Goal: Communication & Community: Answer question/provide support

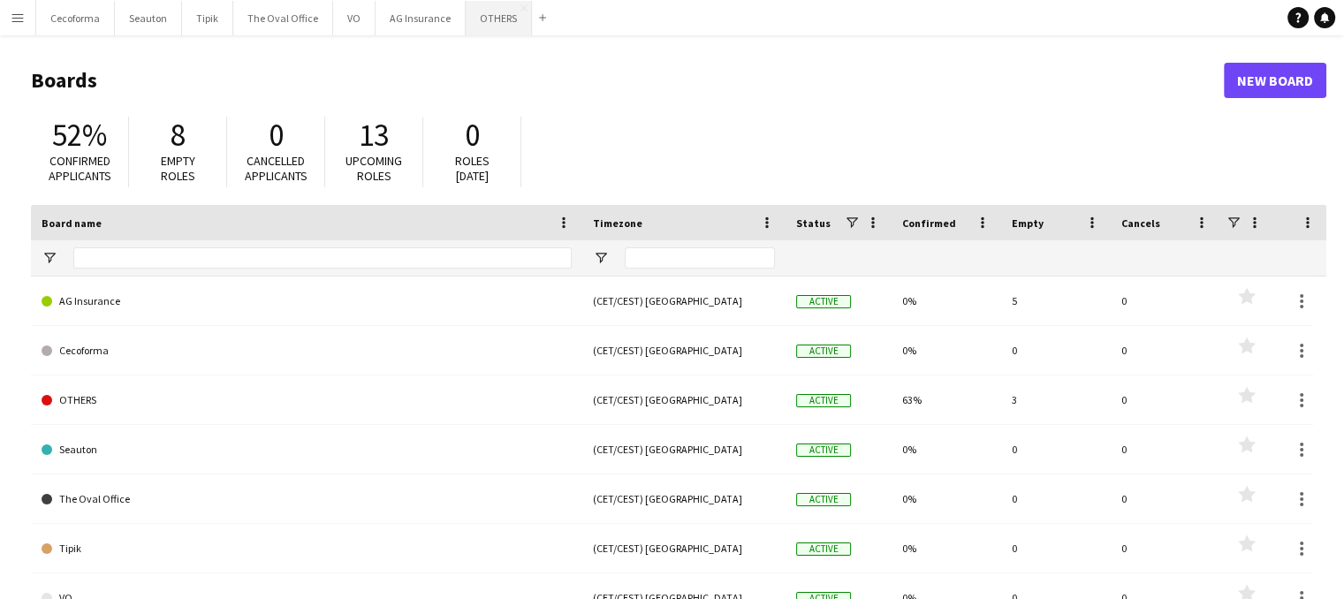
click at [489, 22] on button "OTHERS Close" at bounding box center [499, 18] width 66 height 34
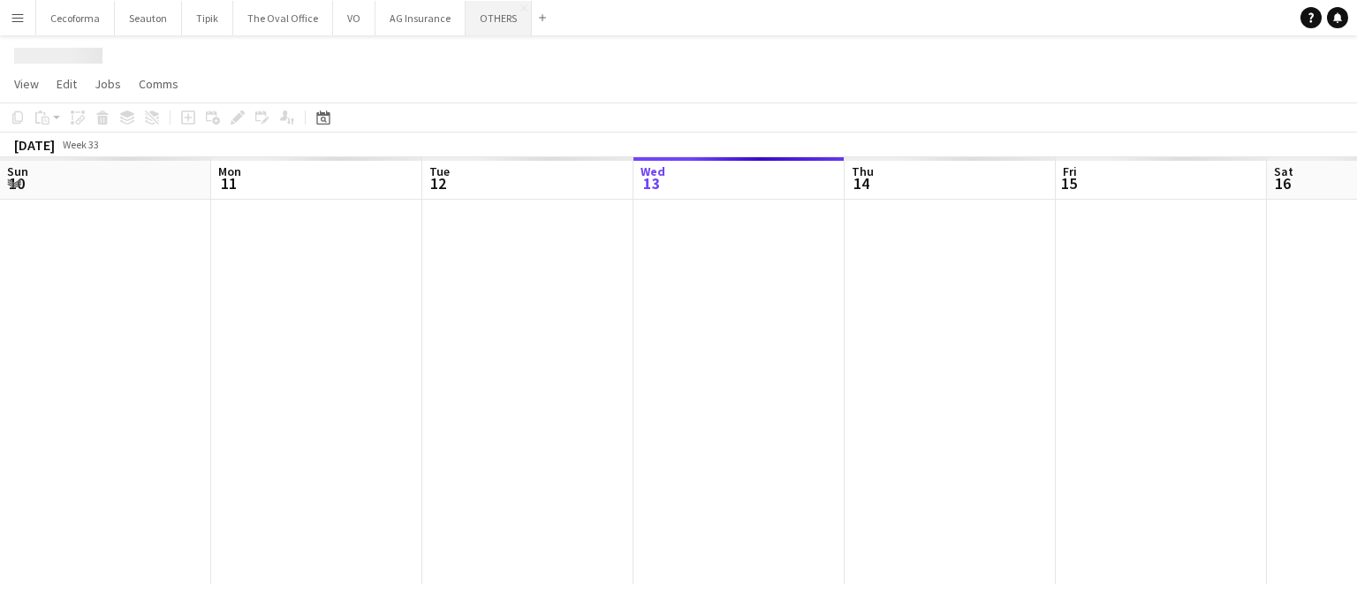
scroll to position [0, 422]
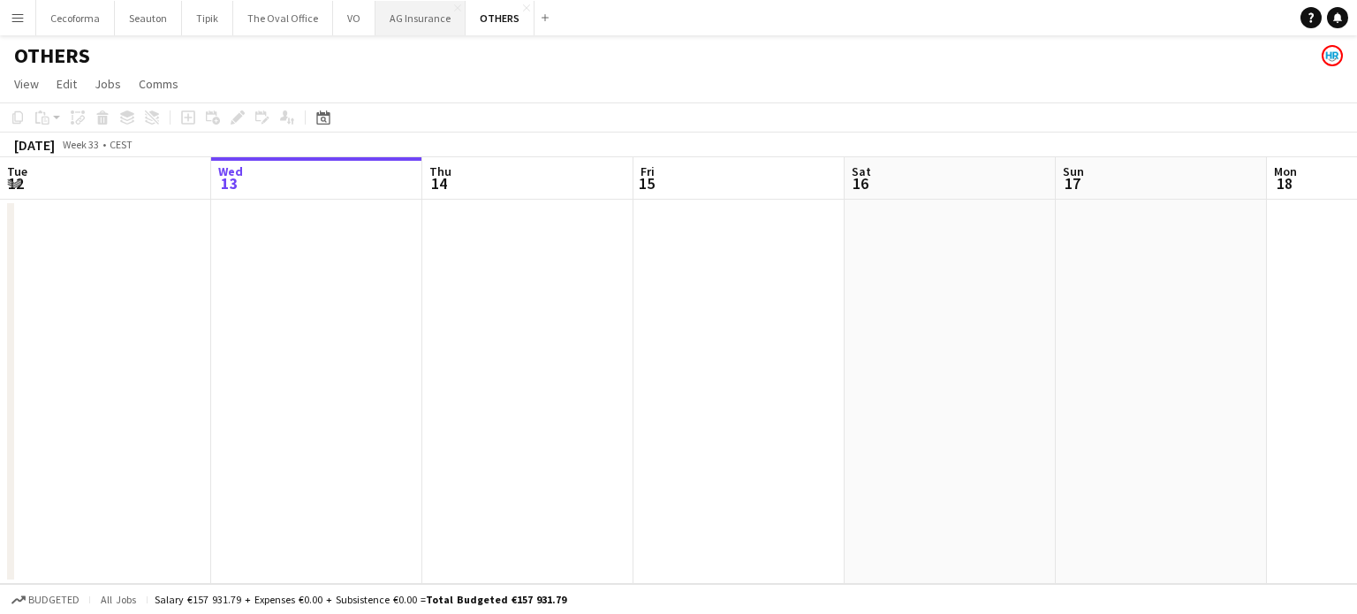
click at [396, 28] on button "AG Insurance Close" at bounding box center [420, 18] width 90 height 34
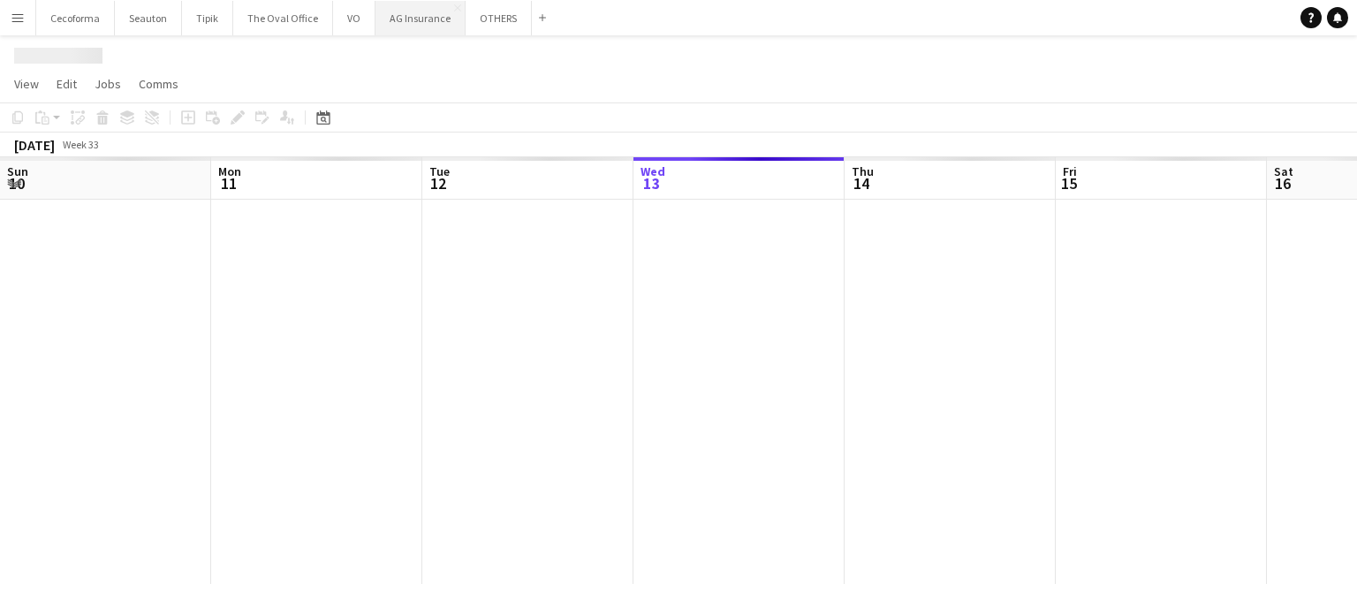
scroll to position [0, 422]
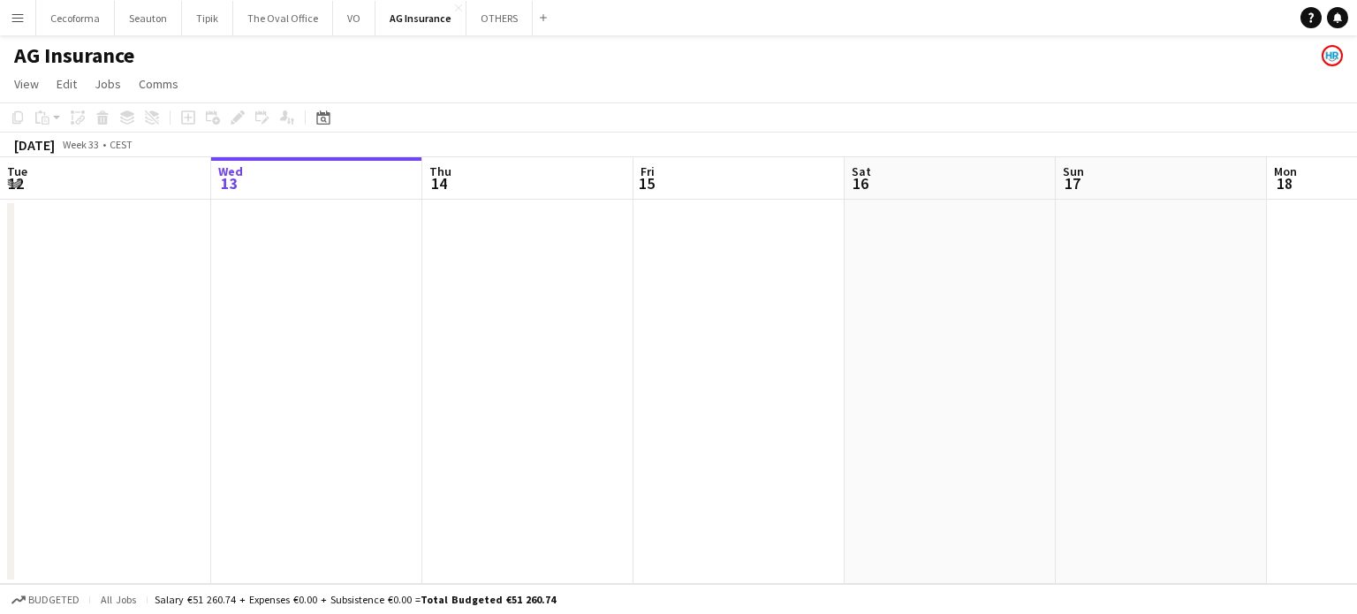
drag, startPoint x: 1157, startPoint y: 406, endPoint x: 739, endPoint y: 391, distance: 419.0
click at [750, 391] on app-calendar-viewport "Sun 10 Mon 11 Tue 12 Wed 13 Thu 14 Fri 15 Sat 16 Sun 17 Mon 18 Tue 19 Wed 20 0/…" at bounding box center [678, 370] width 1357 height 427
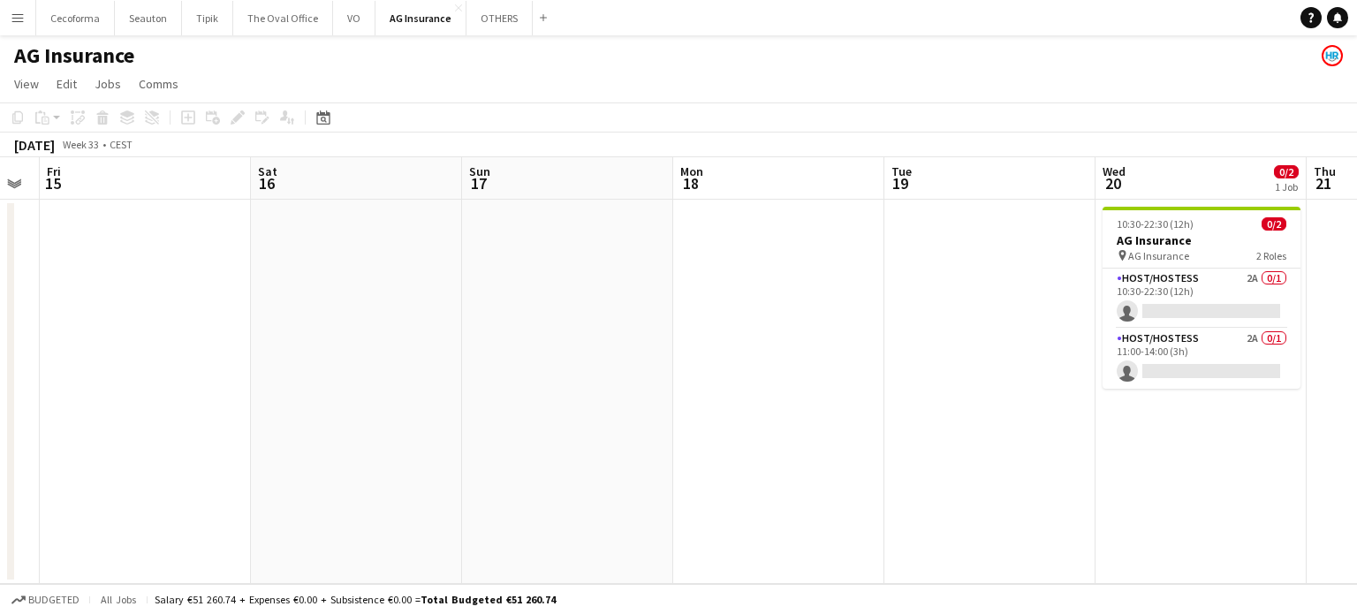
drag, startPoint x: 1078, startPoint y: 402, endPoint x: 629, endPoint y: 378, distance: 449.4
click at [639, 378] on app-calendar-viewport "Tue 12 Wed 13 Thu 14 Fri 15 Sat 16 Sun 17 Mon 18 Tue 19 Wed 20 0/2 1 Job Thu 21…" at bounding box center [678, 370] width 1357 height 427
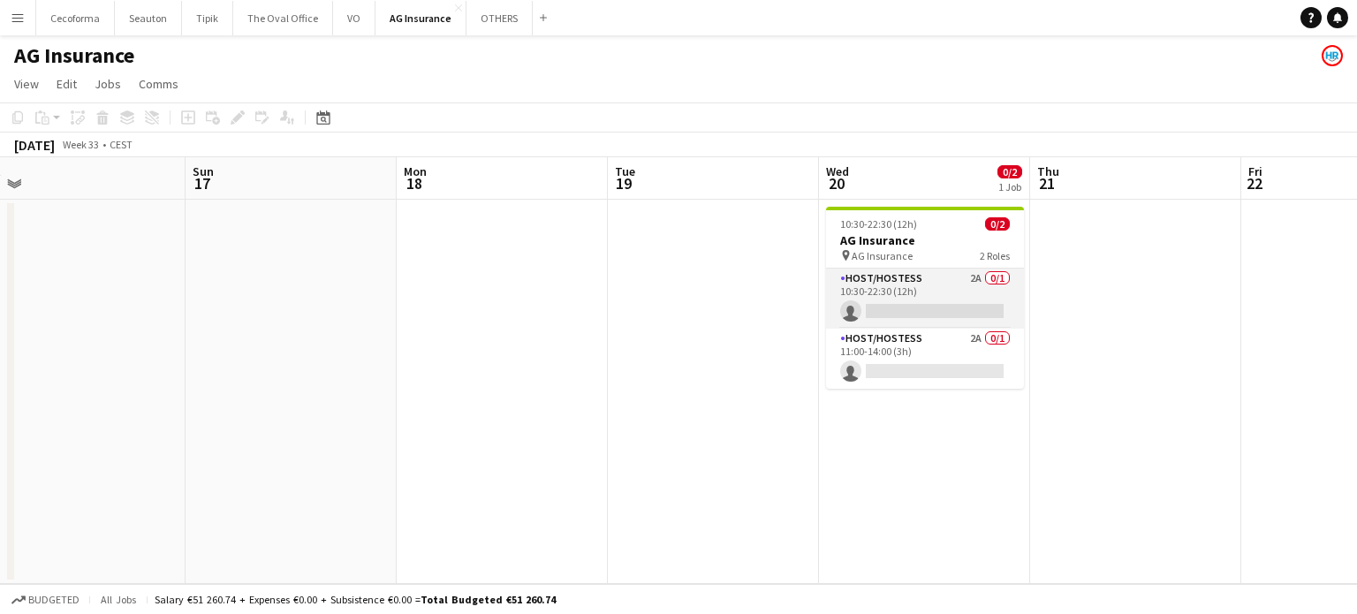
click at [893, 300] on app-card-role "Host/Hostess 2A 0/1 10:30-22:30 (12h) single-neutral-actions" at bounding box center [925, 299] width 198 height 60
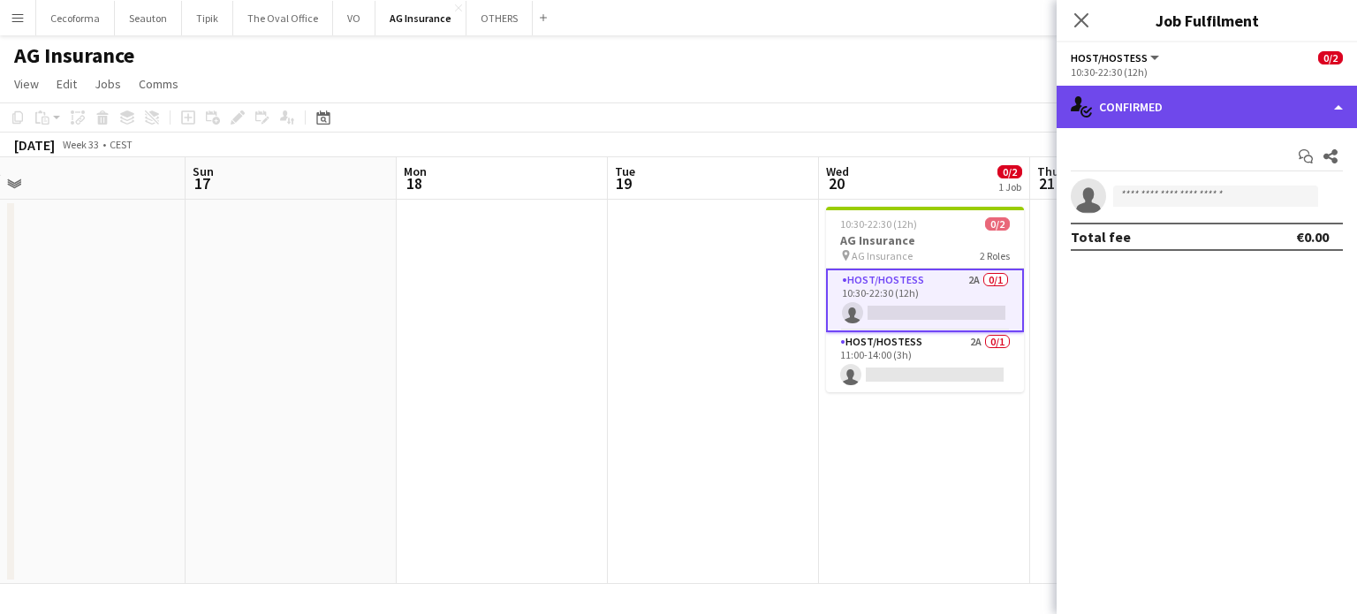
click at [1344, 105] on div "single-neutral-actions-check-2 Confirmed" at bounding box center [1207, 107] width 300 height 42
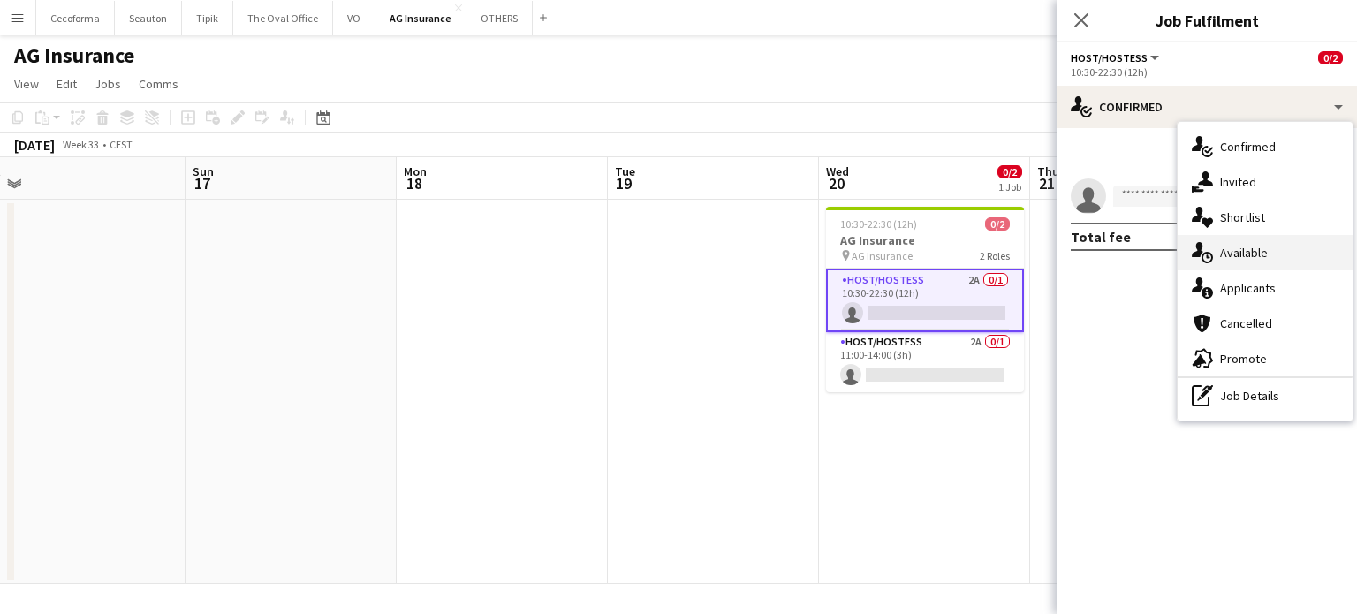
click at [1245, 250] on div "single-neutral-actions-upload Available" at bounding box center [1265, 252] width 175 height 35
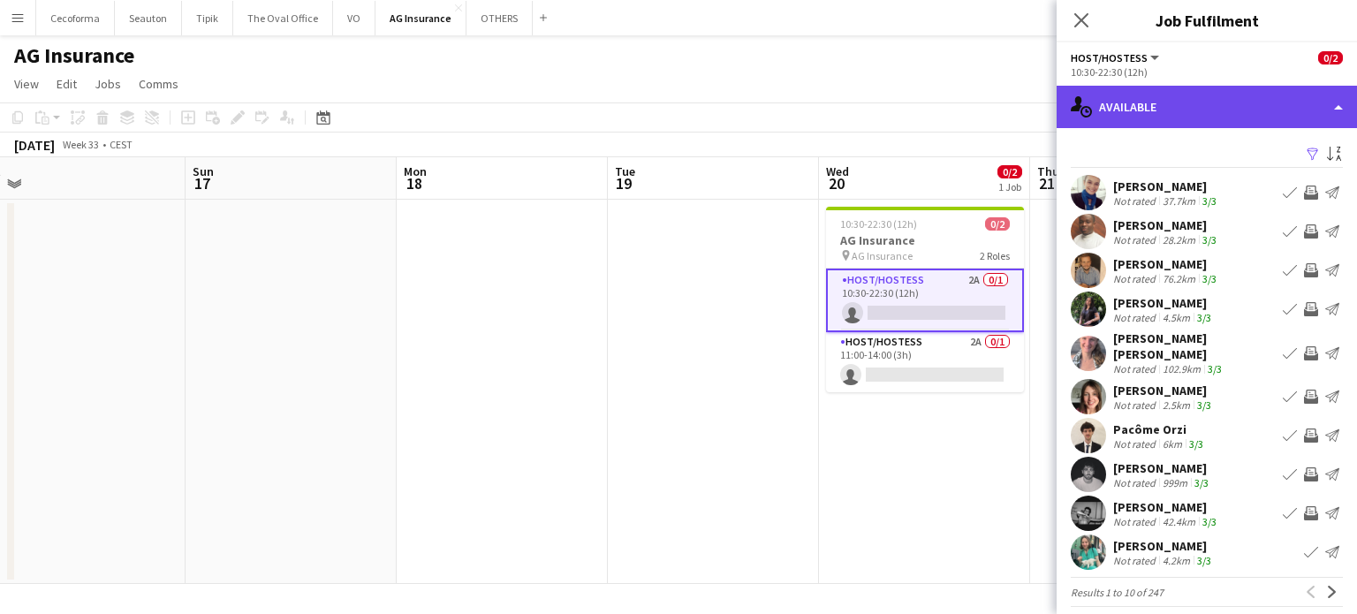
click at [1332, 105] on div "single-neutral-actions-upload Available" at bounding box center [1207, 107] width 300 height 42
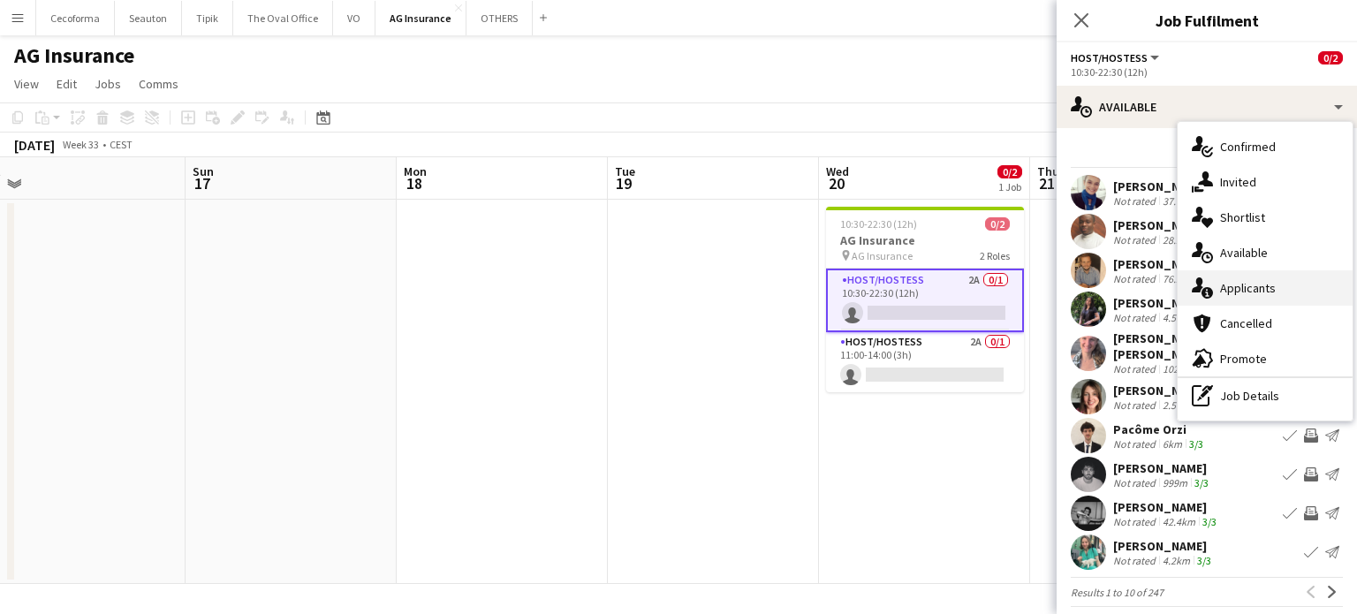
click at [1247, 291] on div "single-neutral-actions-information Applicants" at bounding box center [1265, 287] width 175 height 35
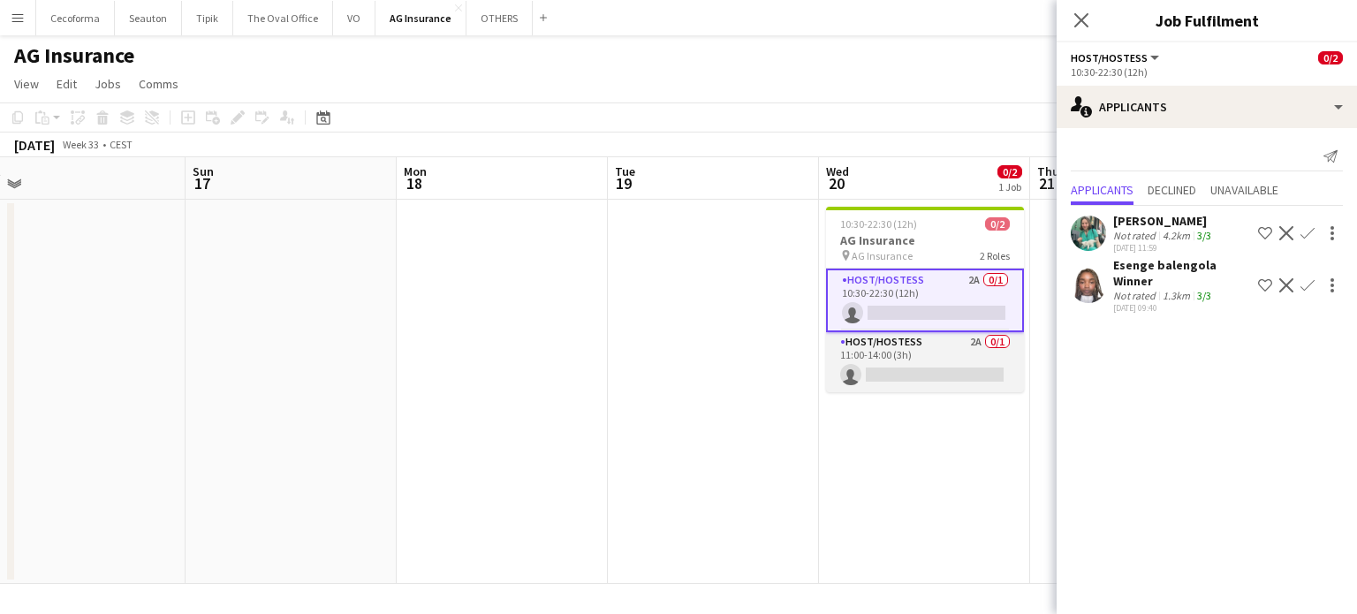
click at [898, 368] on app-card-role "Host/Hostess 2A 0/1 11:00-14:00 (3h) single-neutral-actions" at bounding box center [925, 362] width 198 height 60
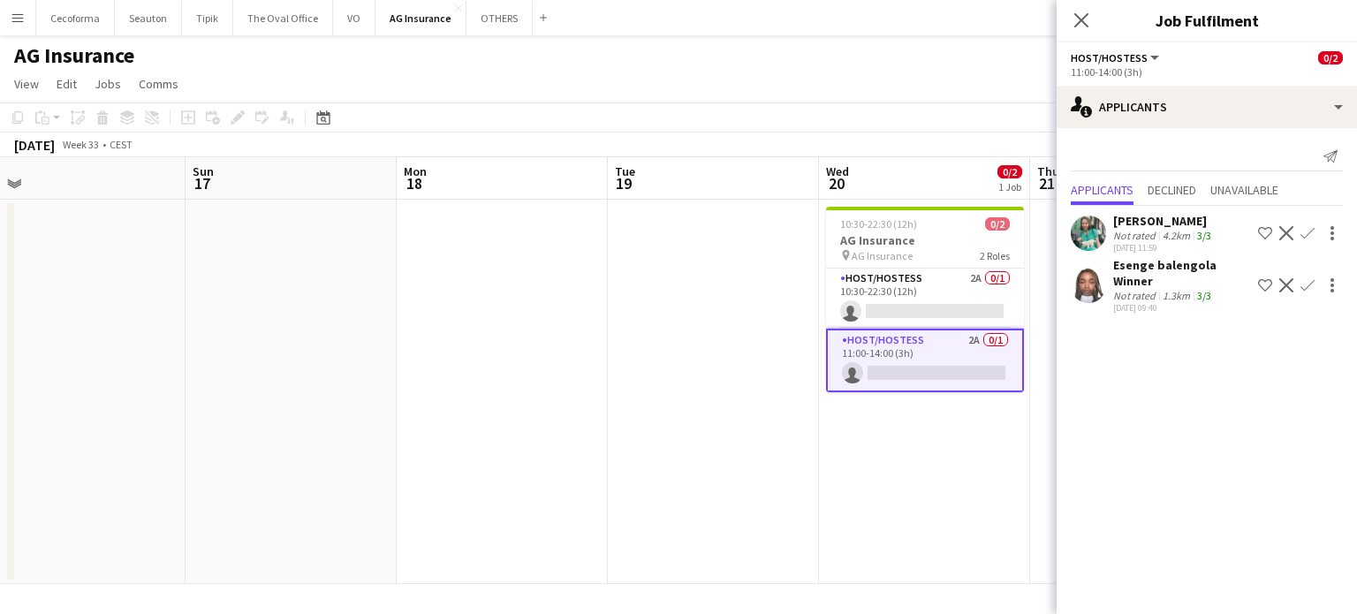
click at [722, 360] on app-date-cell at bounding box center [713, 392] width 211 height 384
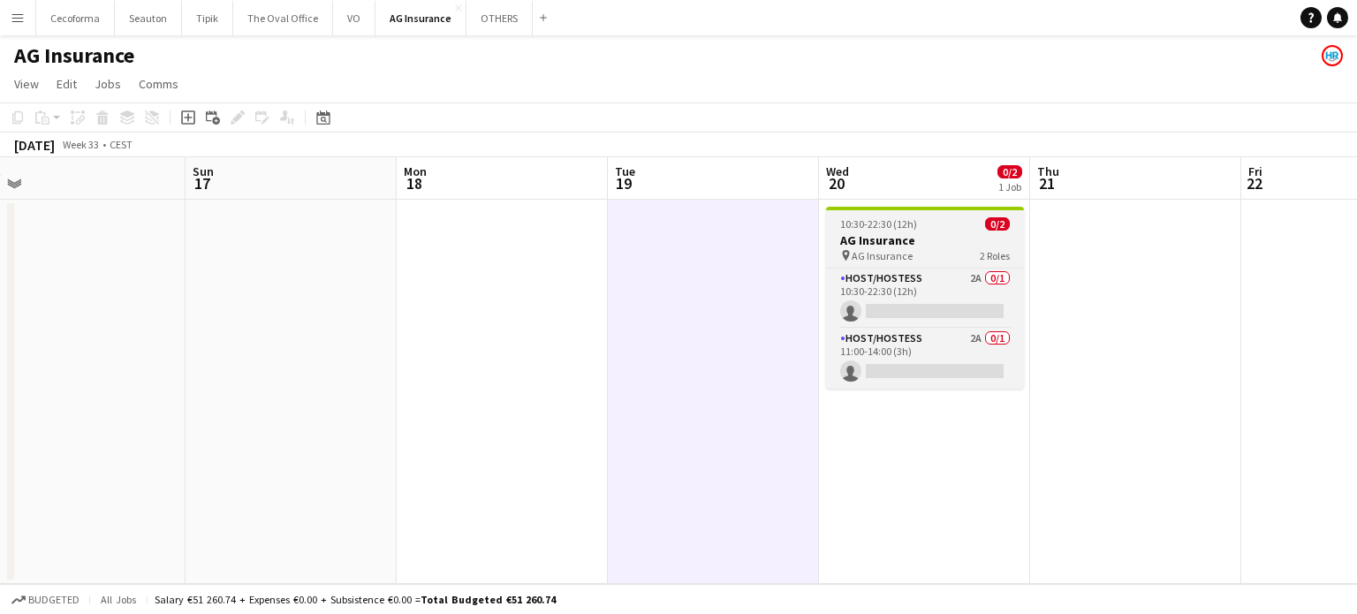
click at [853, 245] on h3 "AG Insurance" at bounding box center [925, 240] width 198 height 16
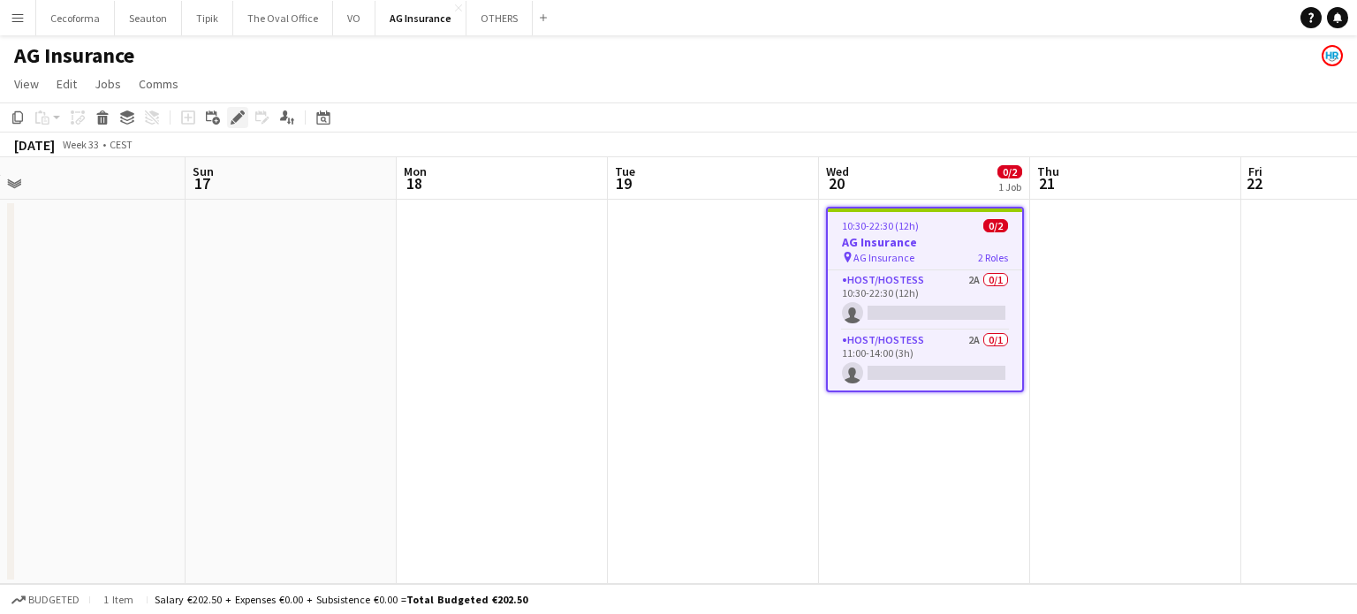
click at [237, 116] on icon at bounding box center [237, 118] width 10 height 10
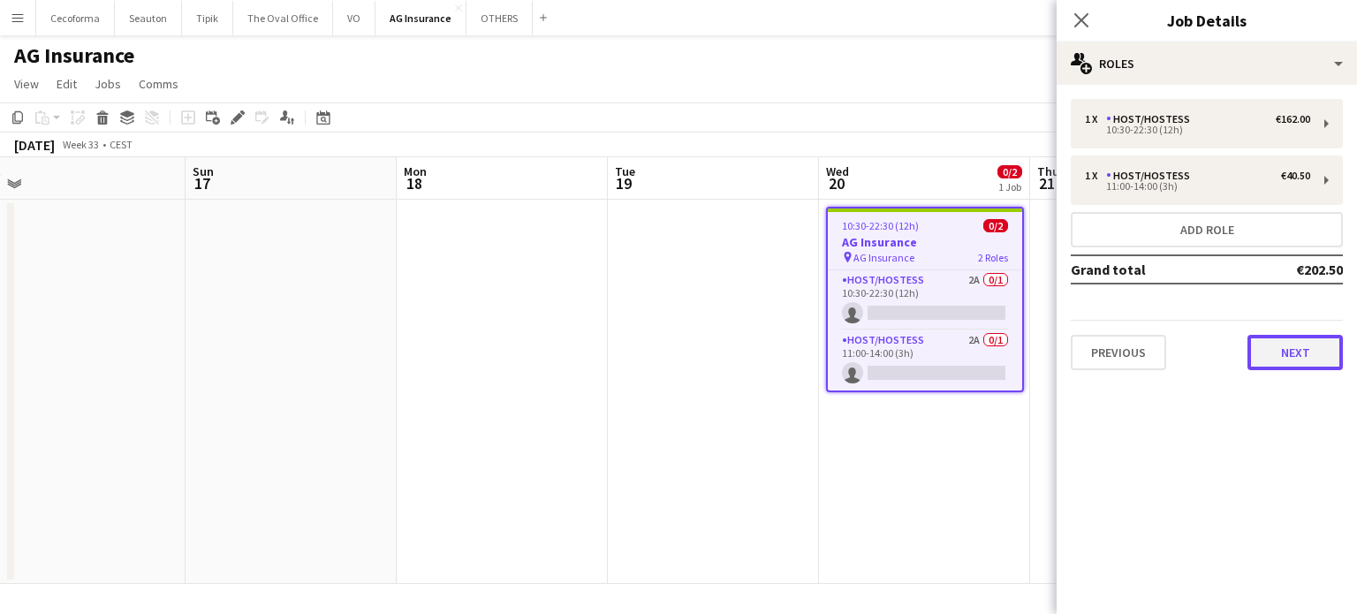
click at [1297, 352] on button "Next" at bounding box center [1294, 352] width 95 height 35
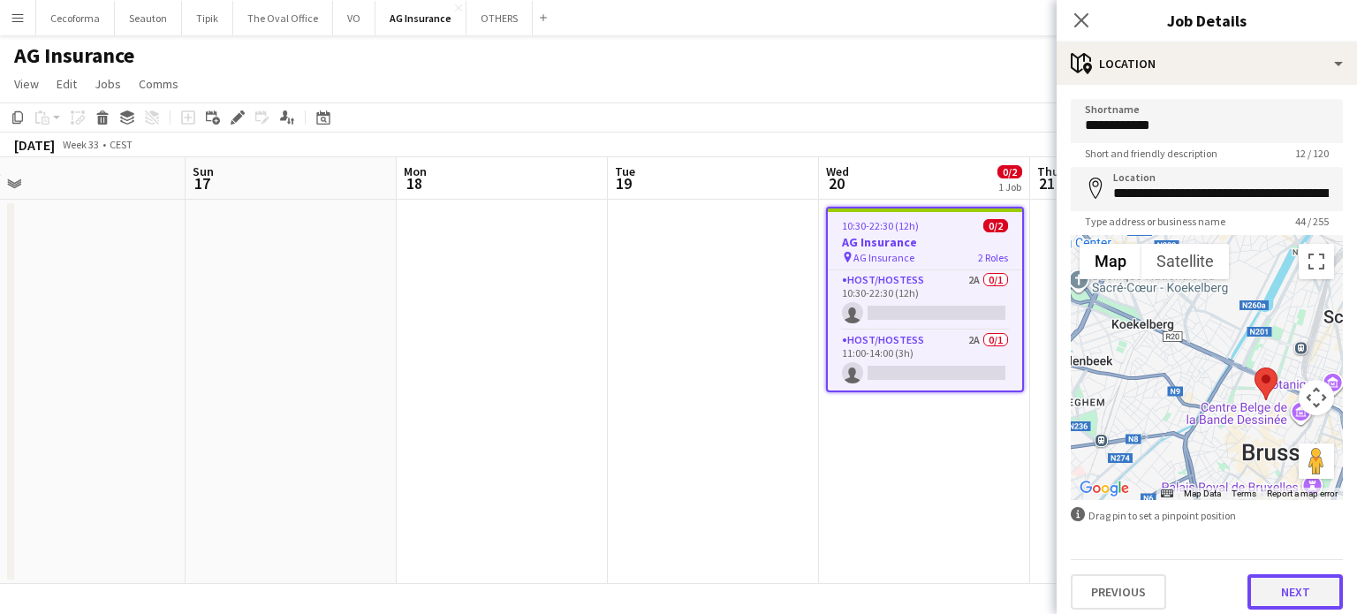
click at [1294, 585] on button "Next" at bounding box center [1294, 591] width 95 height 35
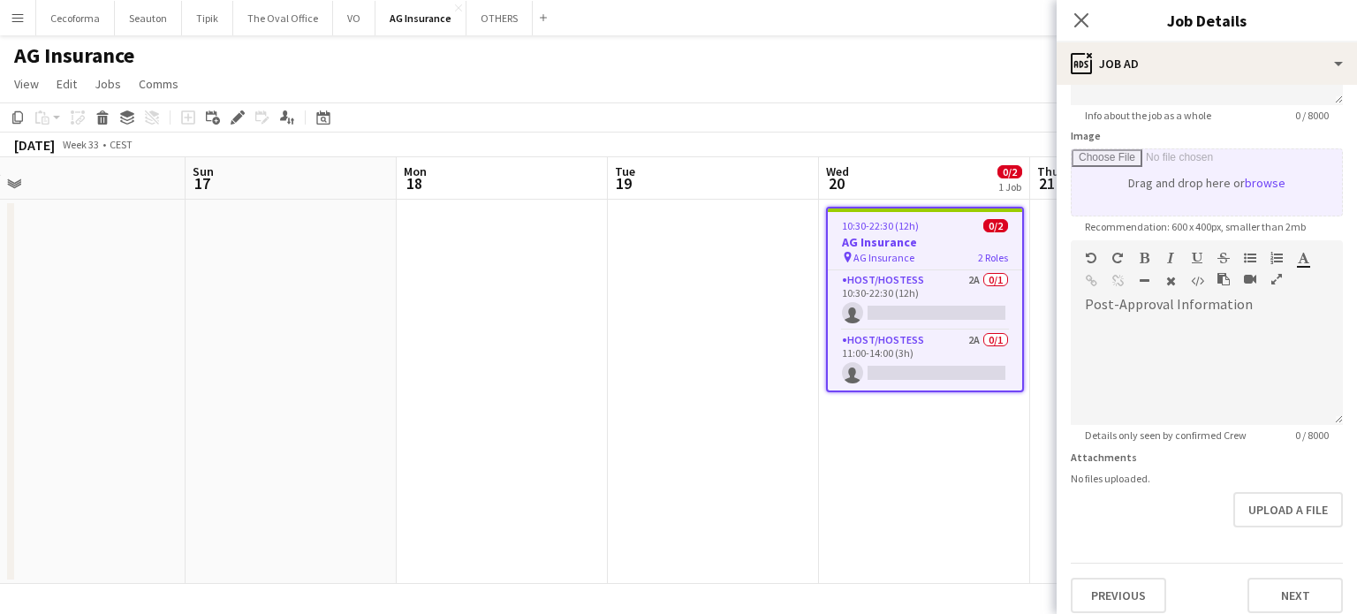
scroll to position [257, 0]
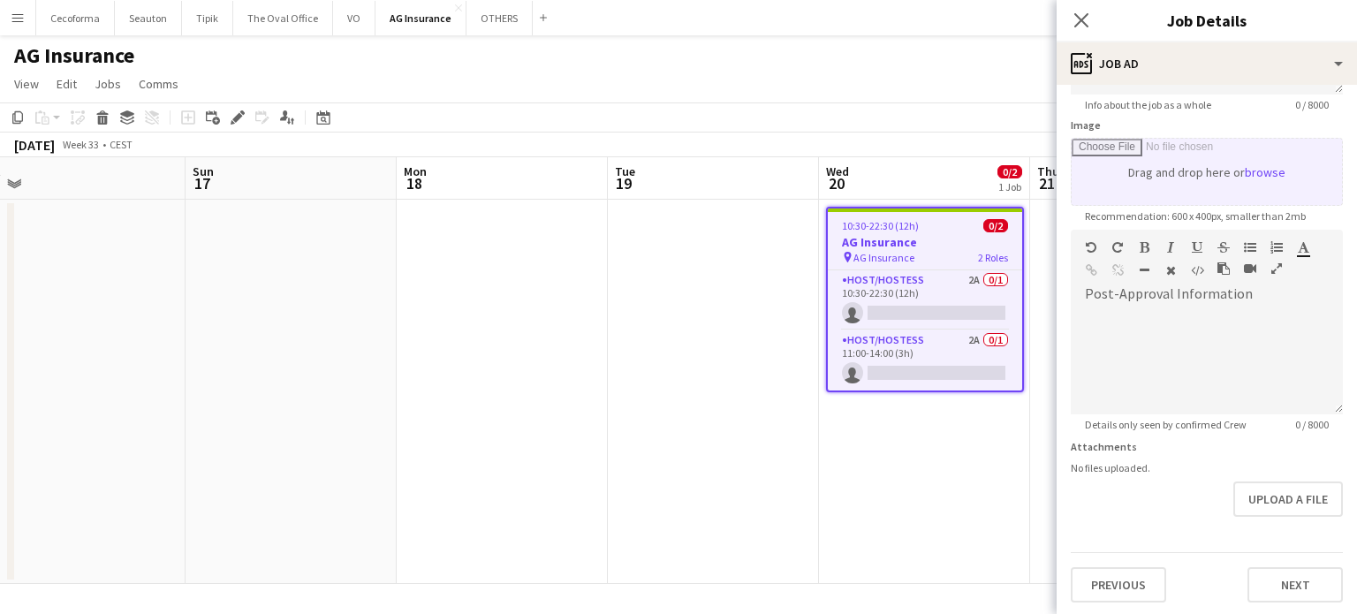
click at [1201, 182] on input "Image" at bounding box center [1207, 172] width 270 height 66
type input "**********"
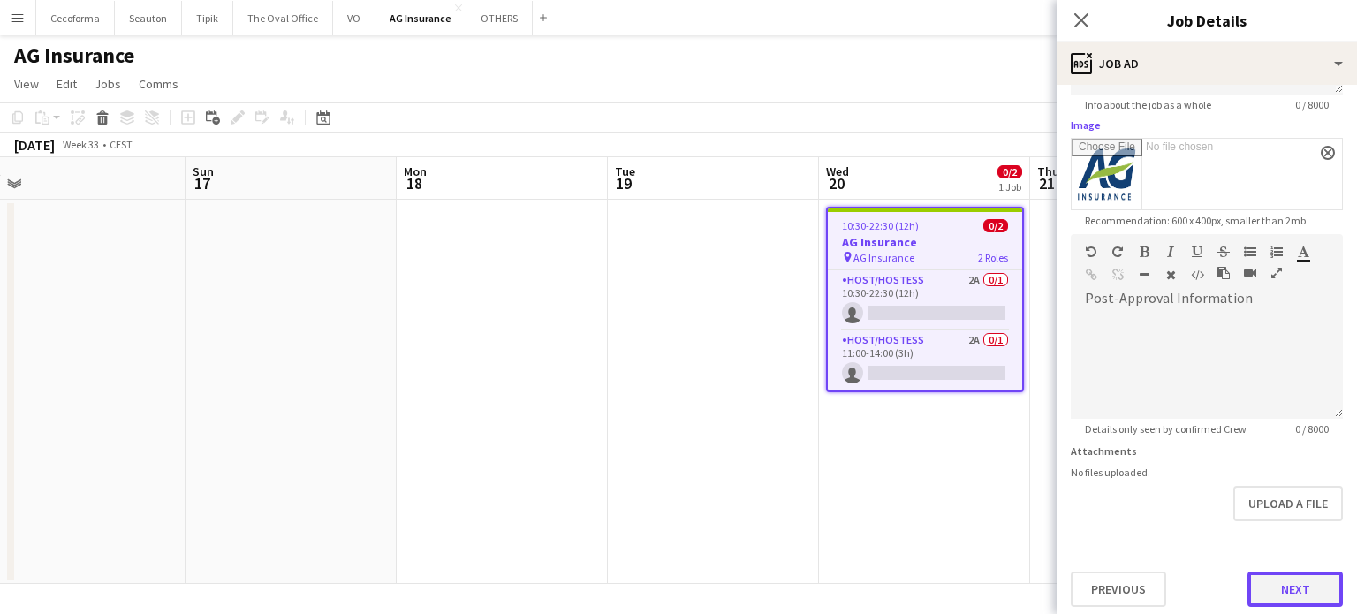
click at [1300, 593] on button "Next" at bounding box center [1294, 589] width 95 height 35
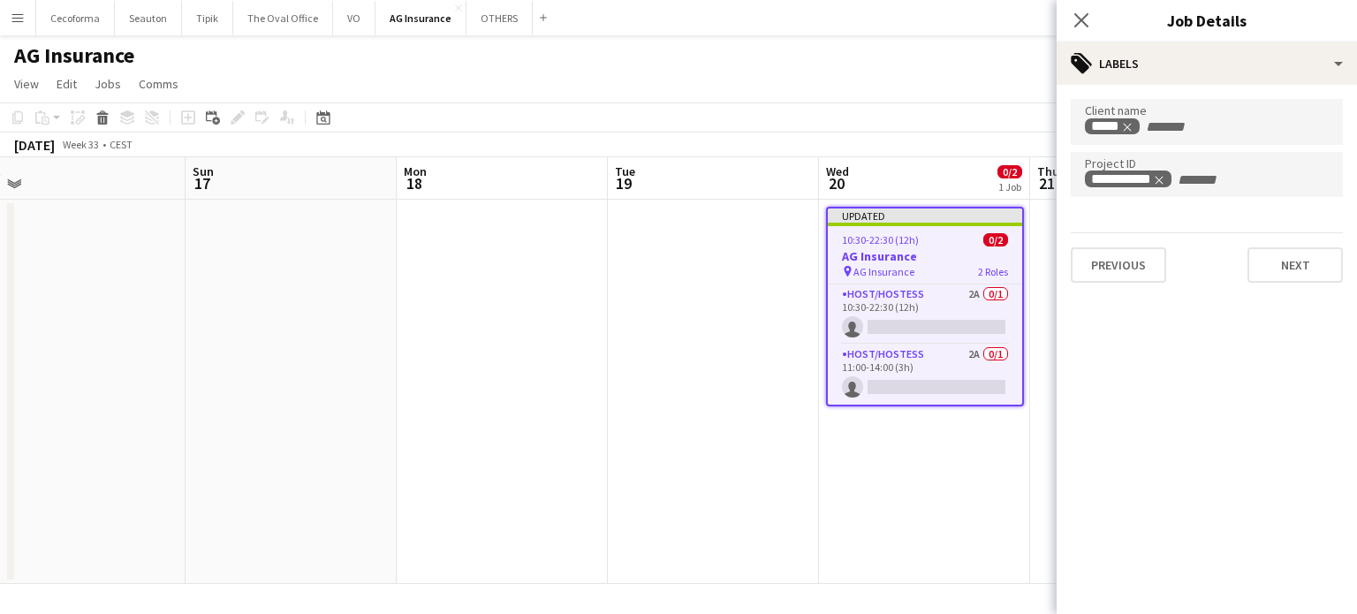
type input "*******"
click at [1307, 270] on button "Next" at bounding box center [1294, 264] width 95 height 35
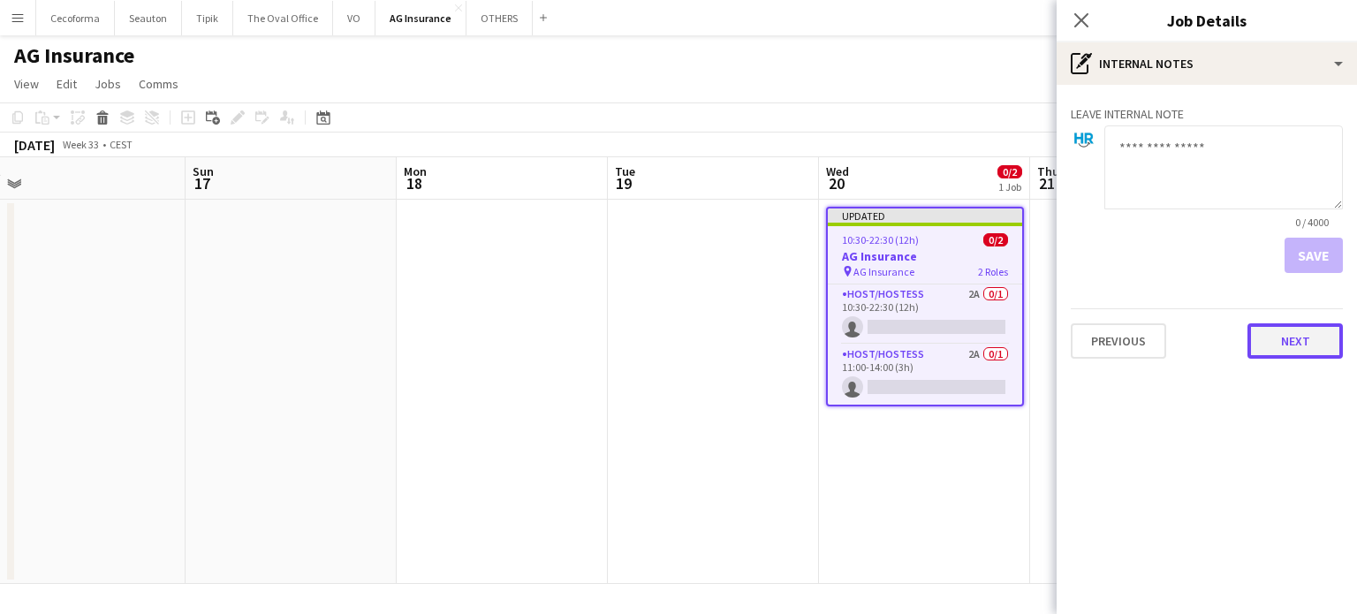
click at [1293, 343] on button "Next" at bounding box center [1294, 340] width 95 height 35
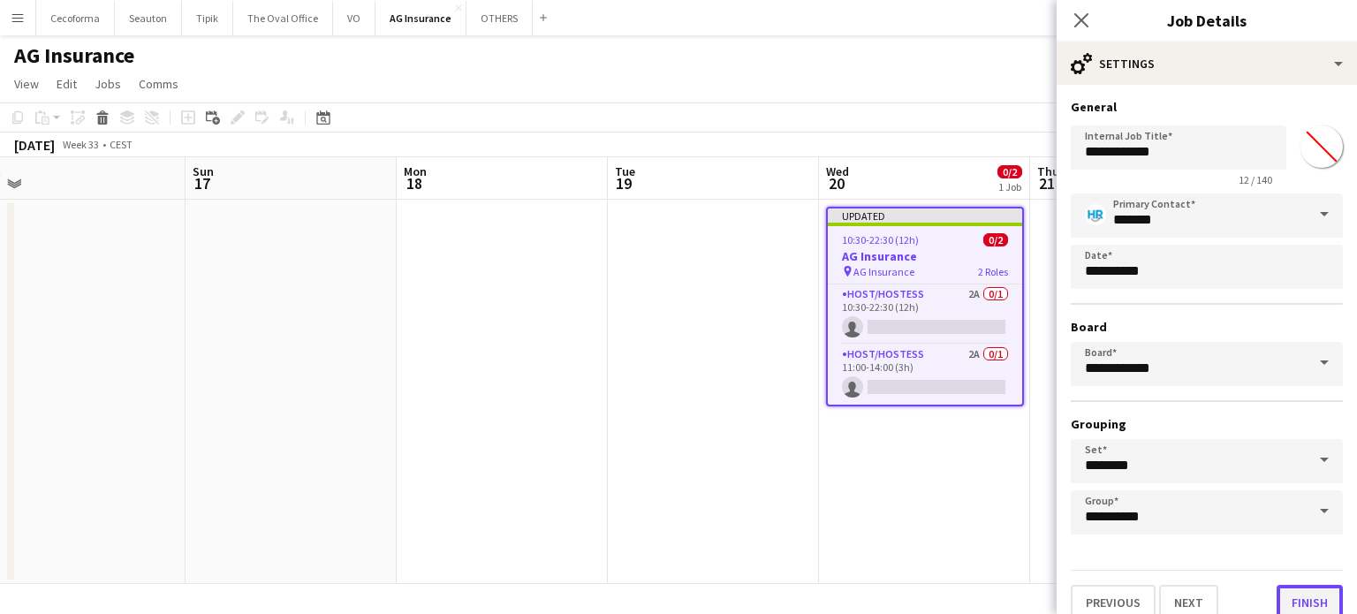
click at [1297, 596] on button "Finish" at bounding box center [1310, 602] width 66 height 35
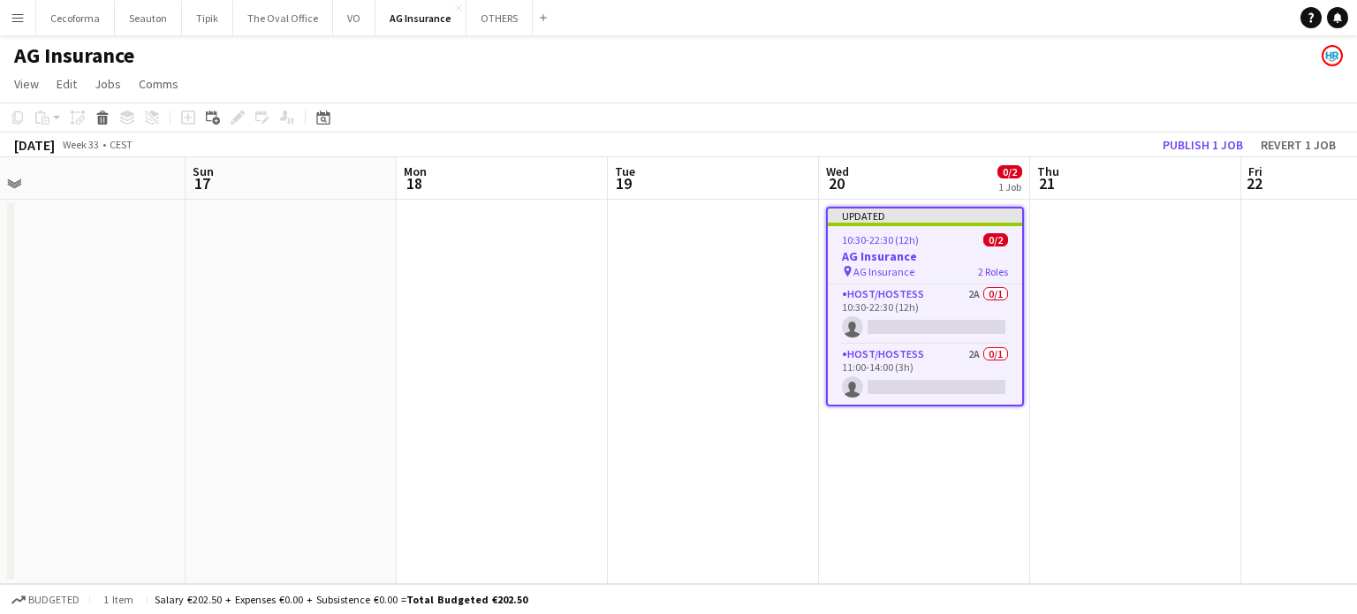
click at [901, 554] on app-date-cell "Updated 10:30-22:30 (12h) 0/2 AG Insurance pin AG Insurance 2 Roles Host/Hostes…" at bounding box center [924, 392] width 211 height 384
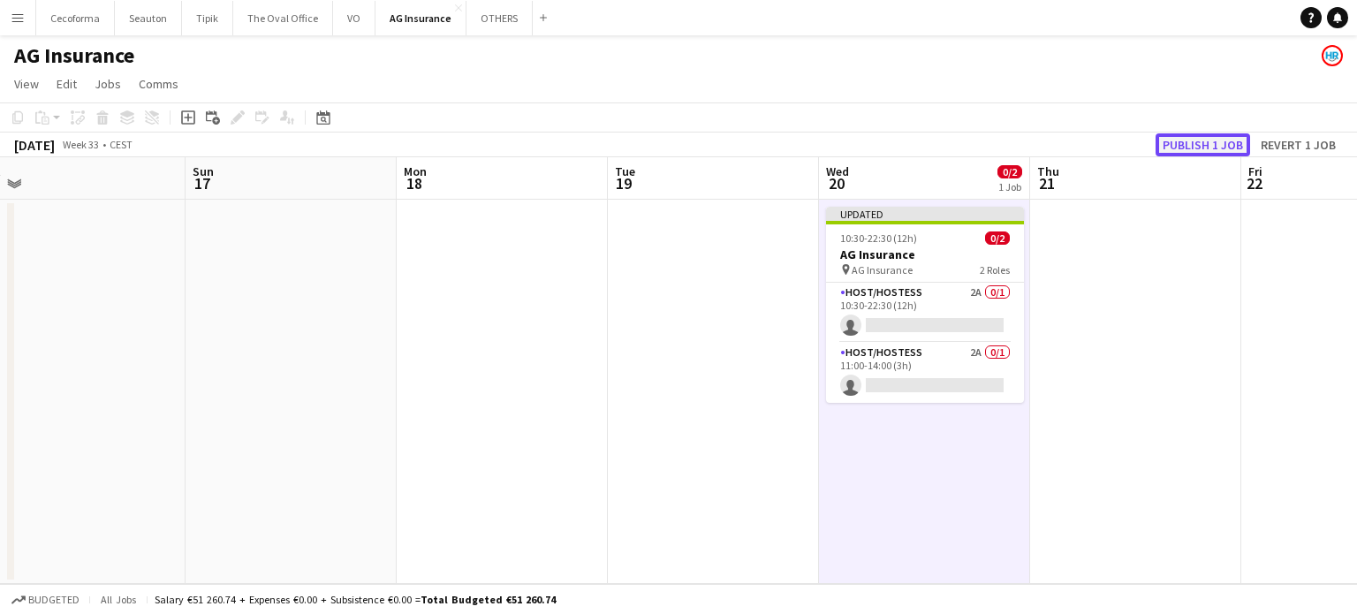
click at [1212, 148] on button "Publish 1 job" at bounding box center [1203, 144] width 95 height 23
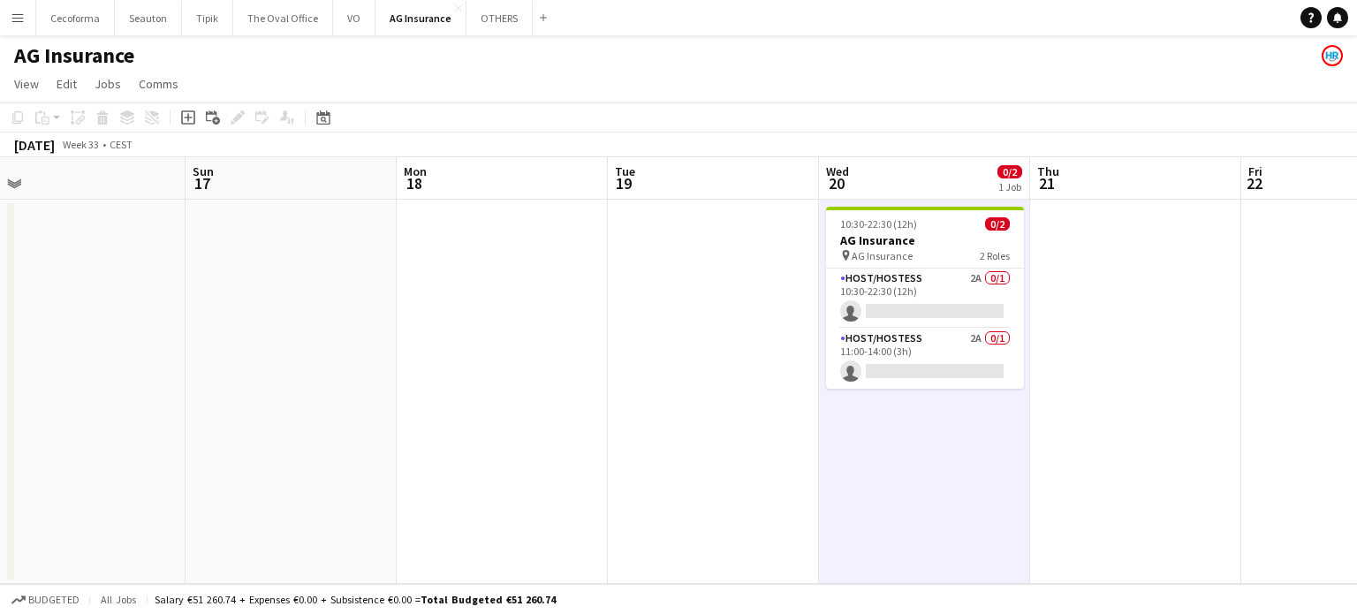
click at [16, 16] on app-icon "Menu" at bounding box center [18, 18] width 14 height 14
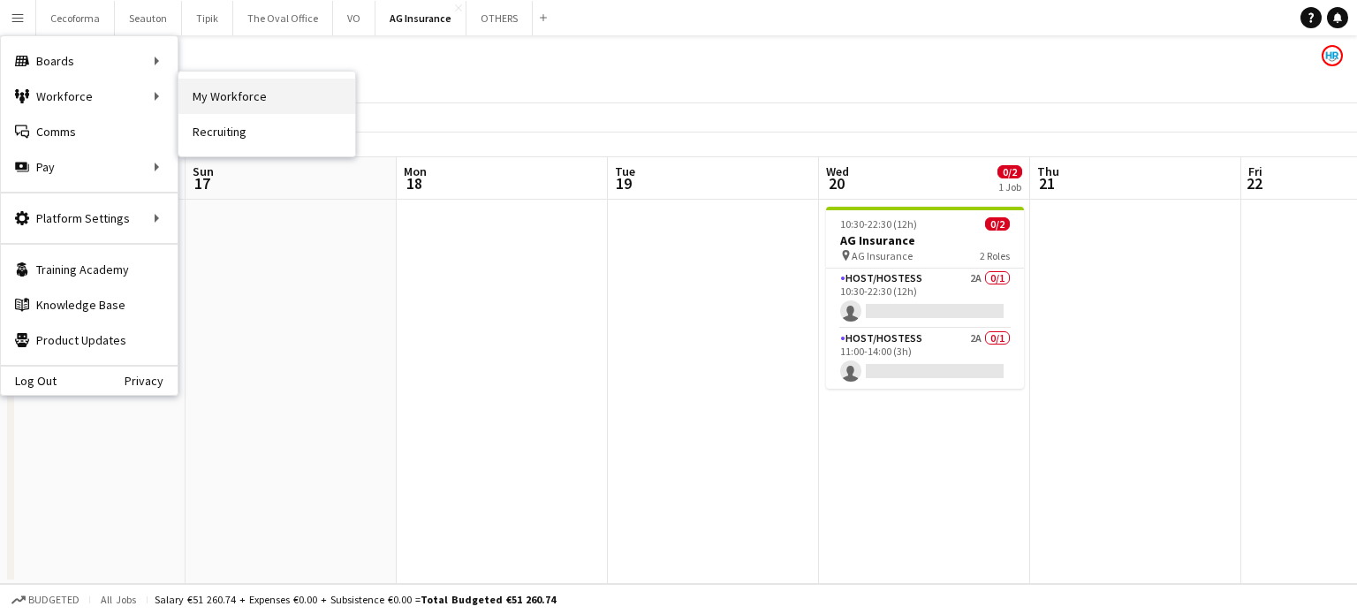
click at [257, 98] on link "My Workforce" at bounding box center [266, 96] width 177 height 35
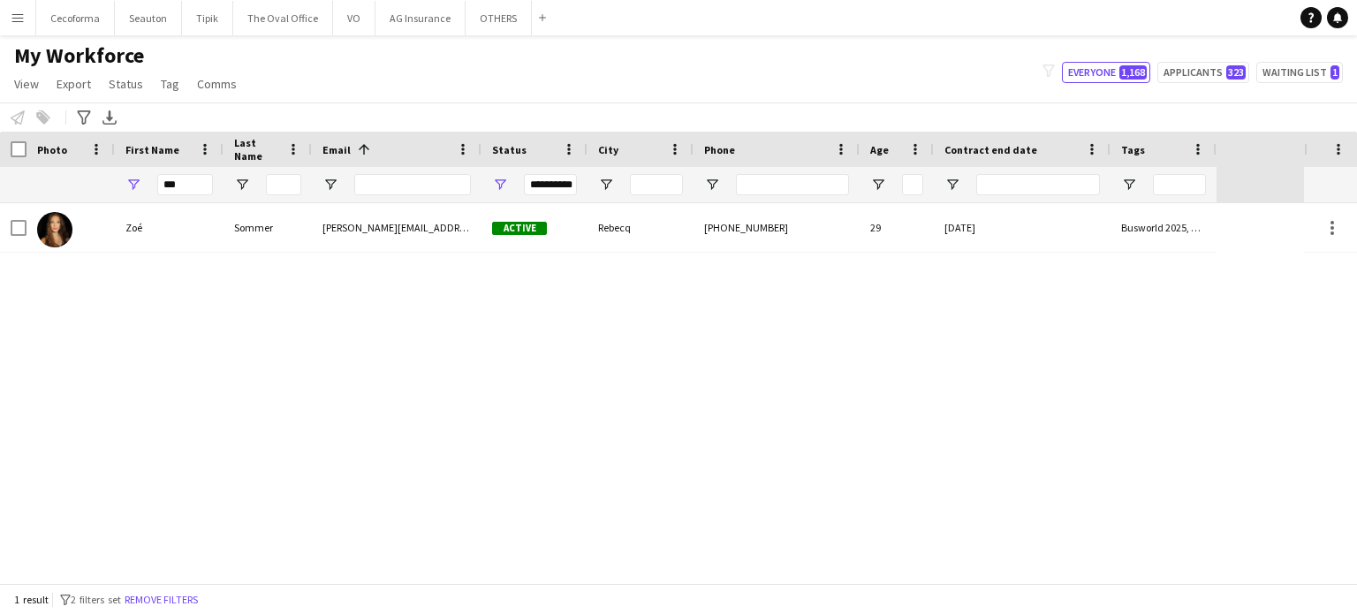
click at [564, 185] on div "**********" at bounding box center [550, 184] width 53 height 21
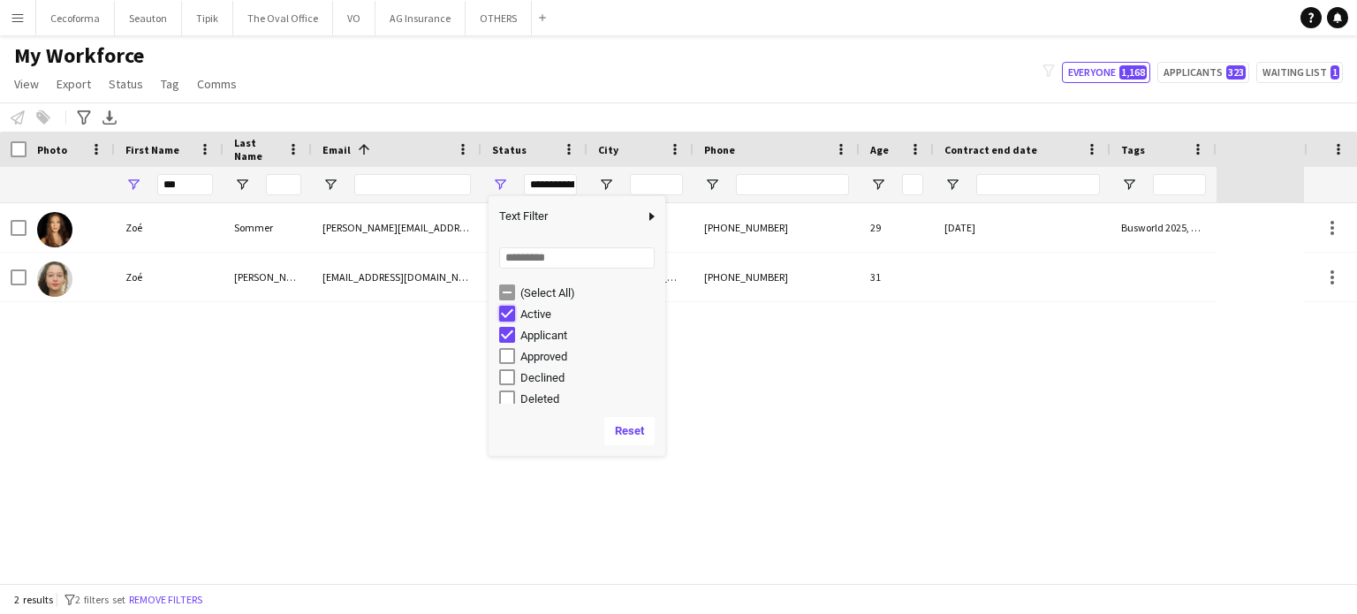
type input "**********"
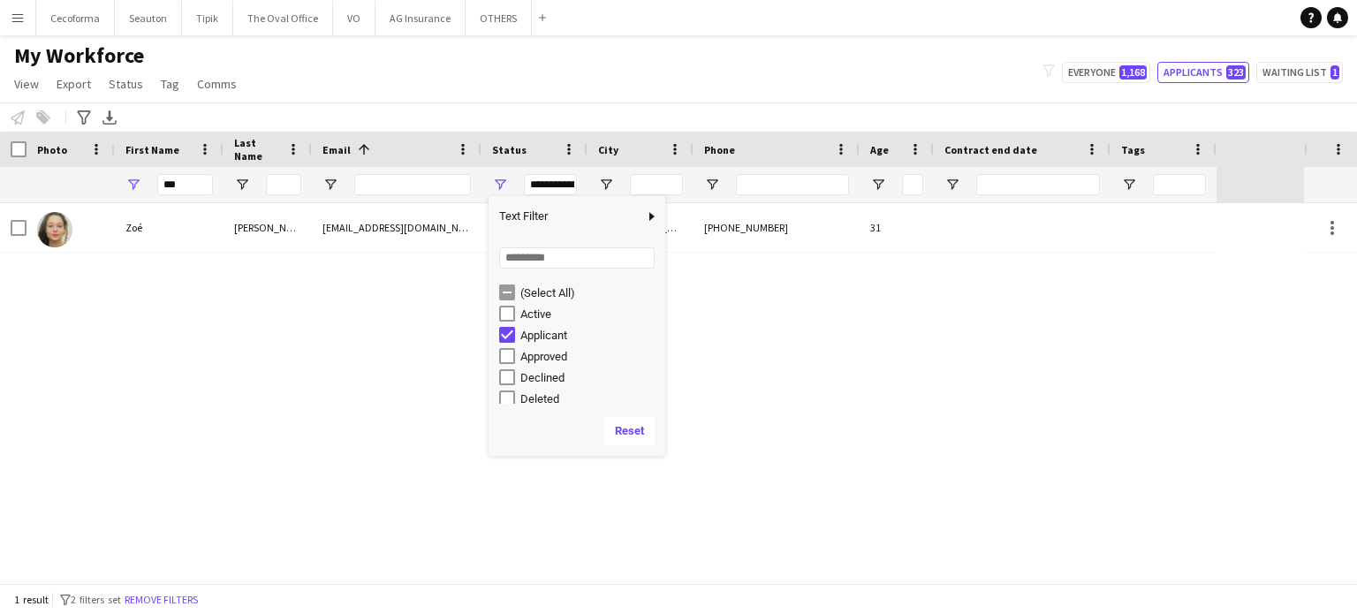
click at [253, 271] on div "[PERSON_NAME] [EMAIL_ADDRESS][DOMAIN_NAME] Applicant [GEOGRAPHIC_DATA] [PHONE_N…" at bounding box center [652, 393] width 1304 height 380
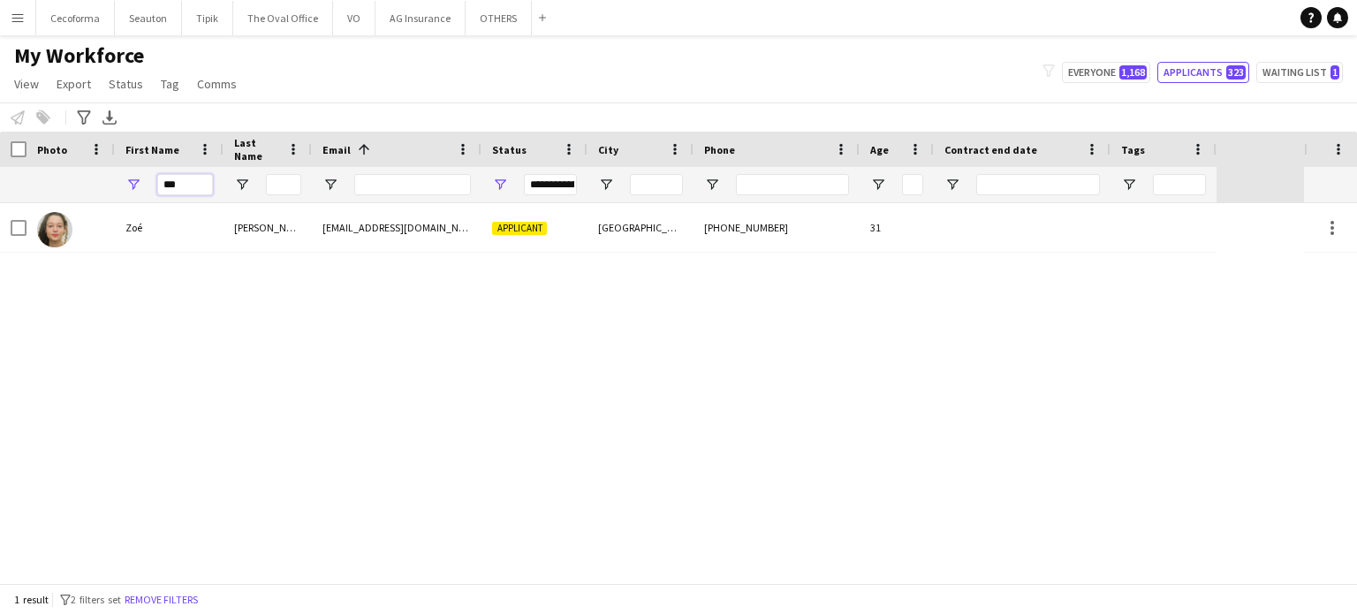
click at [191, 181] on input "***" at bounding box center [185, 184] width 56 height 21
type input "*"
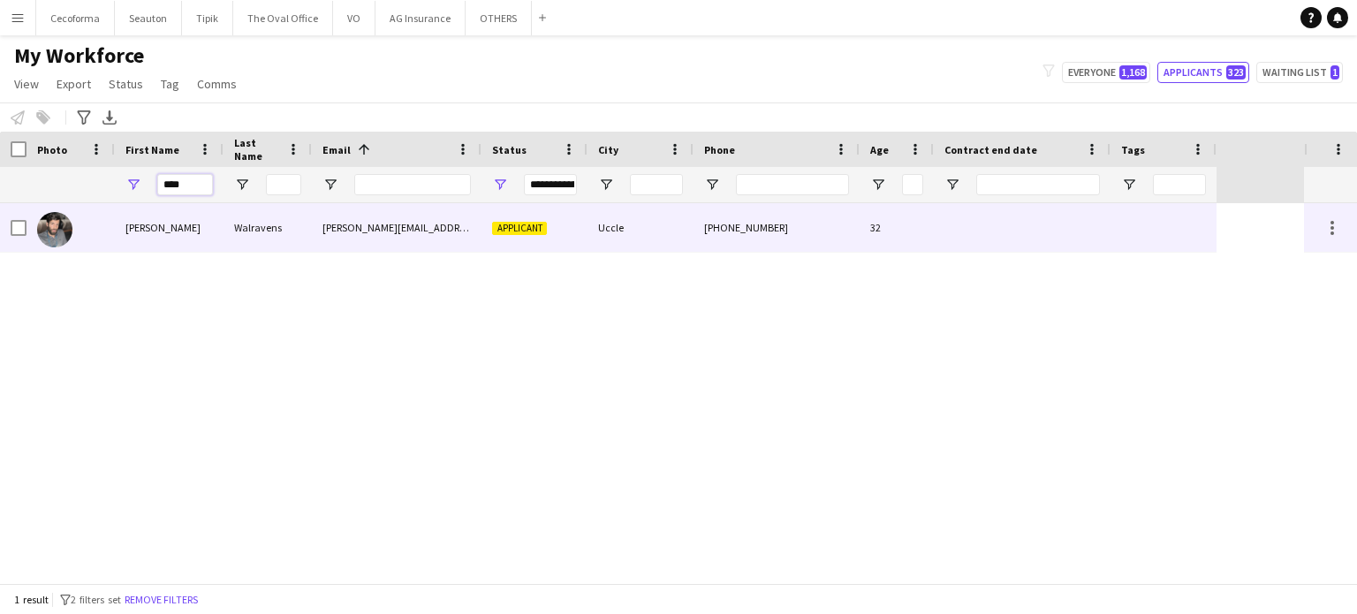
type input "****"
click at [942, 230] on div at bounding box center [1022, 227] width 177 height 49
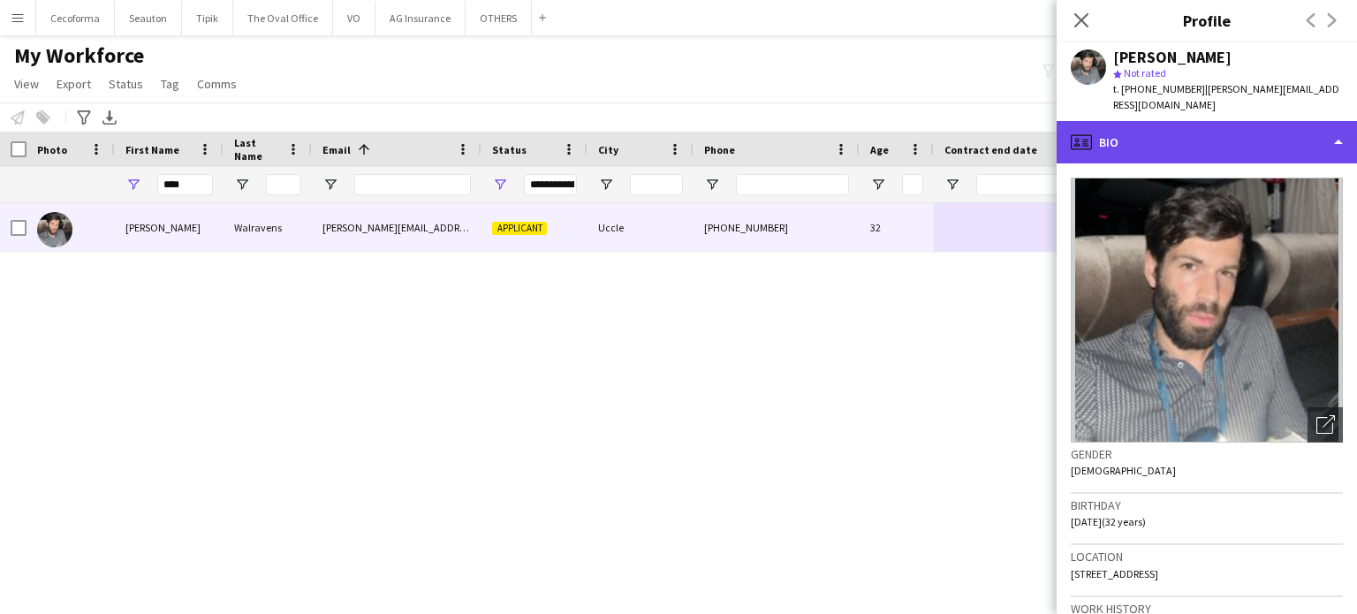
click at [1336, 126] on div "profile Bio" at bounding box center [1207, 142] width 300 height 42
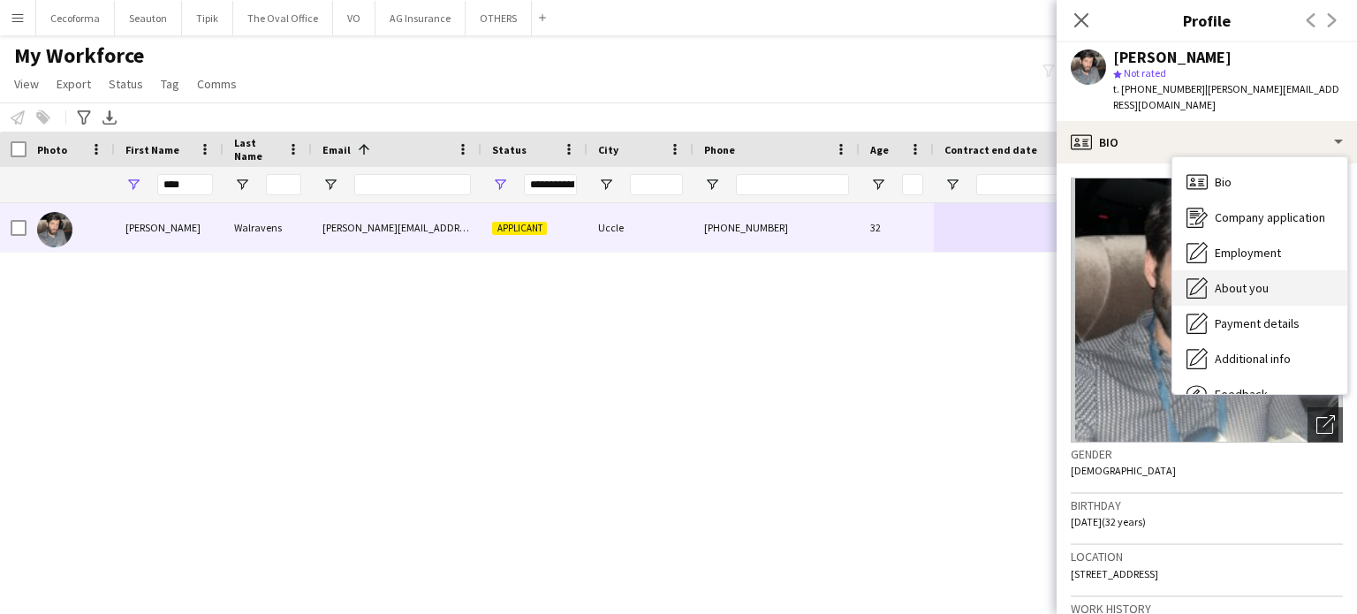
click at [1257, 281] on div "About you About you" at bounding box center [1259, 287] width 175 height 35
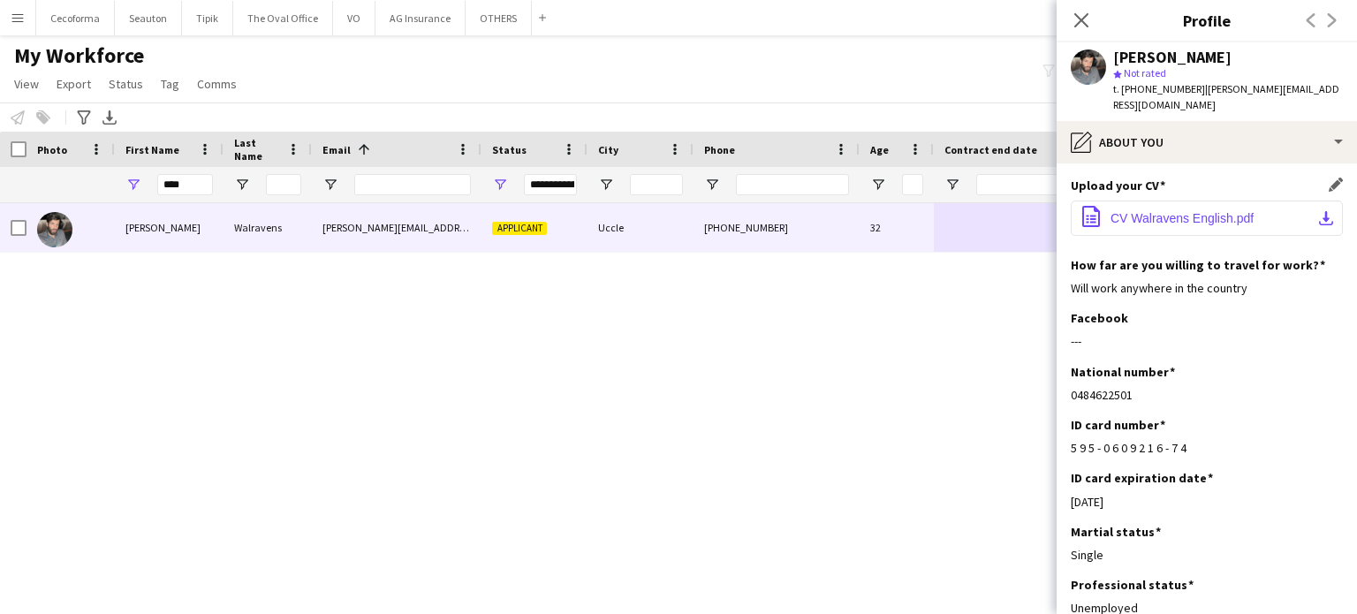
click at [1156, 211] on span "CV Walravens English.pdf" at bounding box center [1181, 218] width 143 height 14
click at [1079, 18] on icon at bounding box center [1081, 19] width 17 height 17
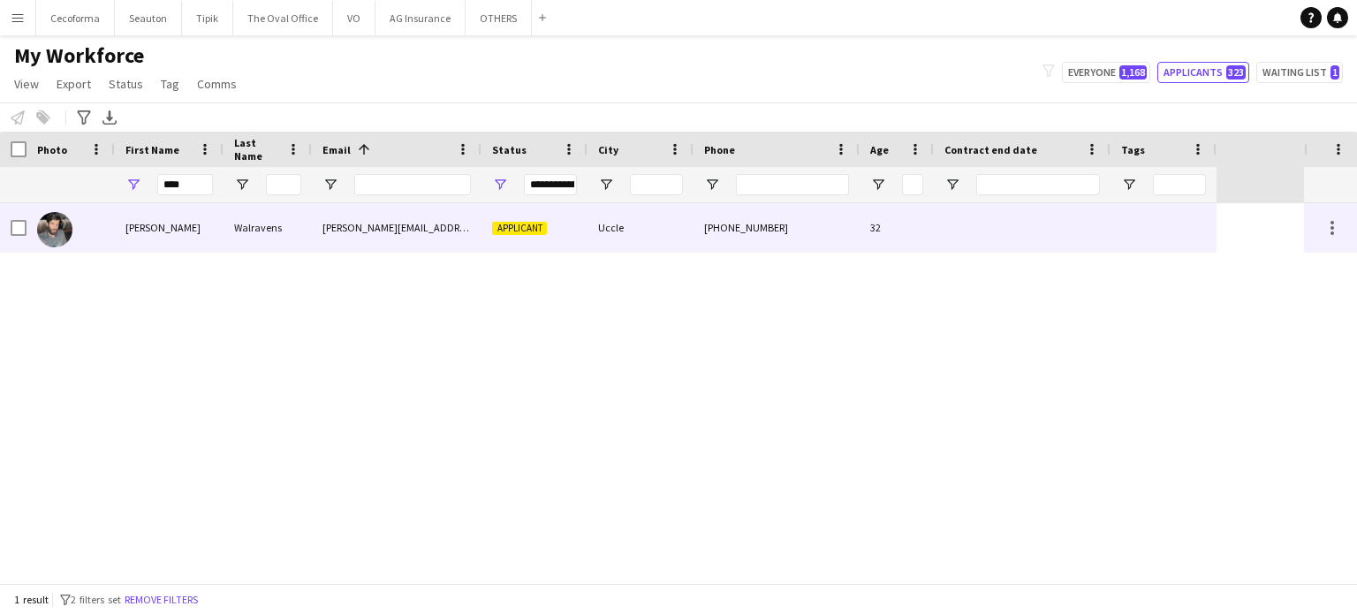
click at [1003, 235] on div at bounding box center [1022, 227] width 177 height 49
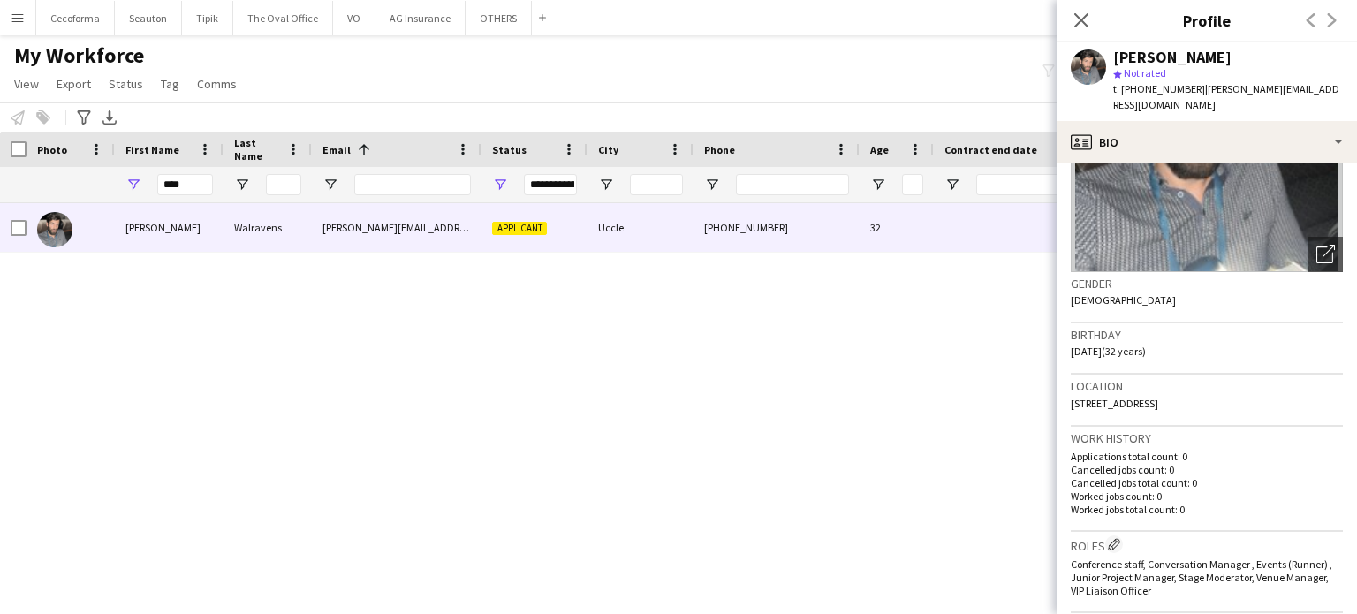
scroll to position [442, 0]
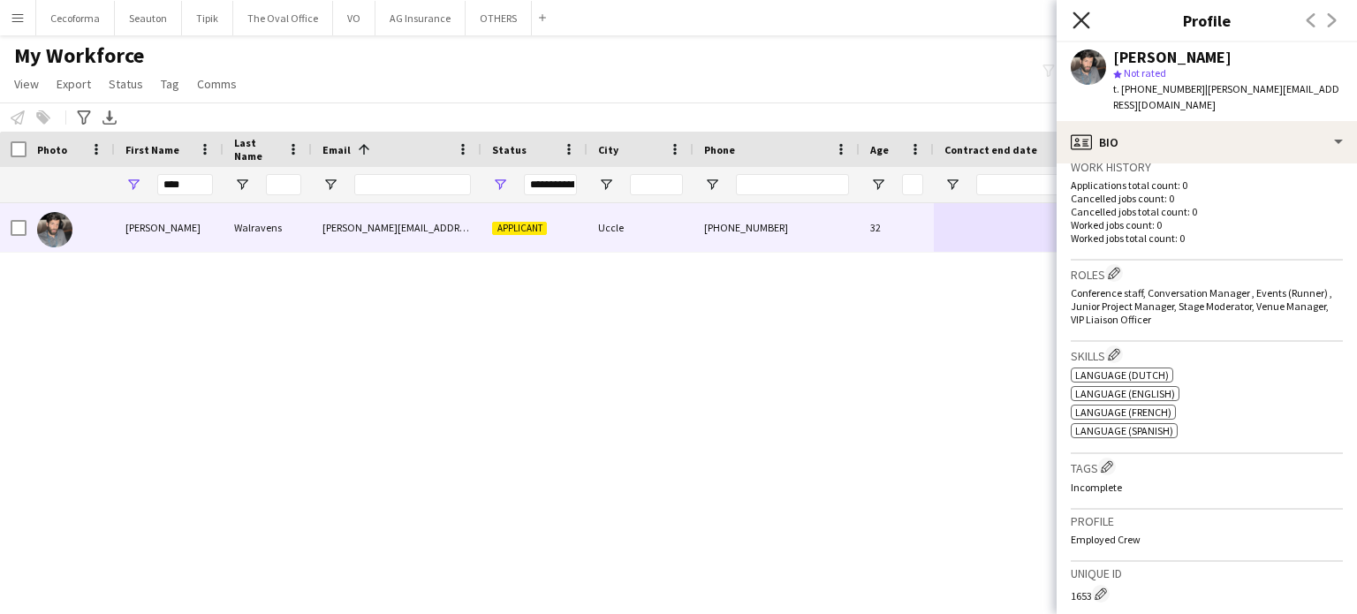
click at [1084, 14] on icon "Close pop-in" at bounding box center [1081, 19] width 17 height 17
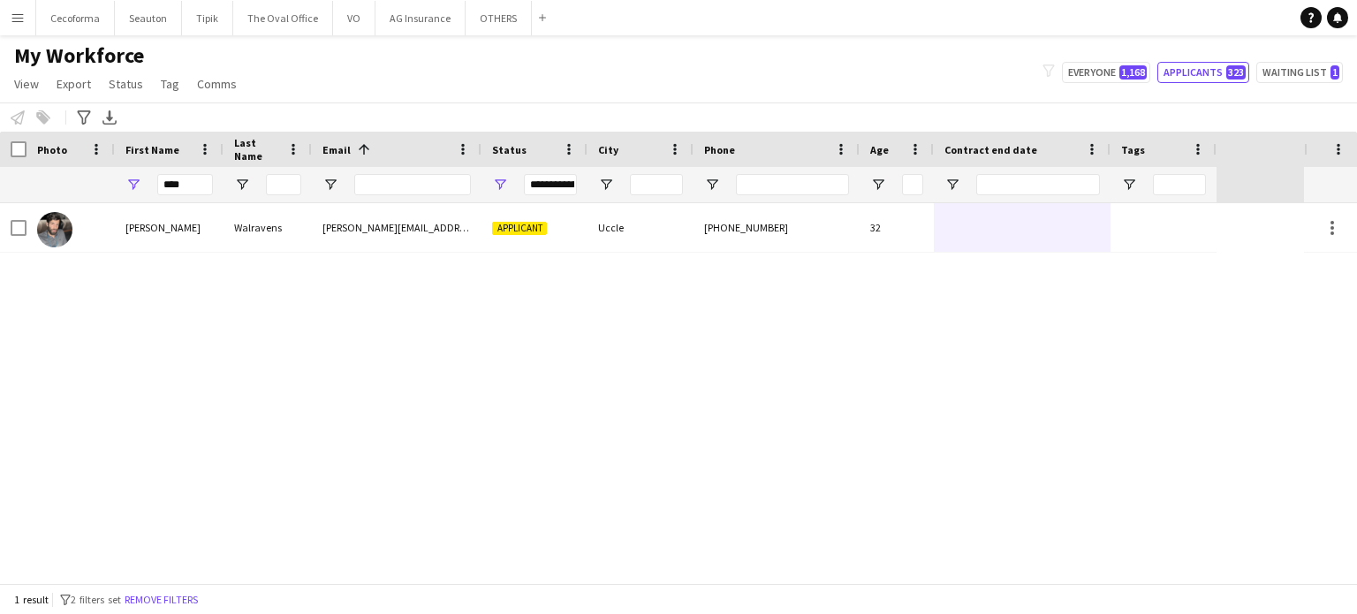
click at [552, 183] on div "**********" at bounding box center [550, 184] width 53 height 21
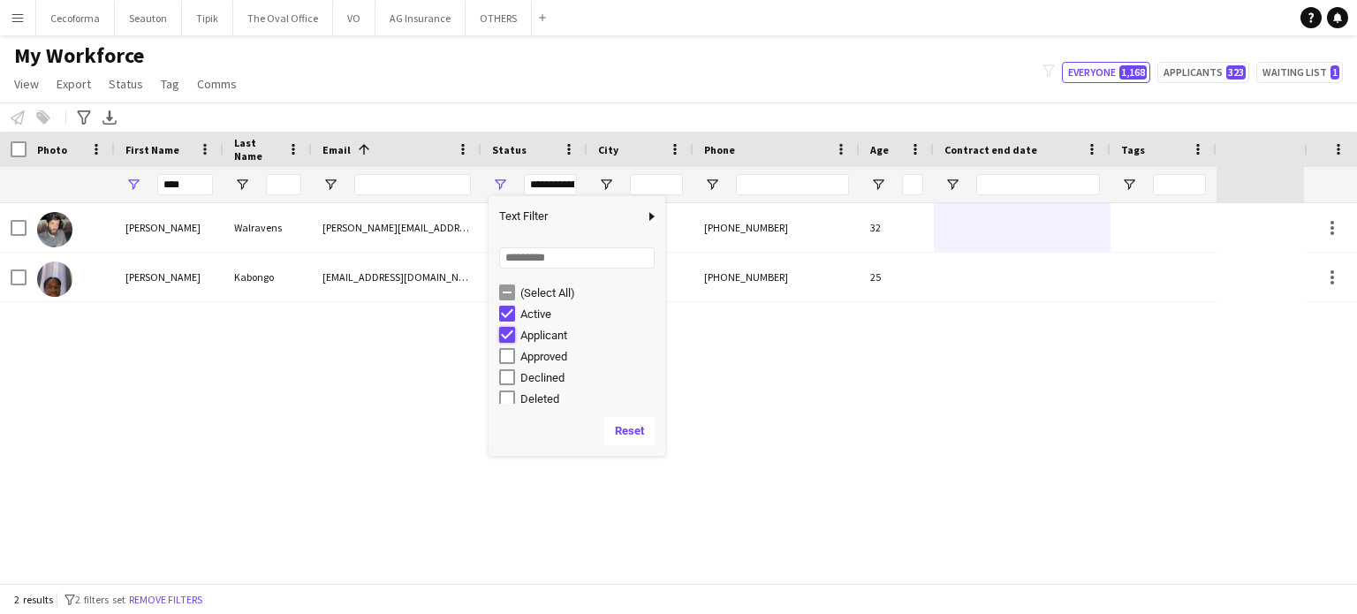
type input "**********"
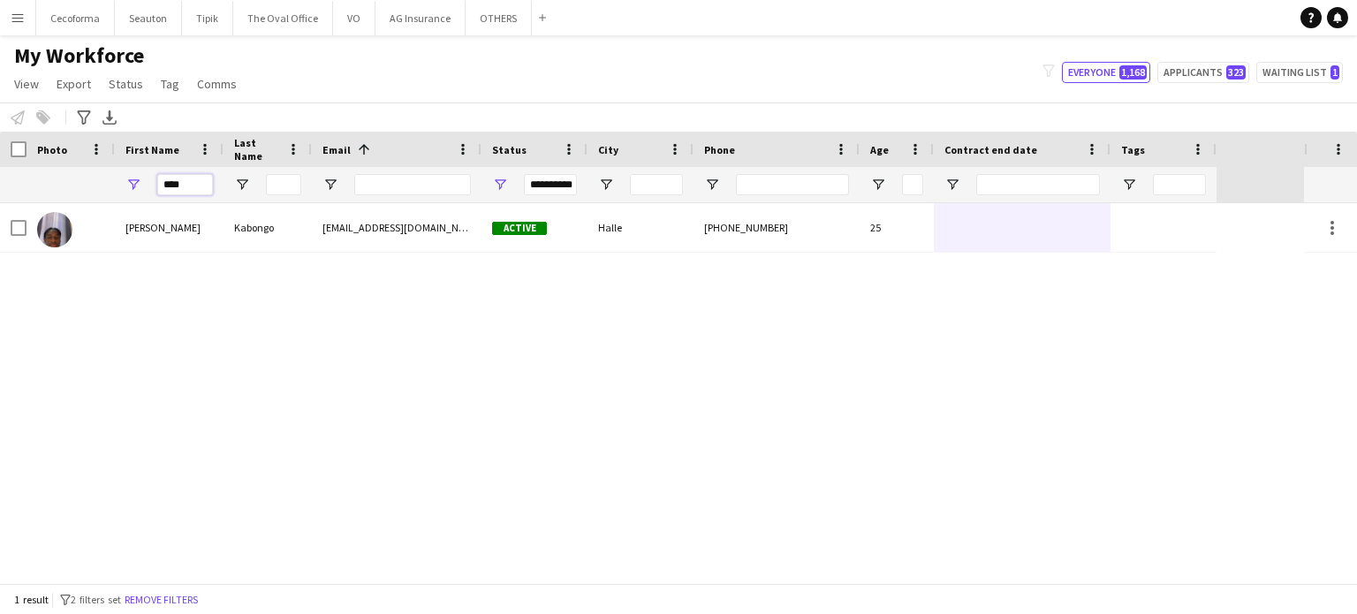
click at [194, 179] on input "****" at bounding box center [185, 184] width 56 height 21
type input "*"
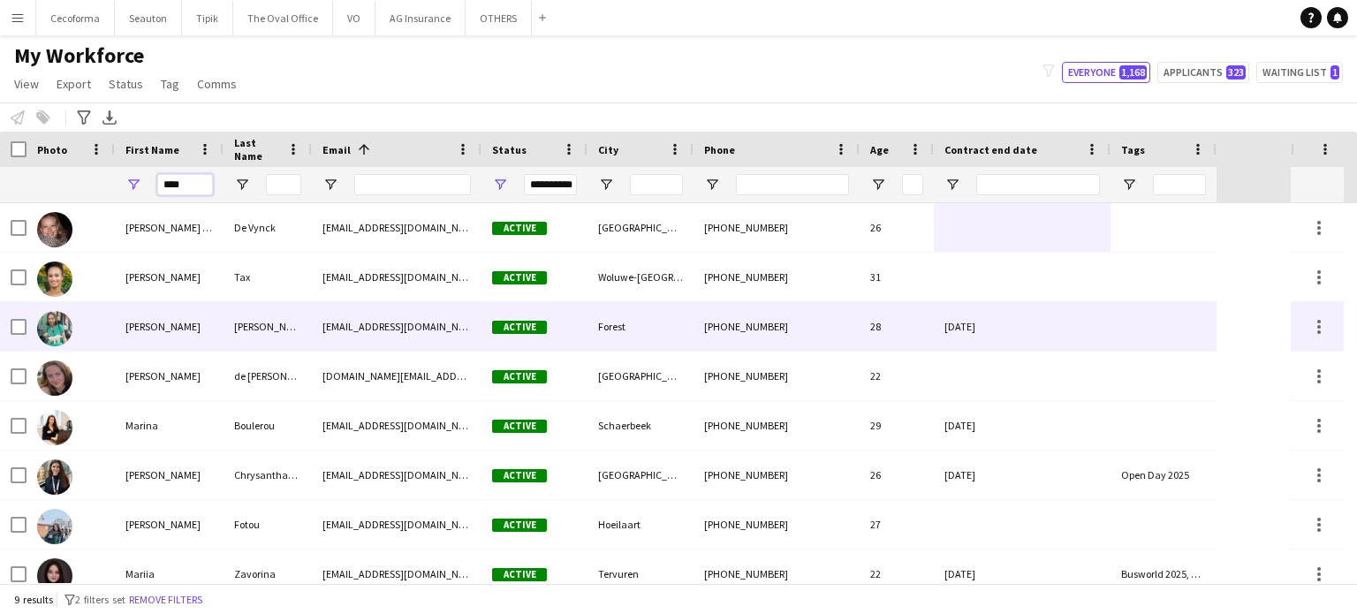
type input "****"
click at [1085, 322] on div "[DATE]" at bounding box center [1022, 326] width 177 height 49
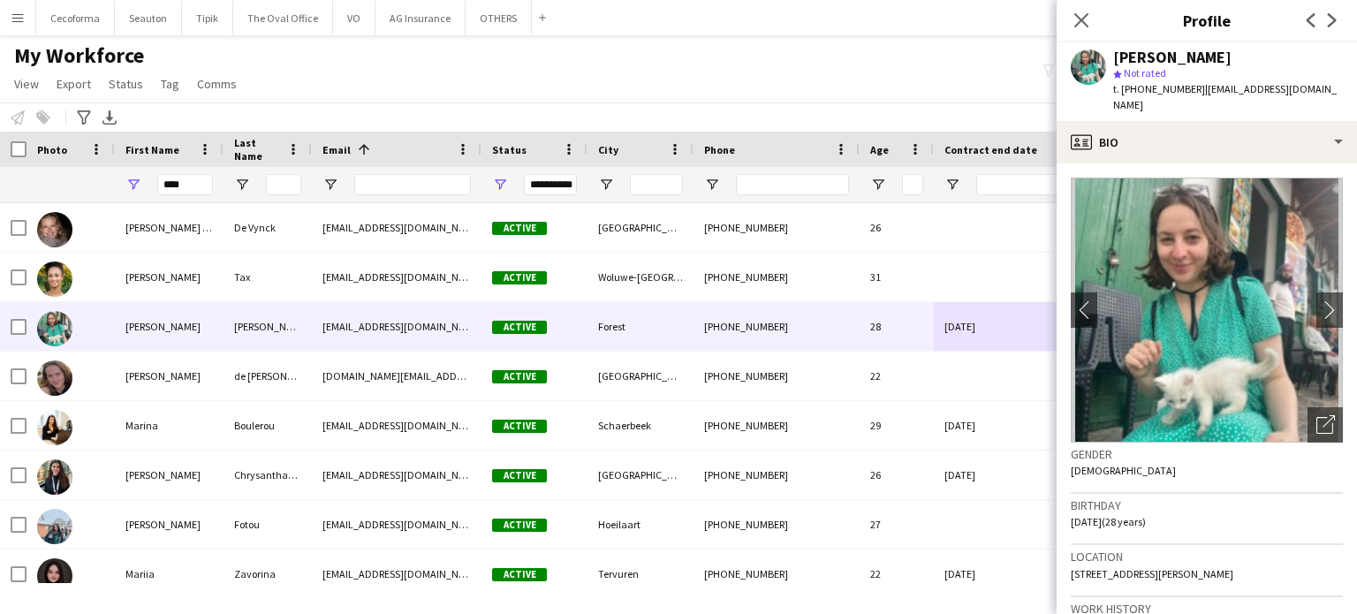
click at [910, 73] on div "My Workforce View Views Default view New view Update view Delete view Edit name…" at bounding box center [678, 72] width 1357 height 60
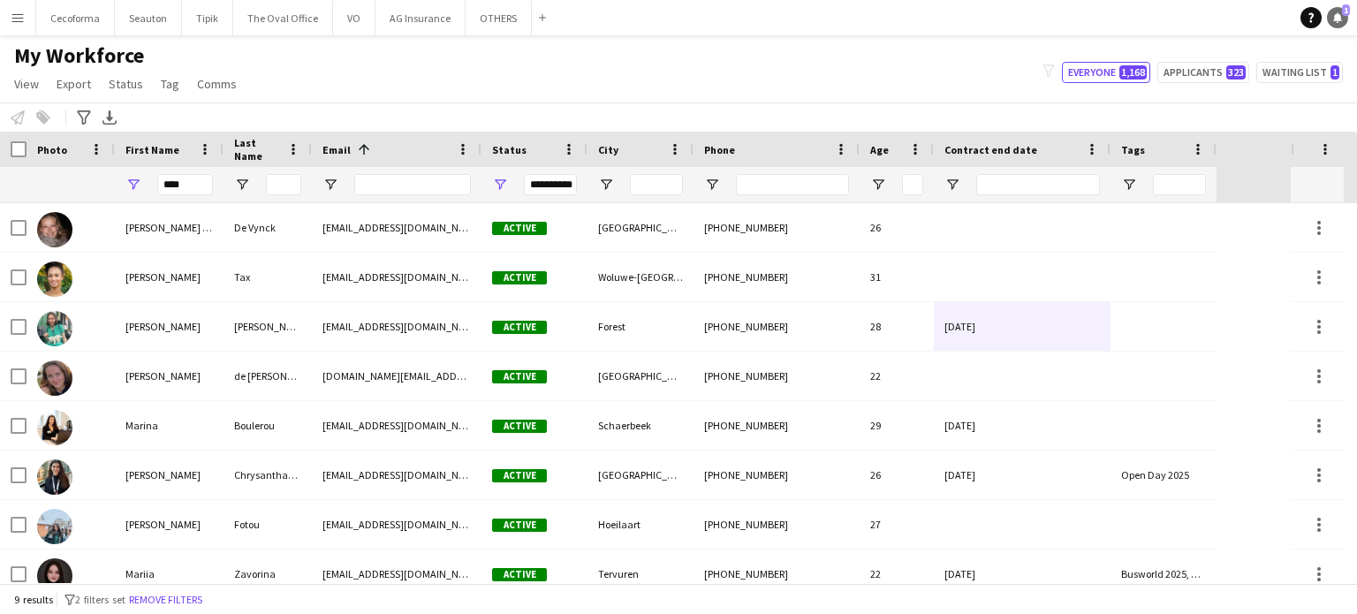
click at [1336, 18] on icon at bounding box center [1337, 16] width 9 height 9
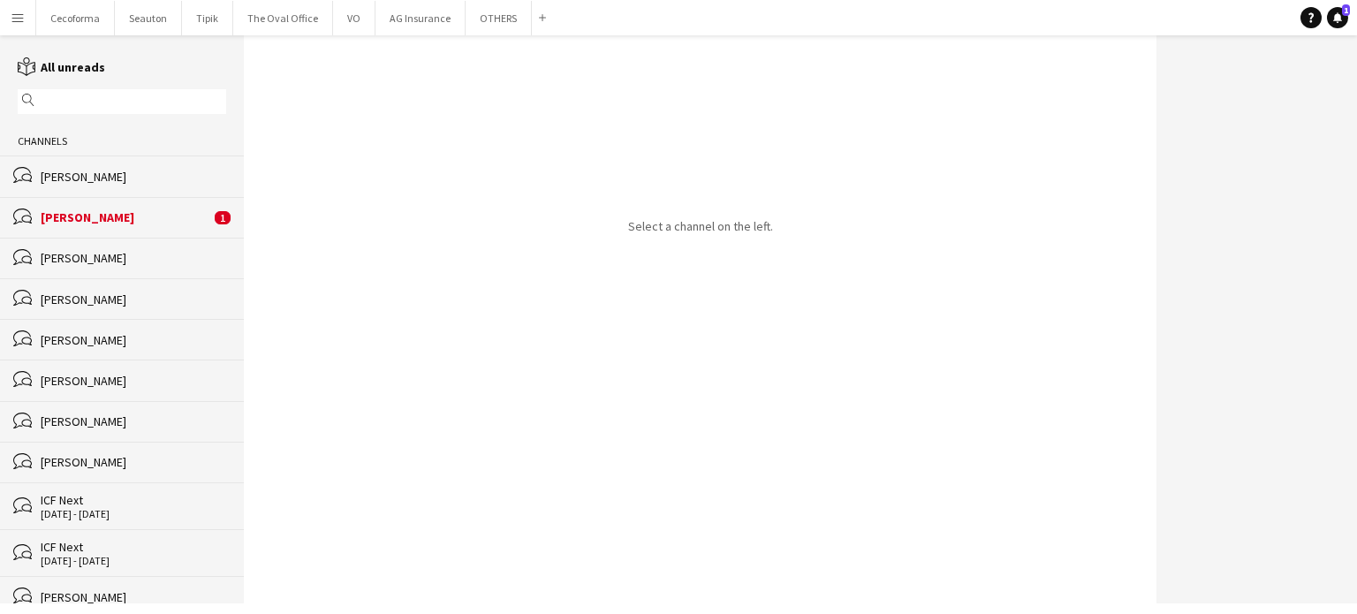
click at [95, 218] on div "[PERSON_NAME]" at bounding box center [126, 217] width 170 height 16
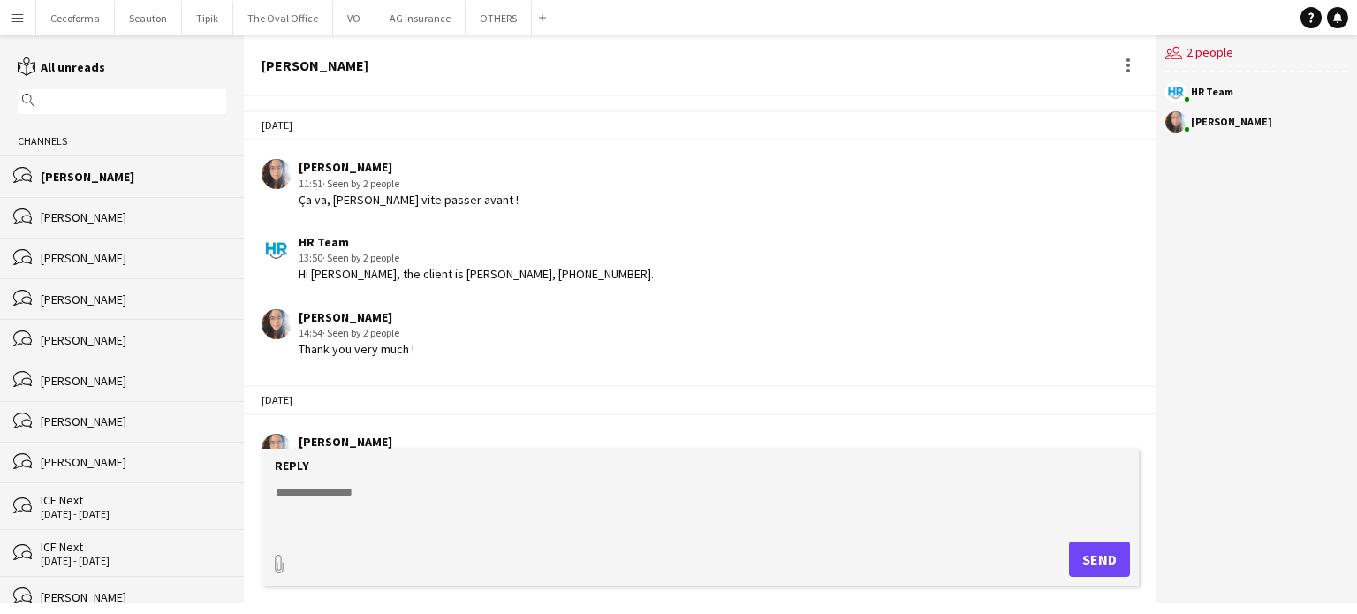
scroll to position [2505, 0]
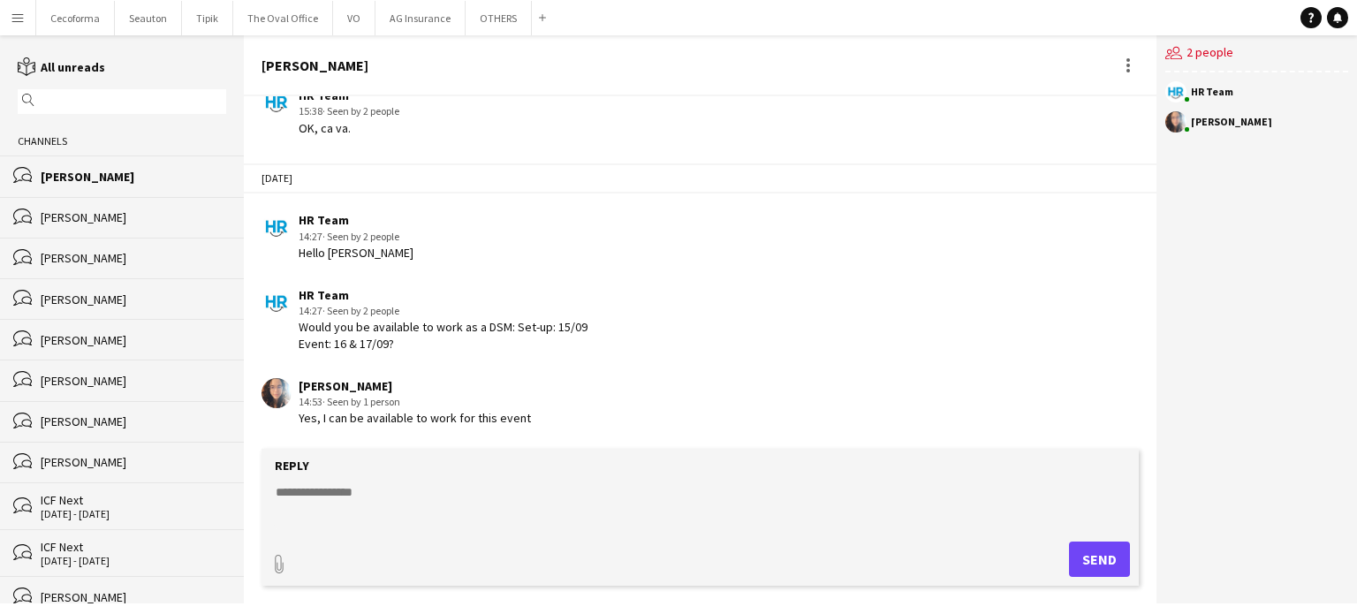
drag, startPoint x: 299, startPoint y: 326, endPoint x: 532, endPoint y: 345, distance: 233.1
click at [532, 345] on div "Would you be available to work as a DSM: Set-up: 15/09 Event: 16 & 17/09?" at bounding box center [443, 335] width 289 height 32
copy div "Would you be available to work as a DSM: Set-up: 15/09 Event: 16 & 17/09?"
click at [131, 97] on input "text" at bounding box center [130, 102] width 183 height 16
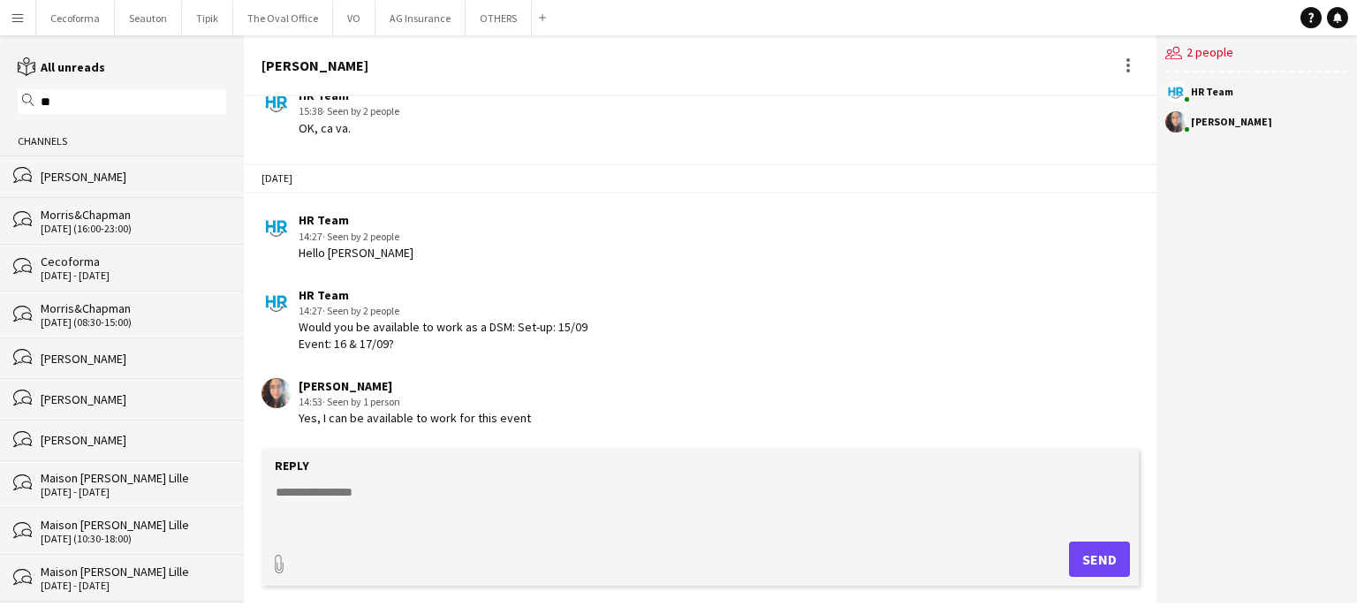
type input "*"
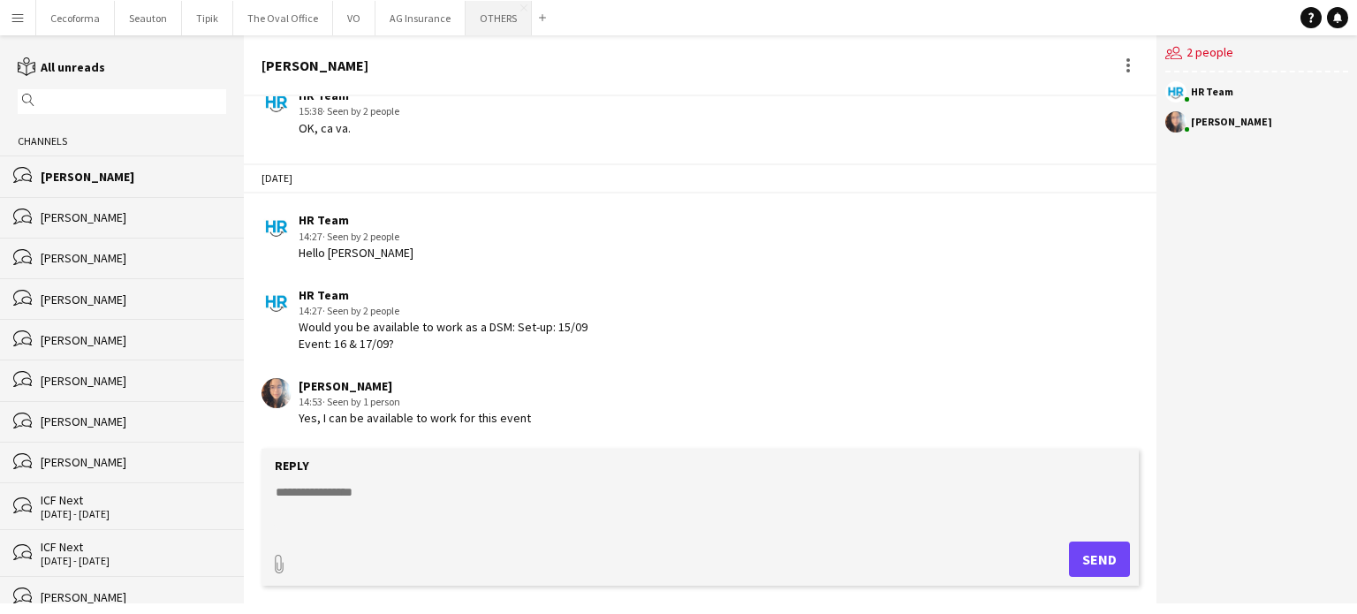
click at [481, 20] on button "OTHERS Close" at bounding box center [499, 18] width 66 height 34
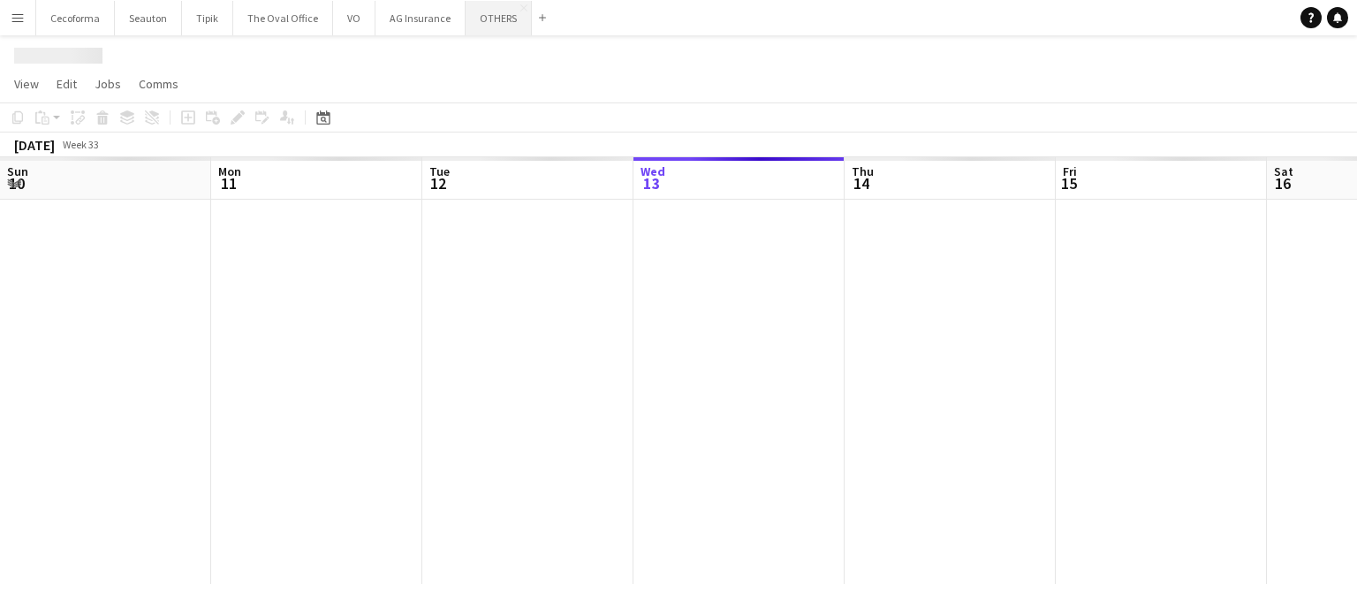
scroll to position [0, 422]
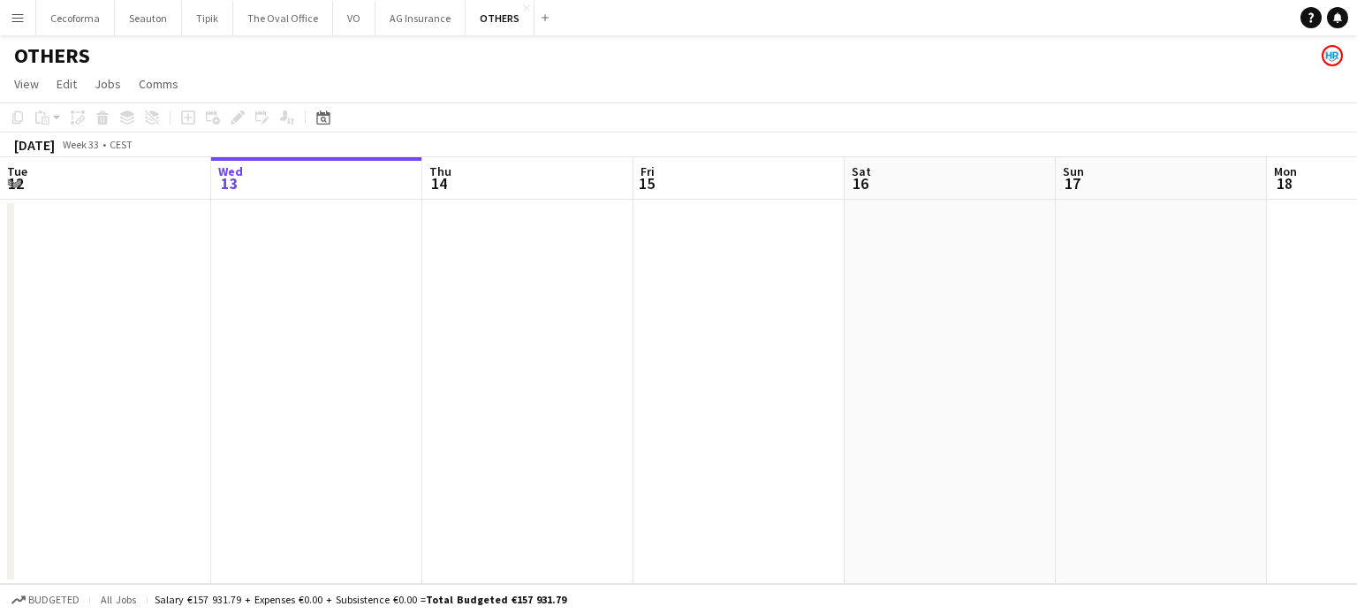
click at [23, 19] on app-icon "Menu" at bounding box center [18, 18] width 14 height 14
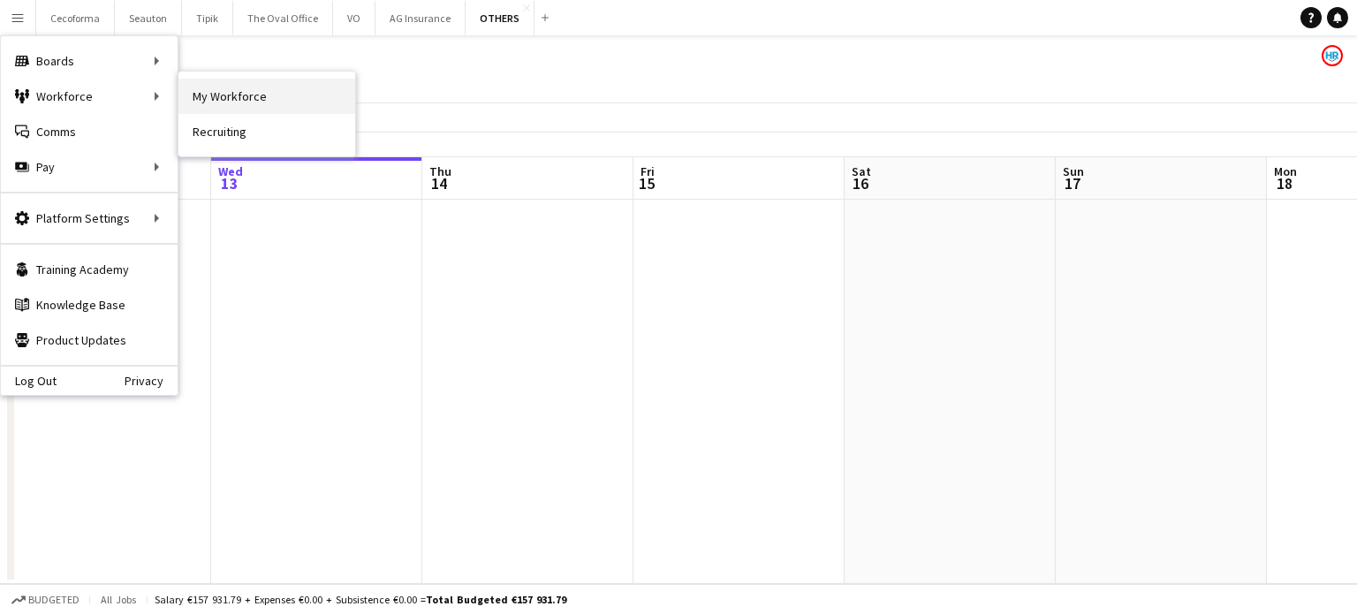
click at [258, 102] on link "My Workforce" at bounding box center [266, 96] width 177 height 35
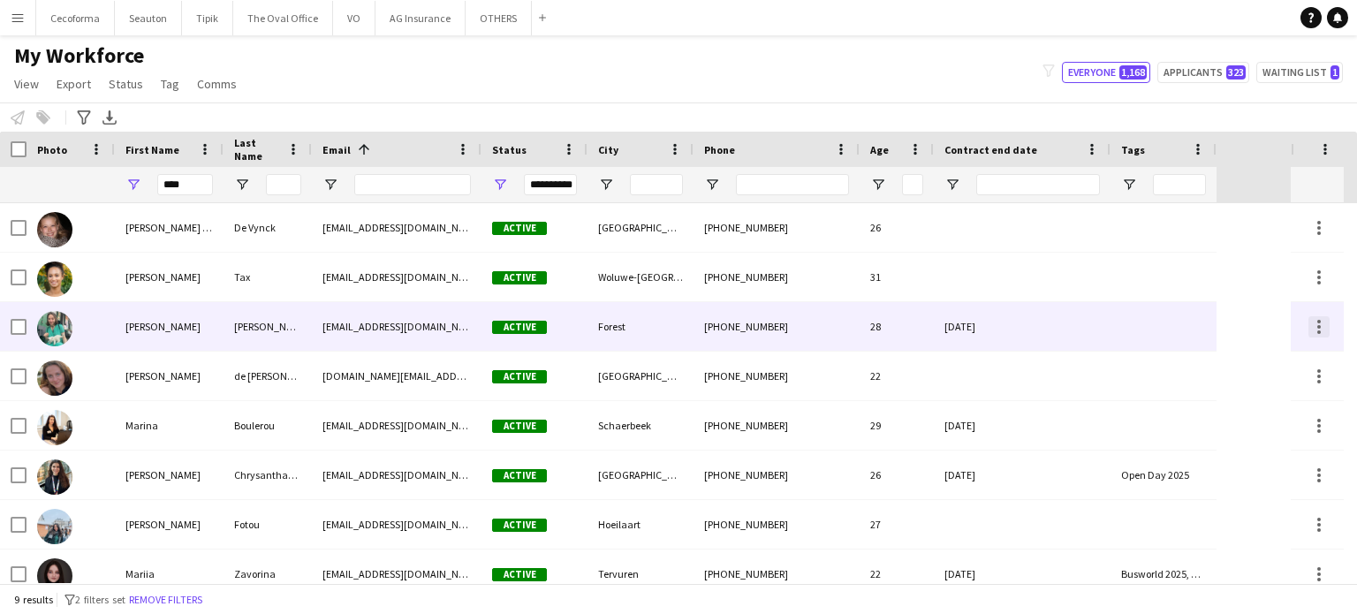
click at [1318, 328] on div at bounding box center [1318, 326] width 21 height 21
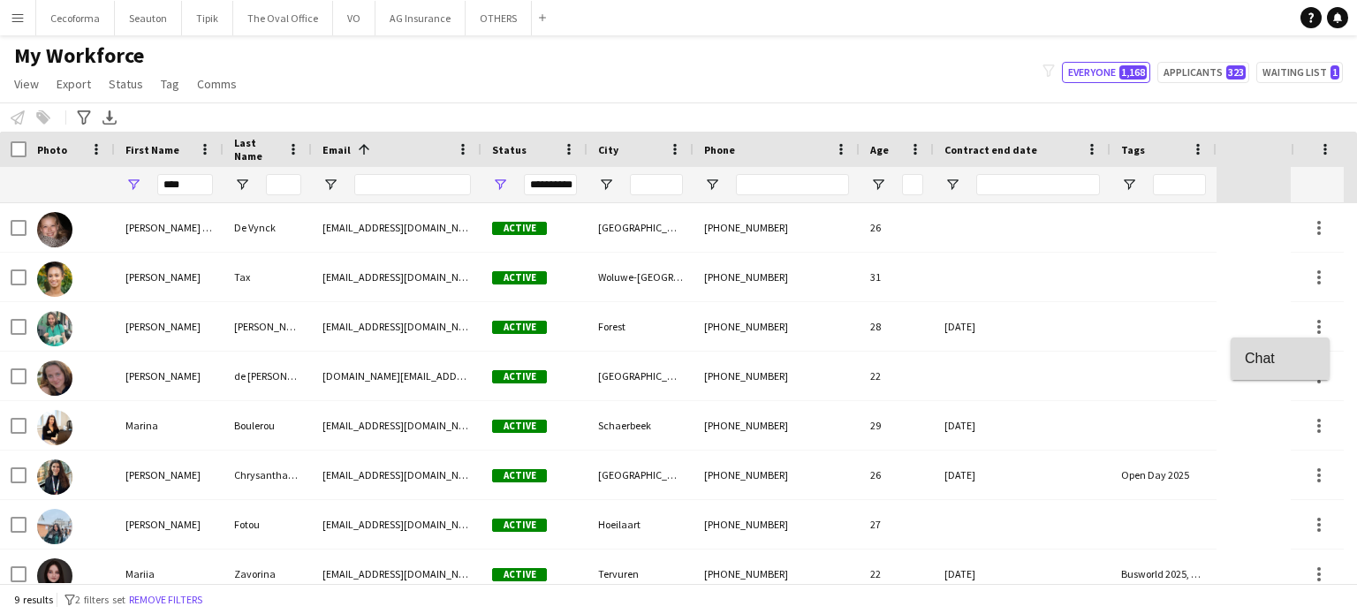
click at [1249, 360] on span "Chat" at bounding box center [1280, 358] width 71 height 16
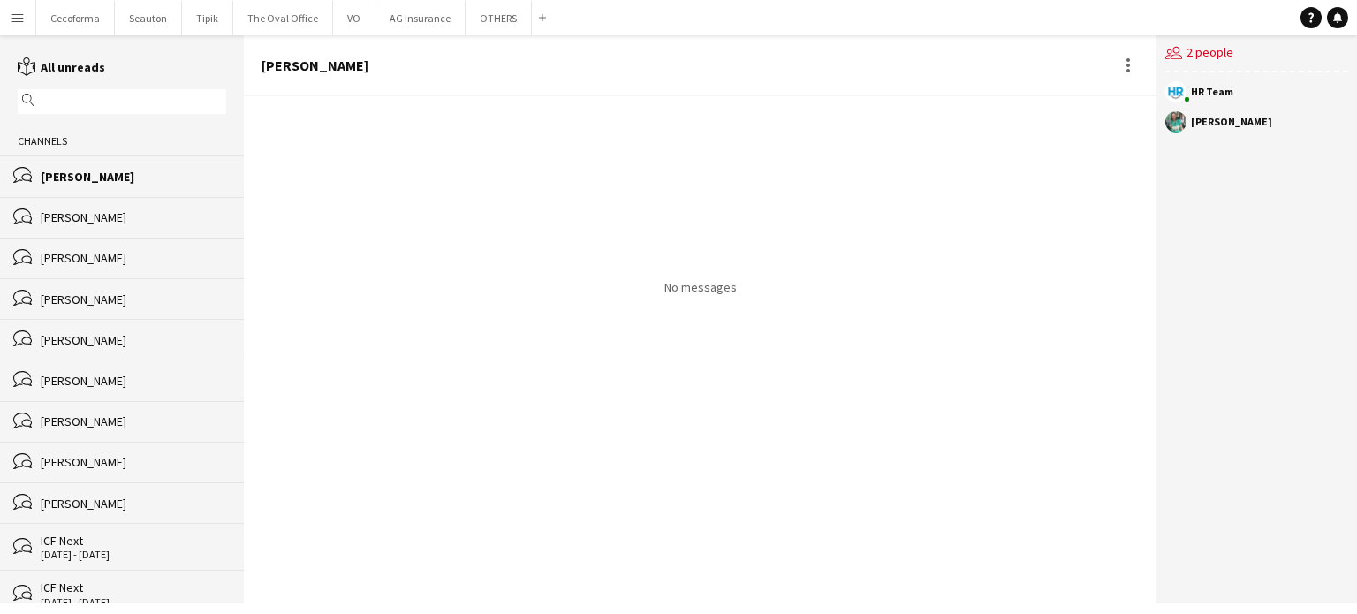
click at [307, 437] on div "No messages" at bounding box center [700, 349] width 913 height 507
click at [120, 183] on div "[PERSON_NAME]" at bounding box center [134, 177] width 186 height 16
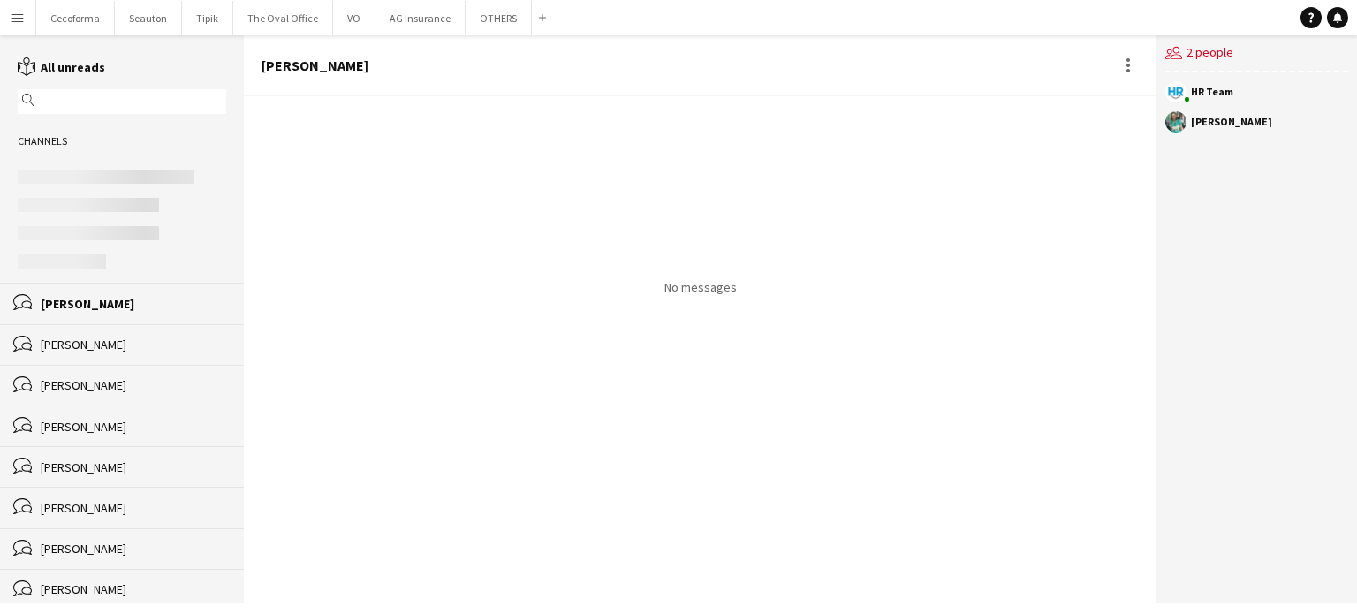
click at [92, 301] on div "[PERSON_NAME]" at bounding box center [134, 304] width 186 height 16
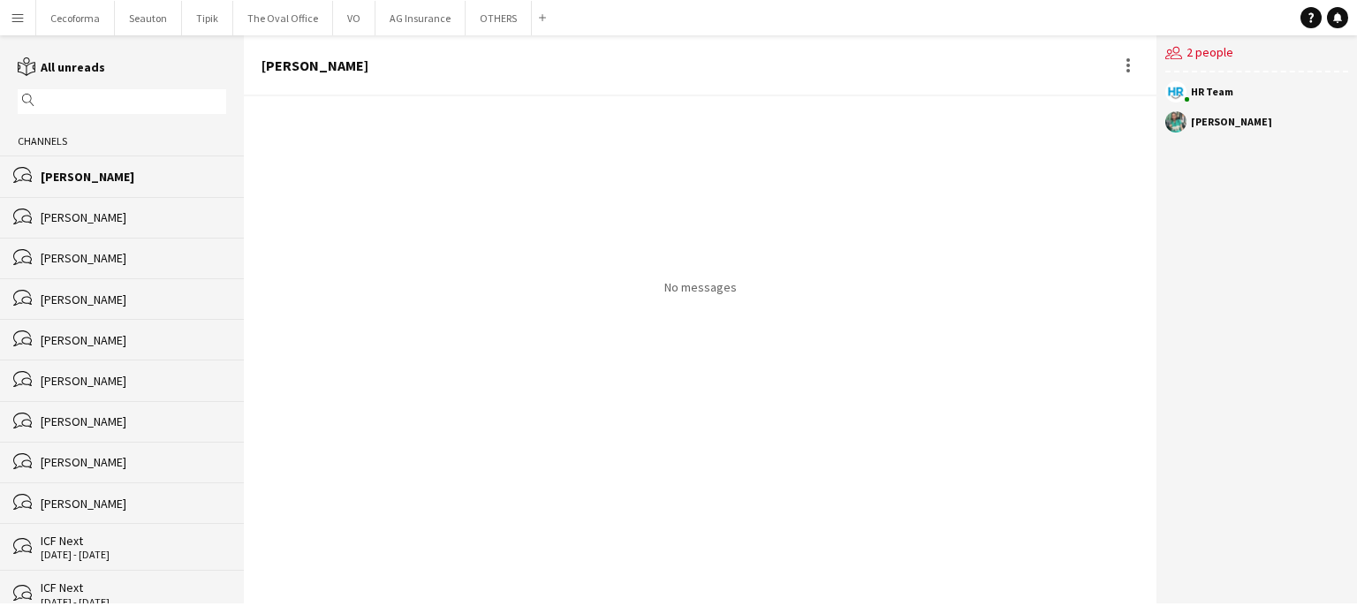
drag, startPoint x: 500, startPoint y: 374, endPoint x: 432, endPoint y: 290, distance: 108.0
click at [432, 290] on div "No messages" at bounding box center [700, 195] width 913 height 199
click at [72, 170] on div "[PERSON_NAME]" at bounding box center [134, 177] width 186 height 16
click at [65, 182] on div "[PERSON_NAME]" at bounding box center [134, 177] width 186 height 16
click at [68, 217] on div "[PERSON_NAME]" at bounding box center [134, 217] width 186 height 16
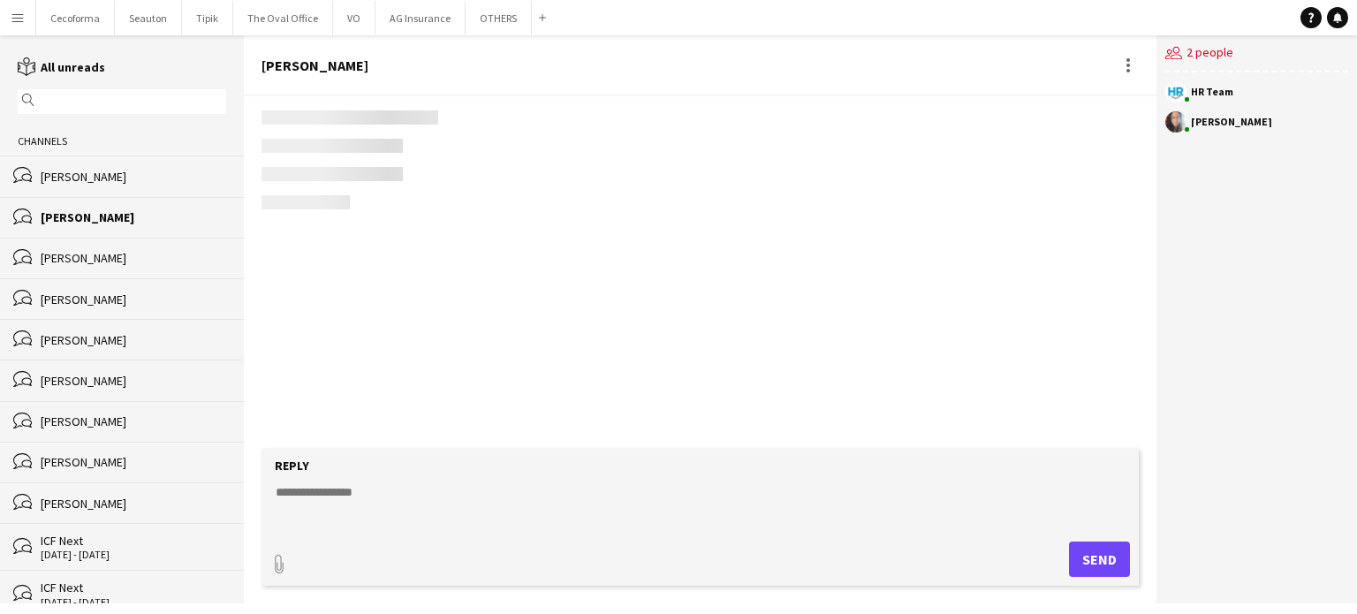
scroll to position [2505, 0]
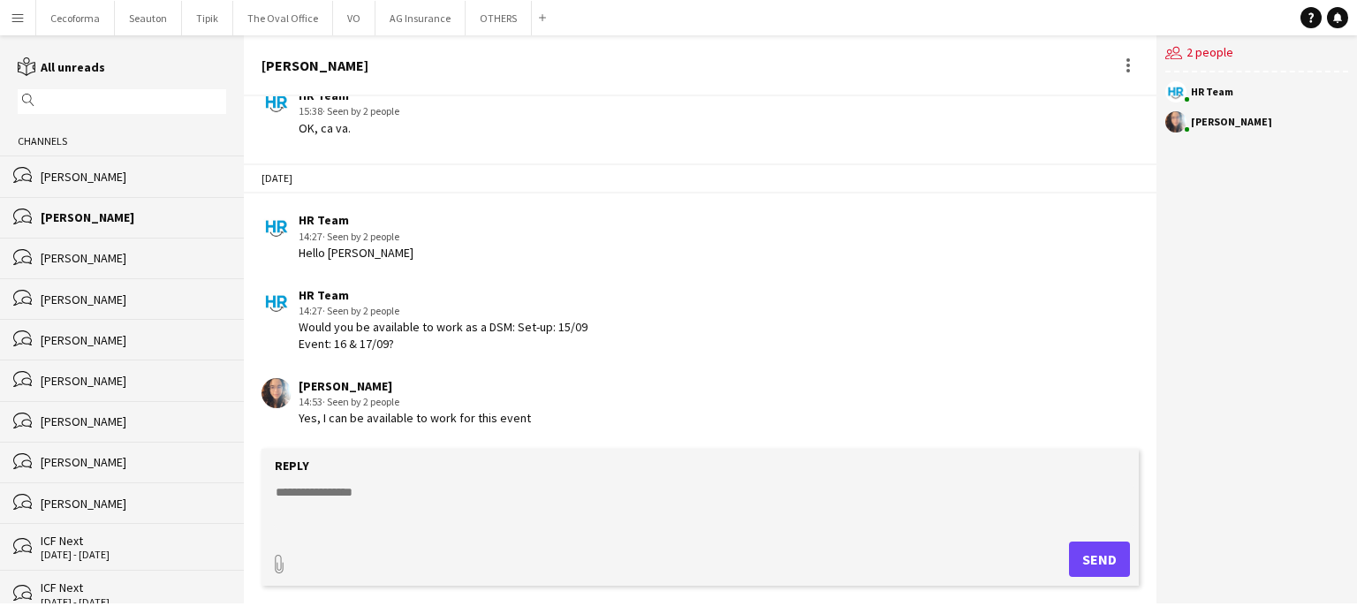
click at [69, 181] on div "[PERSON_NAME]" at bounding box center [134, 177] width 186 height 16
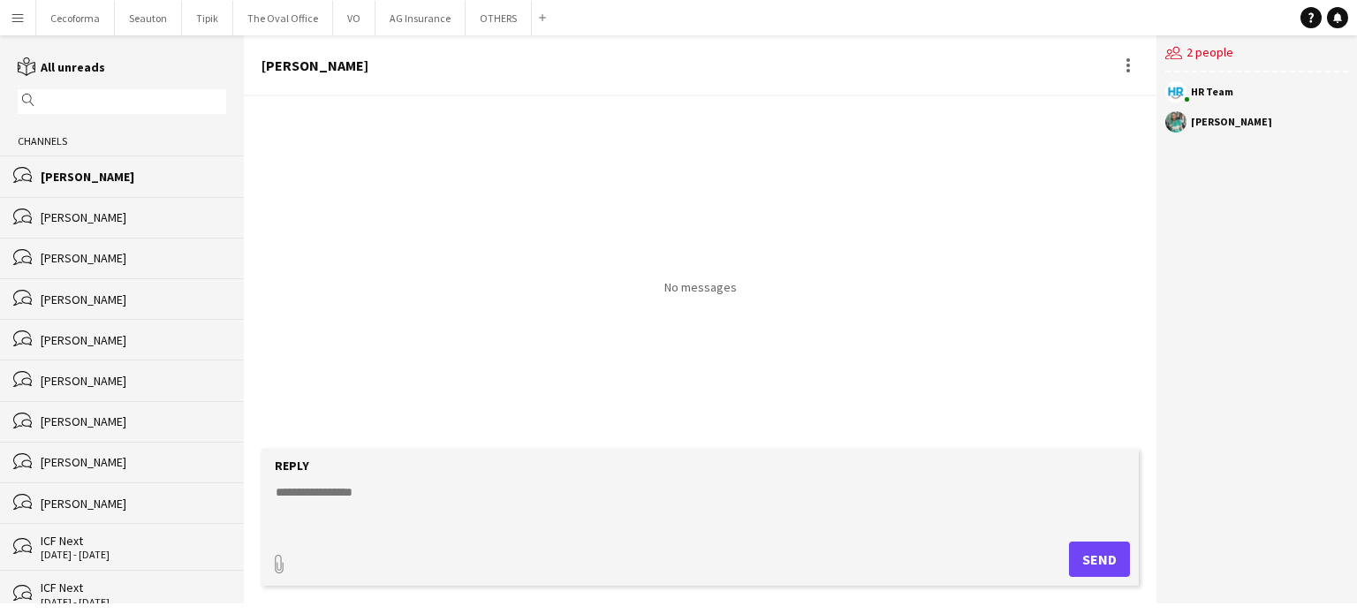
paste textarea "**********"
click at [276, 489] on textarea "**********" at bounding box center [704, 506] width 860 height 46
type textarea "**********"
click at [1077, 560] on button "Send" at bounding box center [1099, 559] width 61 height 35
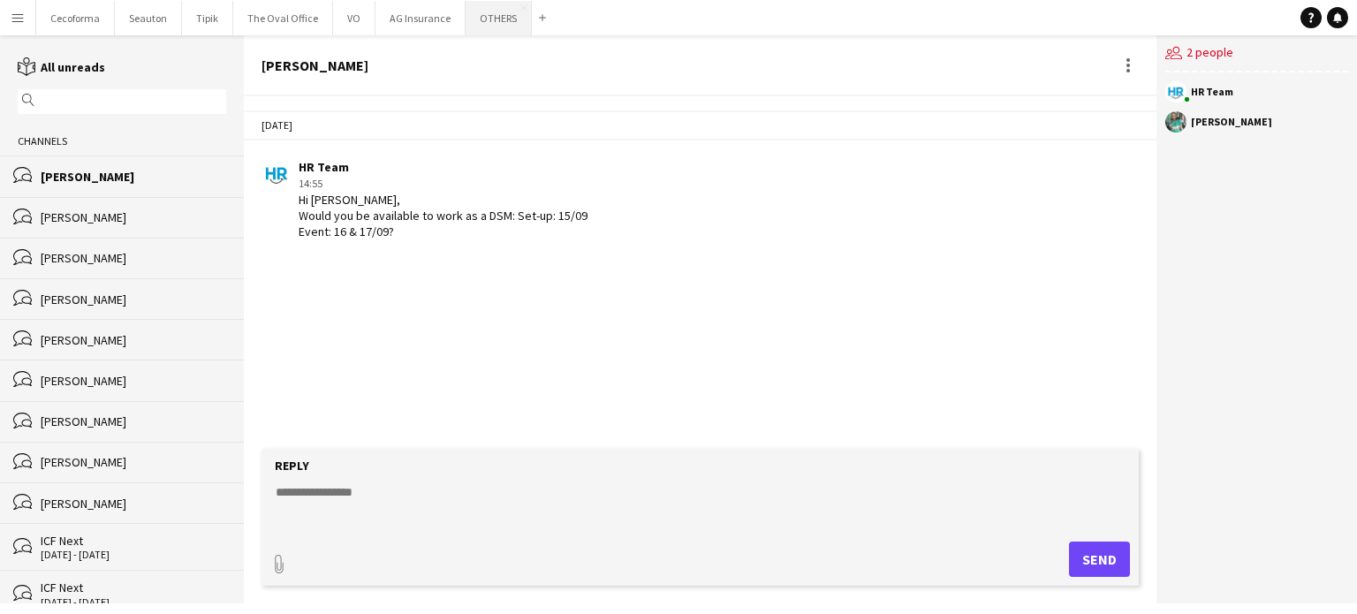
click at [486, 20] on button "OTHERS Close" at bounding box center [499, 18] width 66 height 34
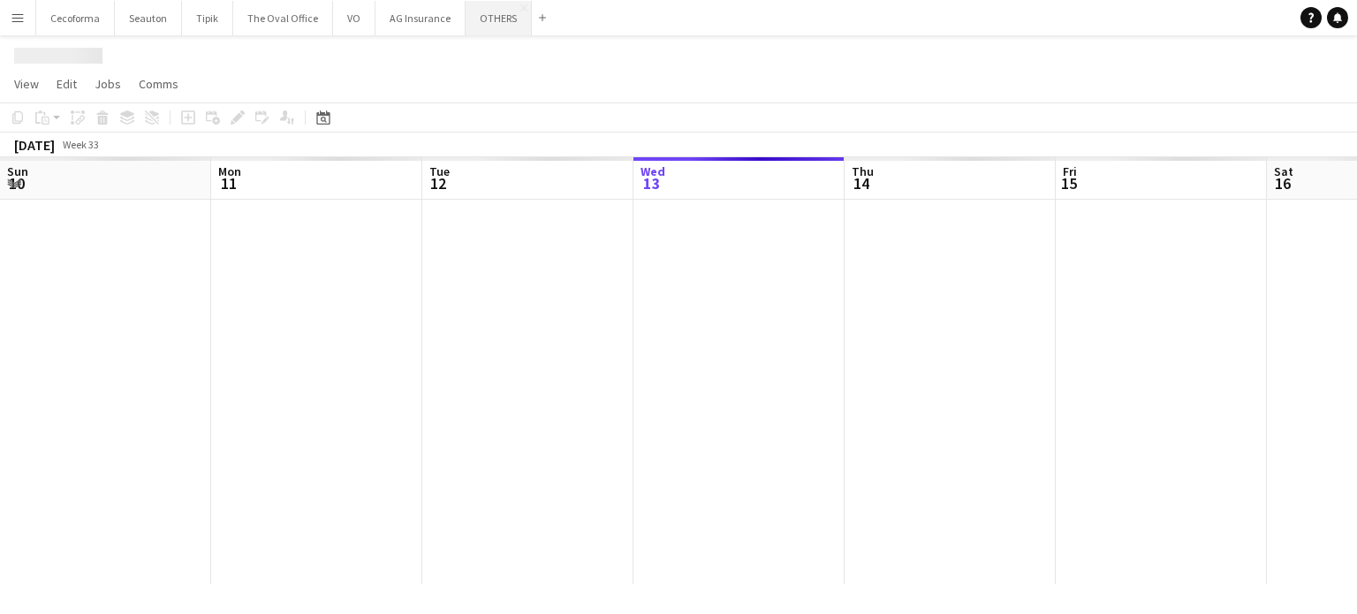
scroll to position [0, 422]
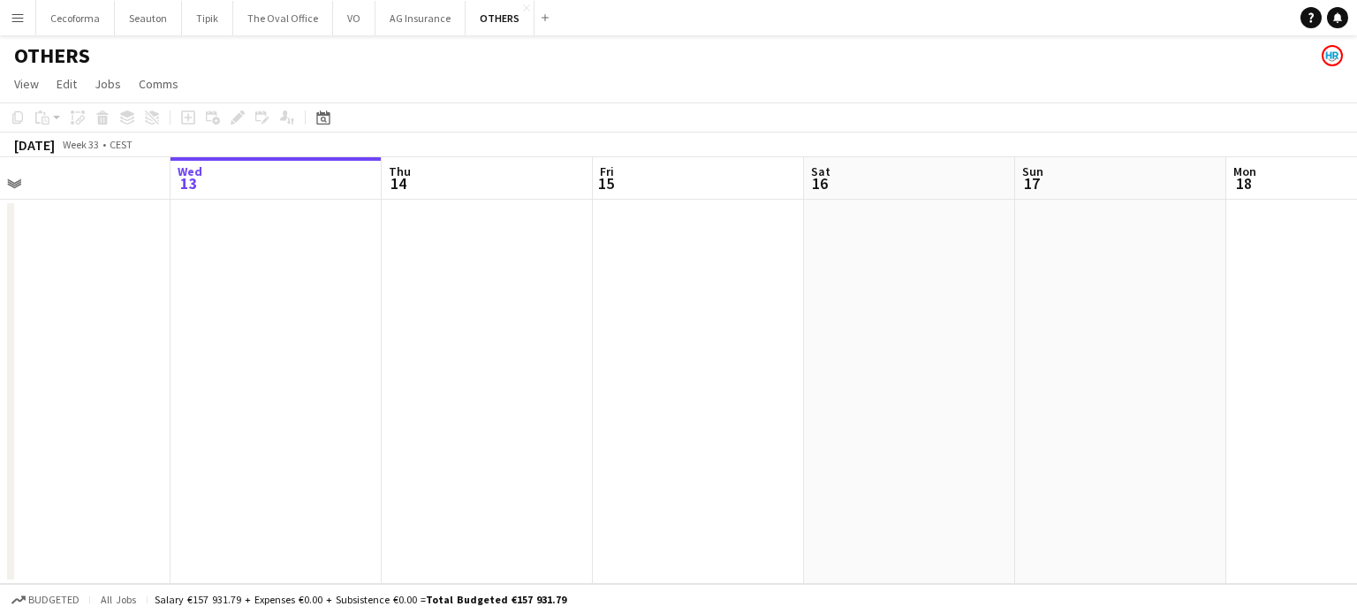
drag, startPoint x: 815, startPoint y: 437, endPoint x: 712, endPoint y: 420, distance: 104.9
click at [481, 432] on app-calendar-viewport "Sun 10 Mon 11 Tue 12 Wed 13 Thu 14 Fri 15 Sat 16 Sun 17 Mon 18 Tue 19 Wed 20 Th…" at bounding box center [678, 370] width 1357 height 427
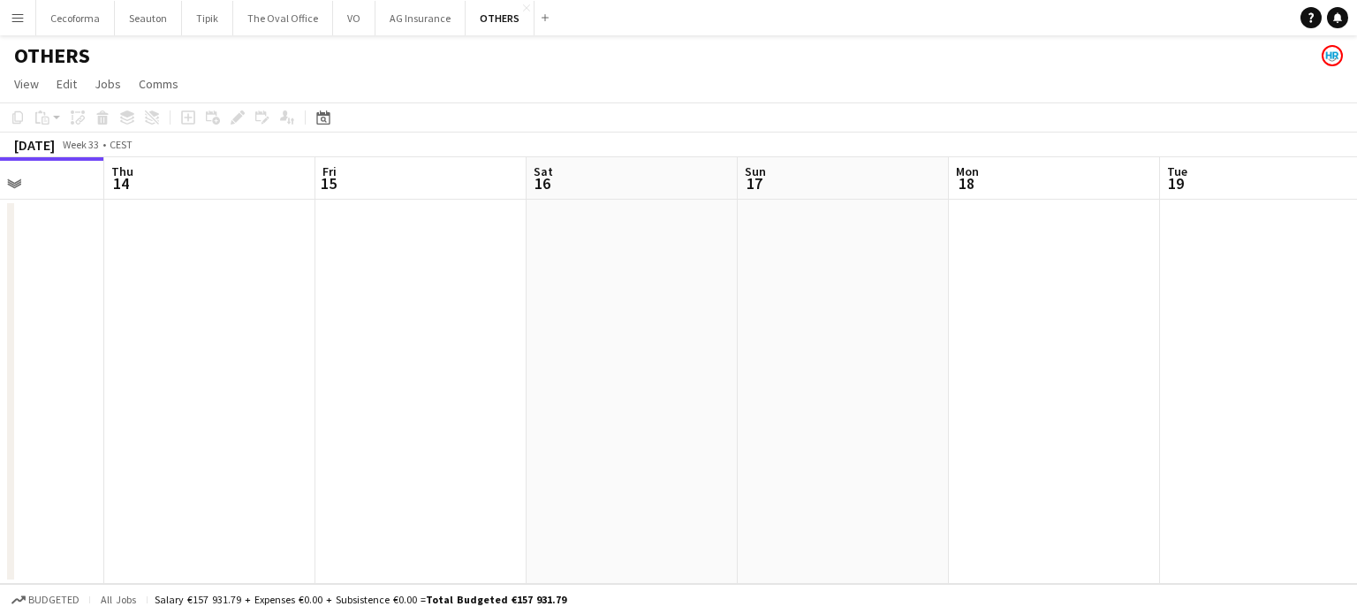
drag, startPoint x: 835, startPoint y: 419, endPoint x: 439, endPoint y: 409, distance: 395.9
click at [466, 413] on app-calendar-viewport "Sun 10 Mon 11 Tue 12 Wed 13 Thu 14 Fri 15 Sat 16 Sun 17 Mon 18 Tue 19 Wed 20 Th…" at bounding box center [678, 370] width 1357 height 427
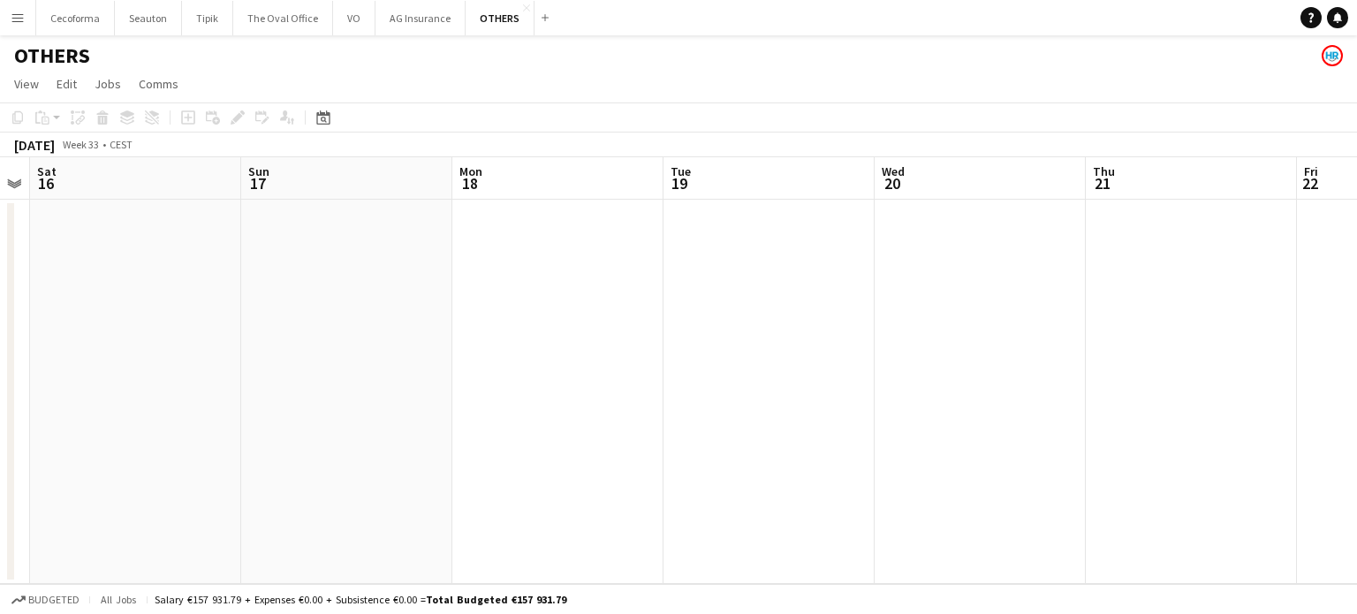
click at [212, 374] on app-calendar-viewport "Tue 12 Wed 13 Thu 14 Fri 15 Sat 16 Sun 17 Mon 18 Tue 19 Wed 20 Thu 21 Fri 22 Sa…" at bounding box center [678, 370] width 1357 height 427
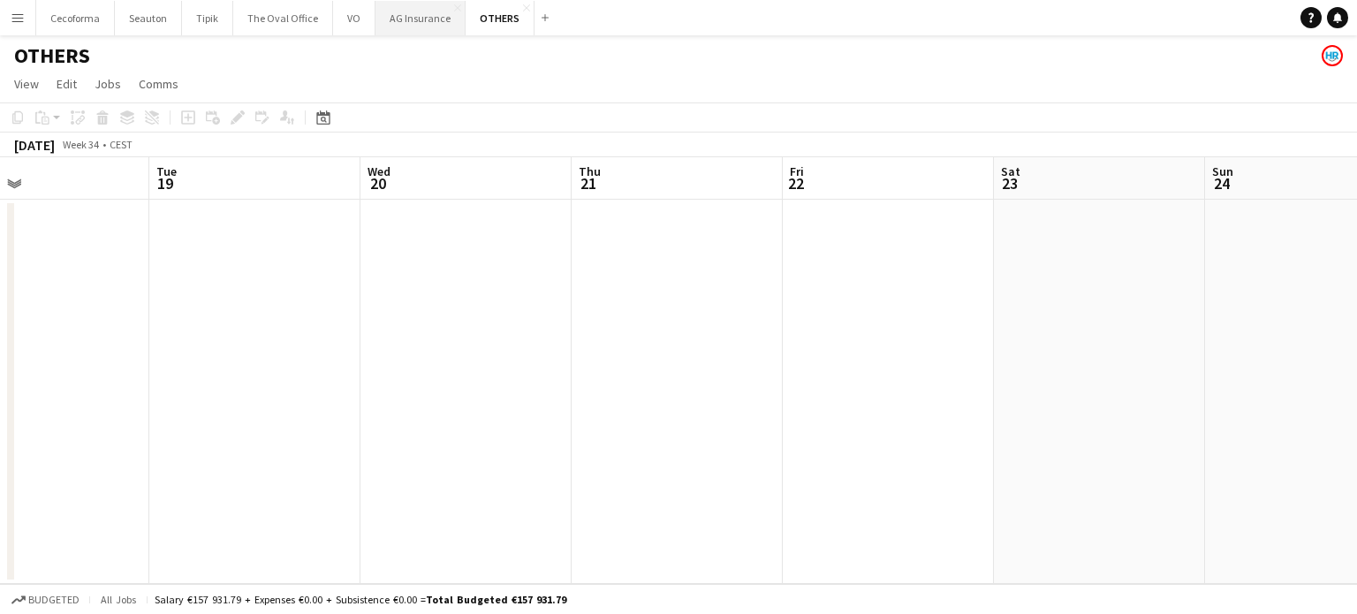
click at [390, 20] on button "AG Insurance Close" at bounding box center [420, 18] width 90 height 34
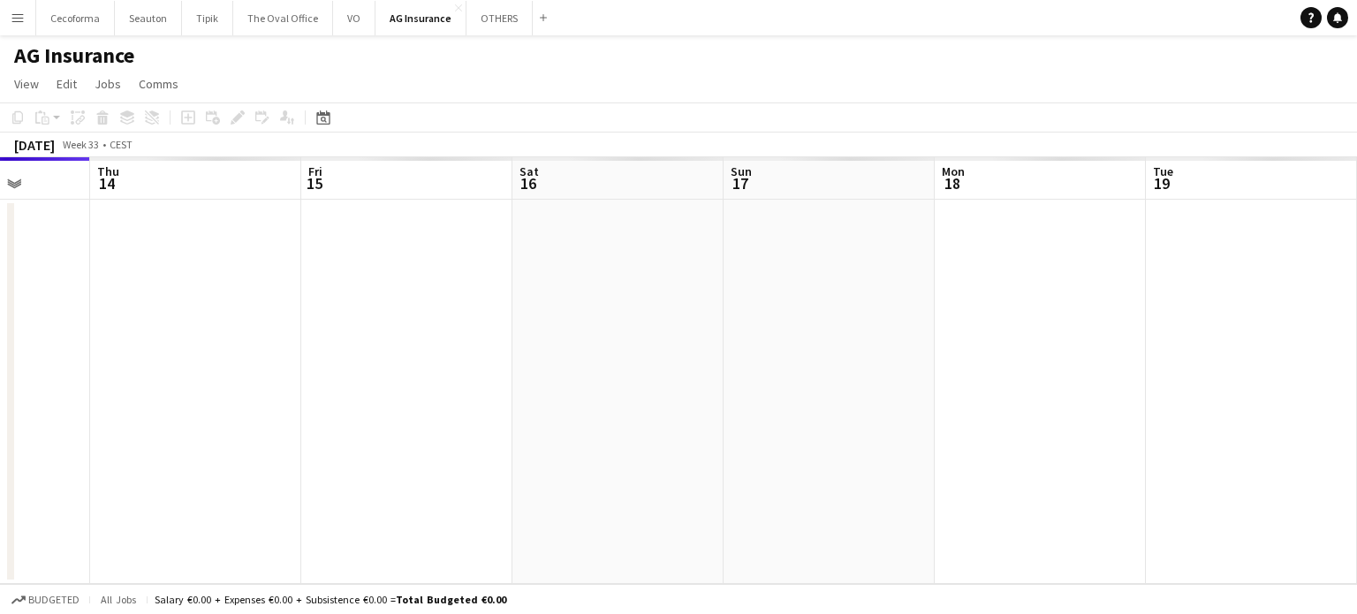
drag, startPoint x: 883, startPoint y: 470, endPoint x: 431, endPoint y: 441, distance: 452.4
click at [428, 448] on app-calendar-viewport "Sun 10 Mon 11 Tue 12 Wed 13 Thu 14 Fri 15 Sat 16 Sun 17 Mon 18 Tue 19 Wed 20 Th…" at bounding box center [678, 370] width 1357 height 427
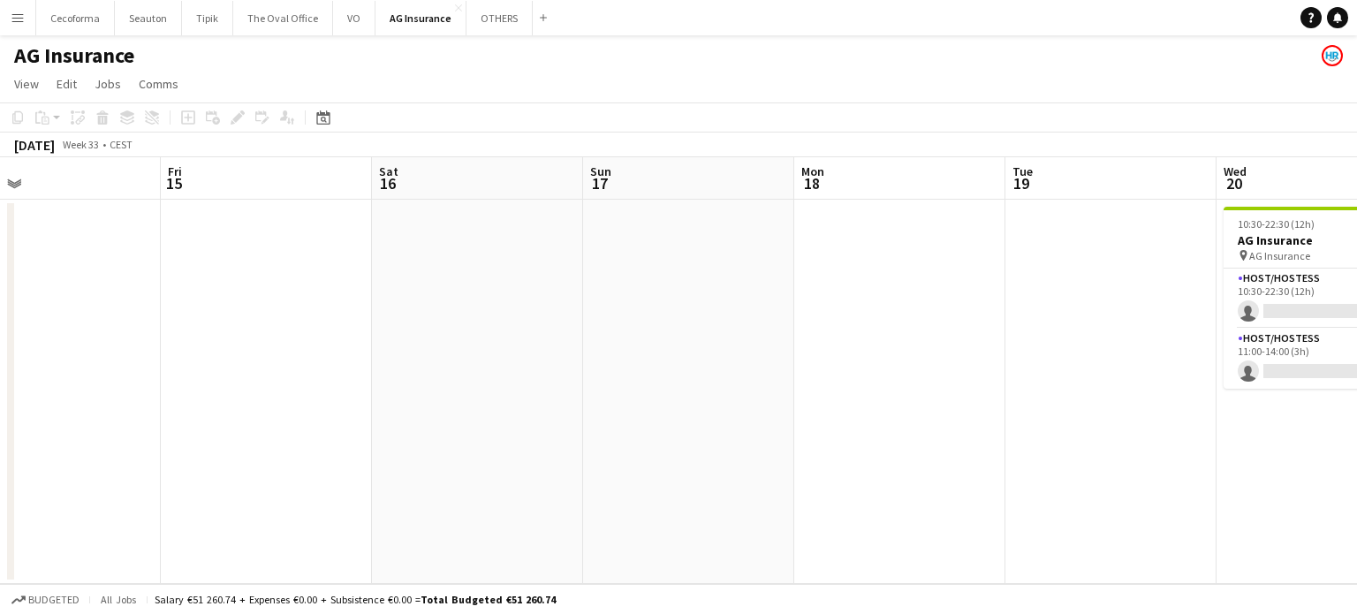
scroll to position [0, 550]
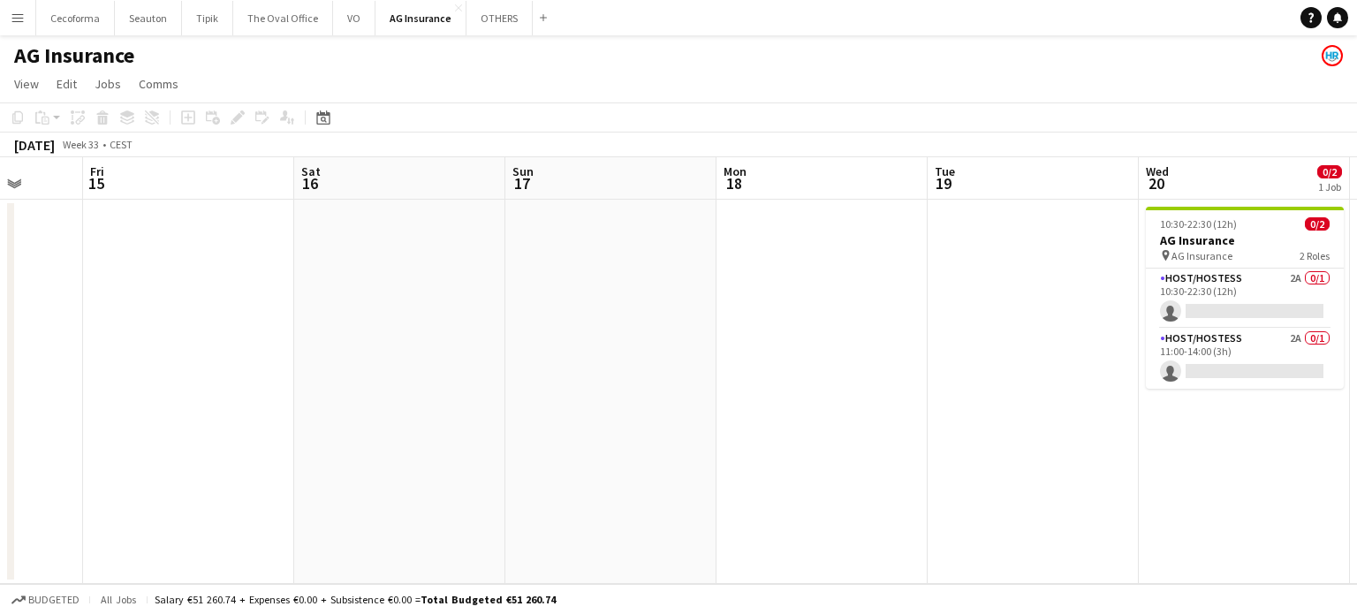
drag, startPoint x: 634, startPoint y: 411, endPoint x: 3, endPoint y: 397, distance: 631.8
click at [0, 398] on app-calendar-viewport "Tue 12 Wed 13 Thu 14 Fri 15 Sat 16 Sun 17 Mon 18 Tue 19 Wed 20 0/2 1 Job Thu 21…" at bounding box center [678, 370] width 1357 height 427
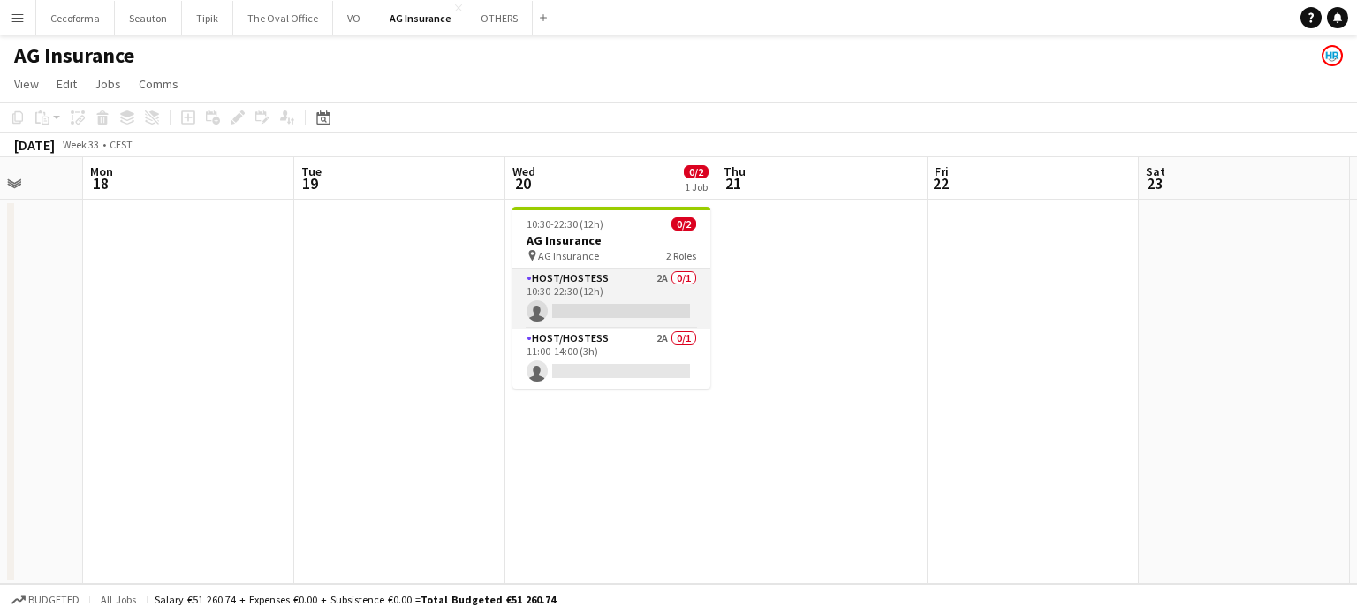
click at [559, 296] on app-card-role "Host/Hostess 2A 0/1 10:30-22:30 (12h) single-neutral-actions" at bounding box center [611, 299] width 198 height 60
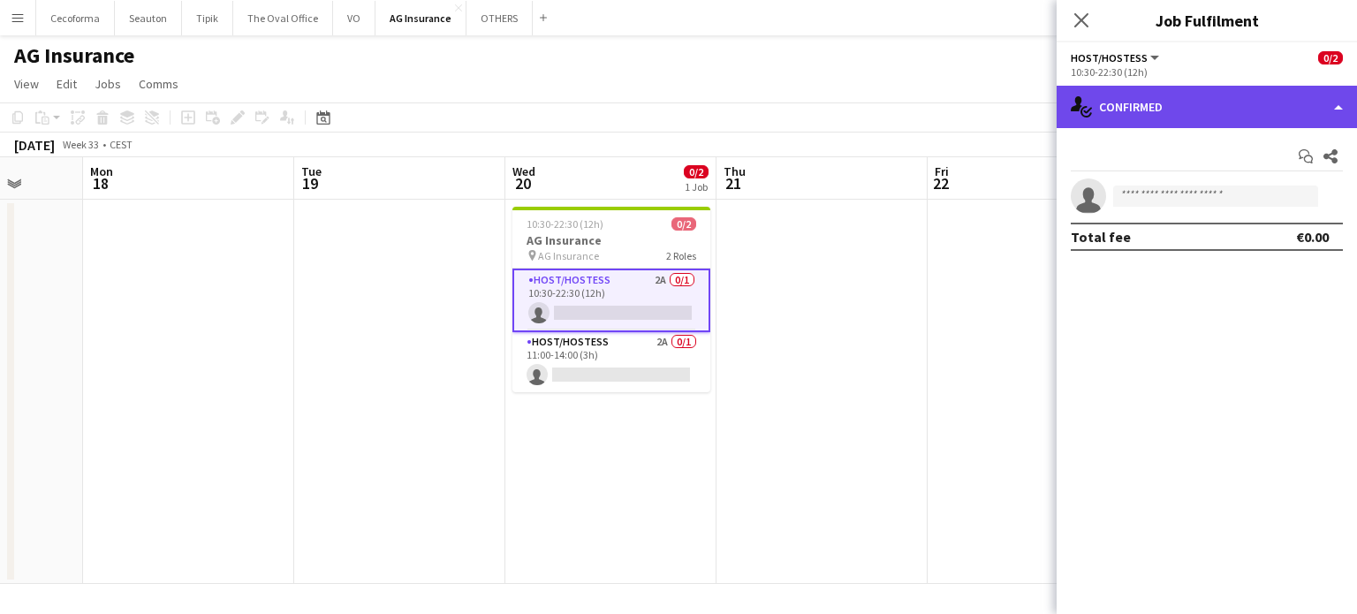
click at [1343, 105] on div "single-neutral-actions-check-2 Confirmed" at bounding box center [1207, 107] width 300 height 42
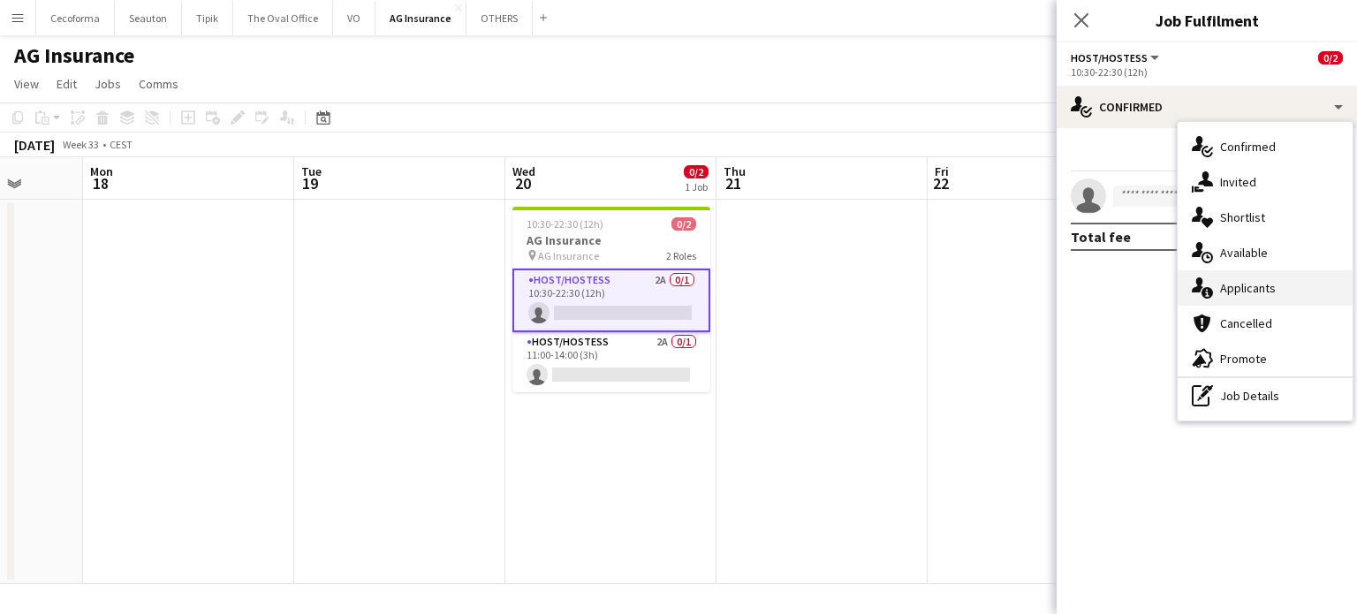
click at [1247, 285] on div "single-neutral-actions-information Applicants" at bounding box center [1265, 287] width 175 height 35
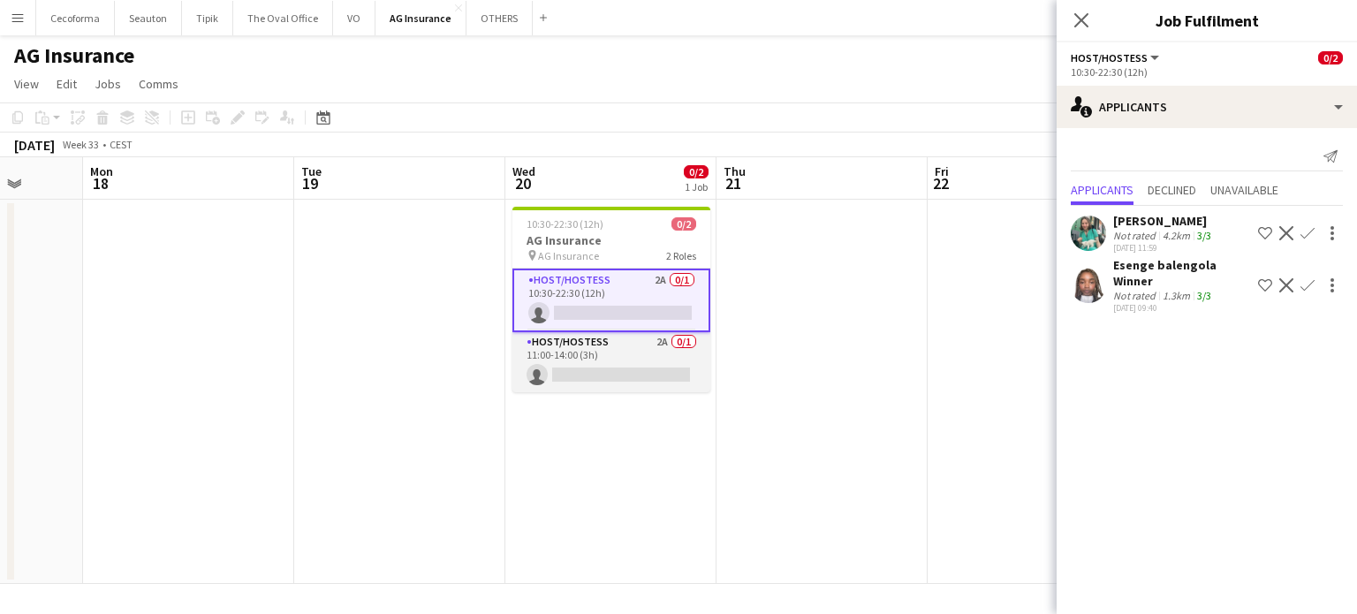
click at [587, 368] on app-card-role "Host/Hostess 2A 0/1 11:00-14:00 (3h) single-neutral-actions" at bounding box center [611, 362] width 198 height 60
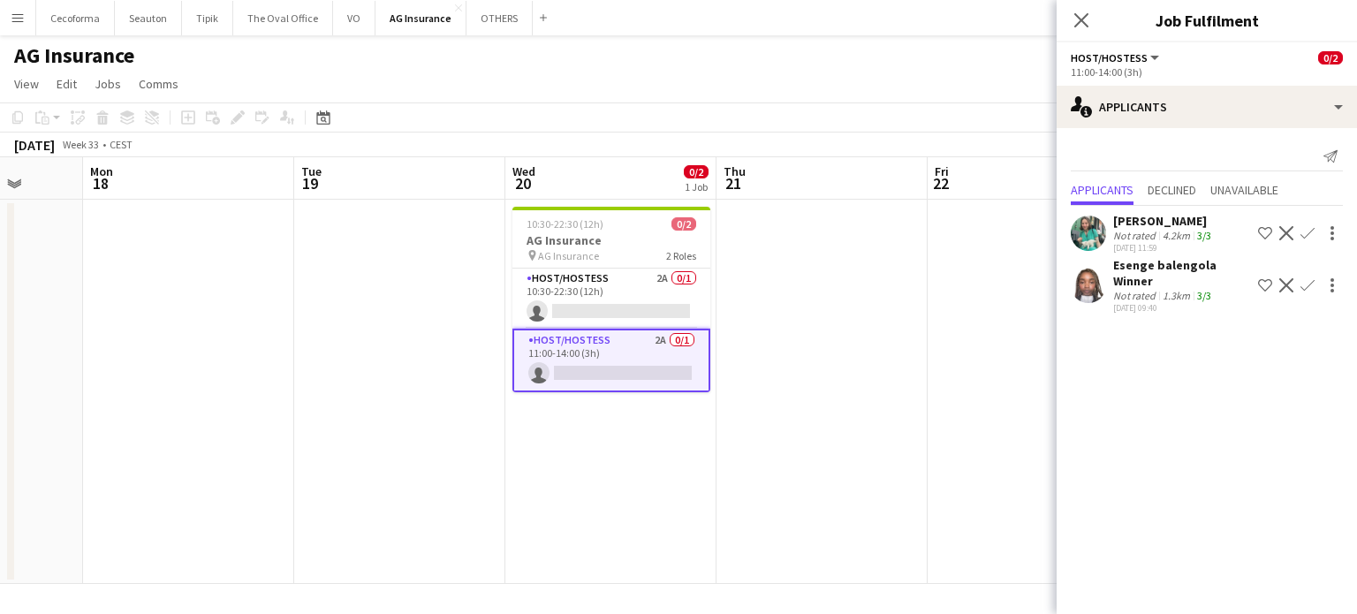
click at [784, 398] on app-date-cell at bounding box center [821, 392] width 211 height 384
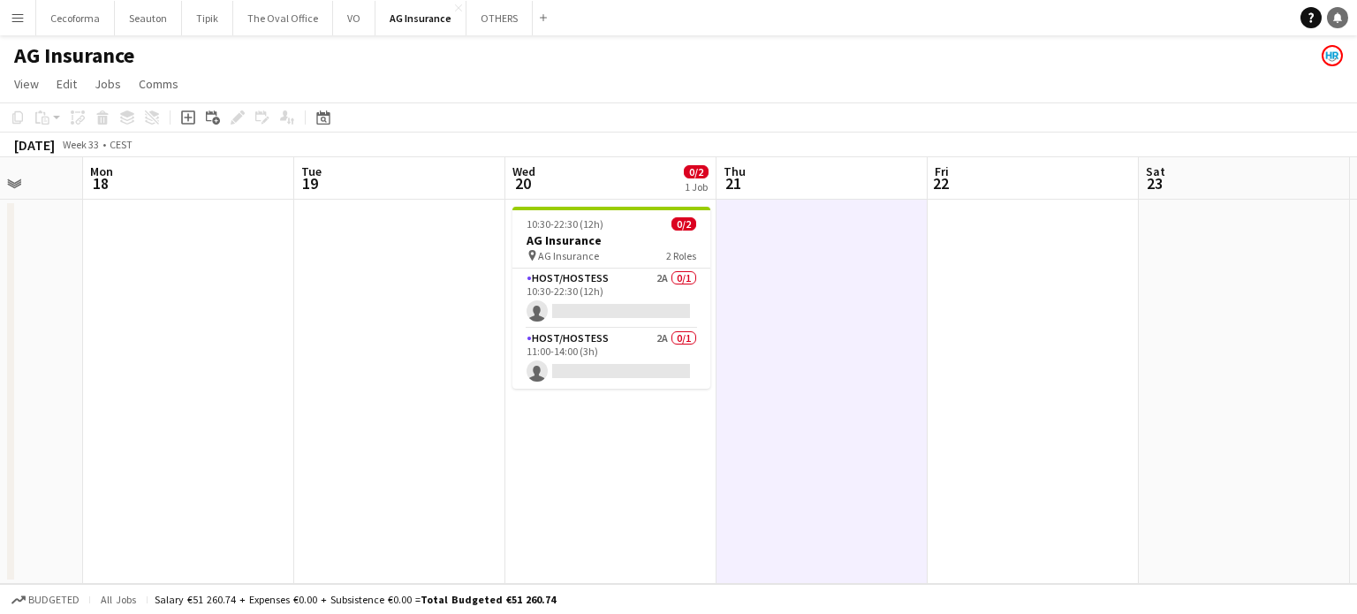
click at [1336, 14] on icon at bounding box center [1337, 16] width 9 height 9
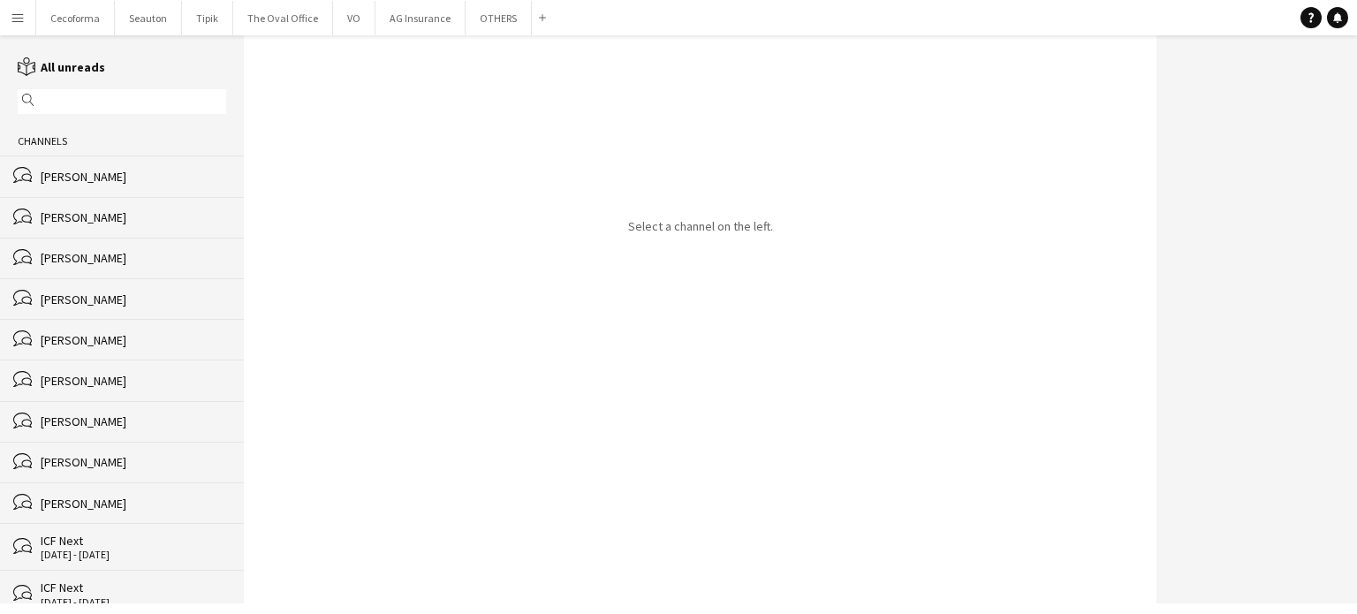
click at [69, 221] on div "[PERSON_NAME]" at bounding box center [134, 217] width 186 height 16
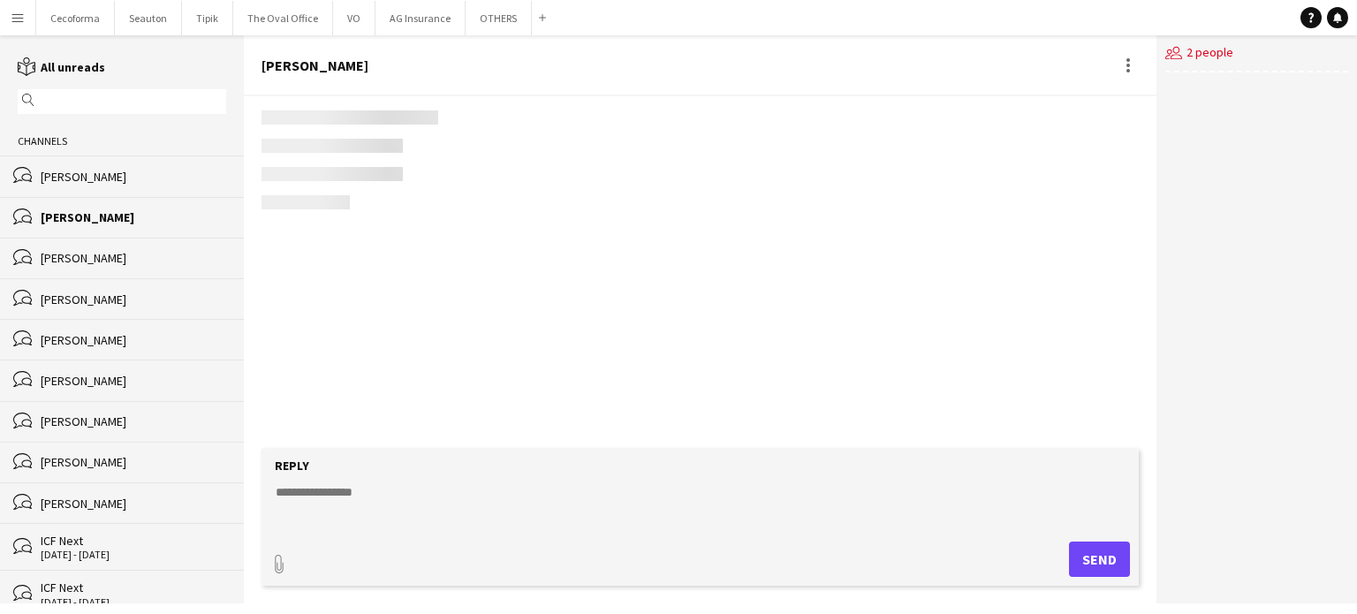
scroll to position [2505, 0]
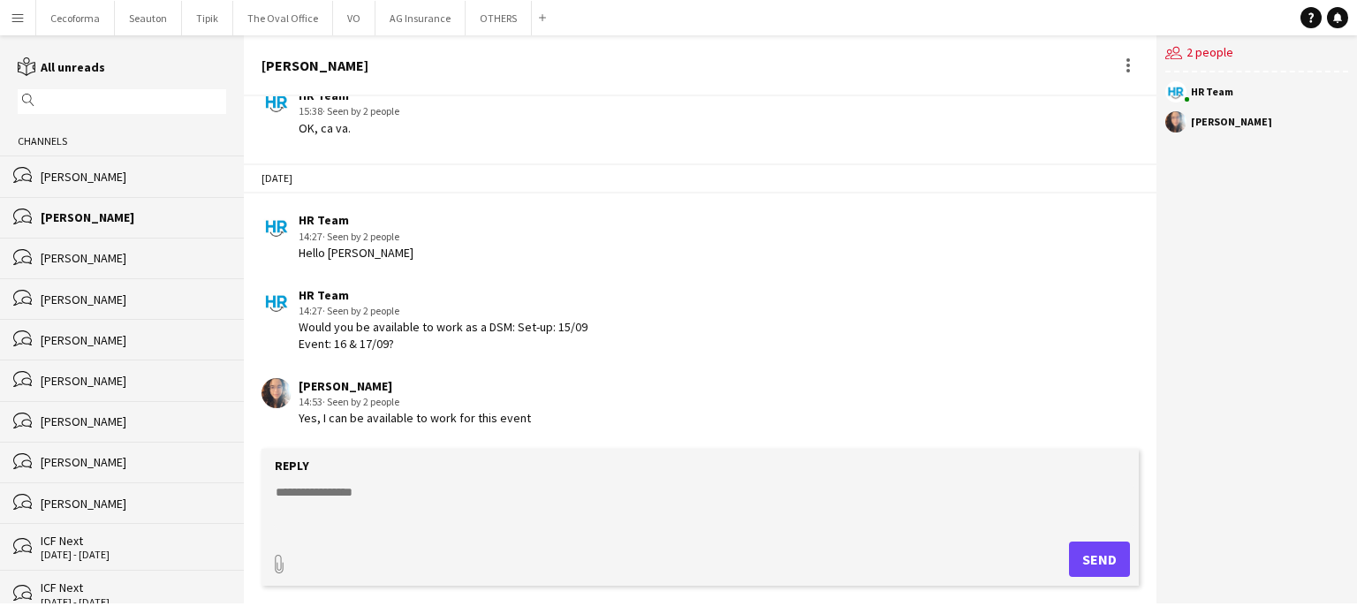
click at [21, 14] on app-icon "Menu" at bounding box center [18, 18] width 14 height 14
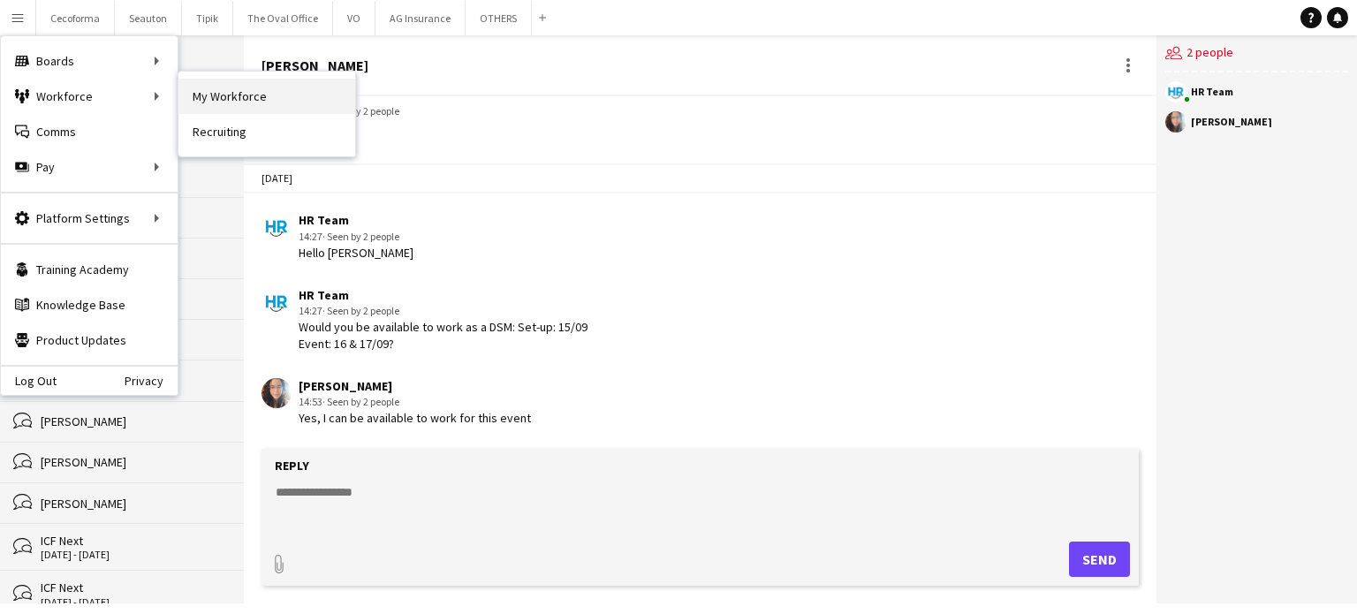
click at [226, 95] on link "My Workforce" at bounding box center [266, 96] width 177 height 35
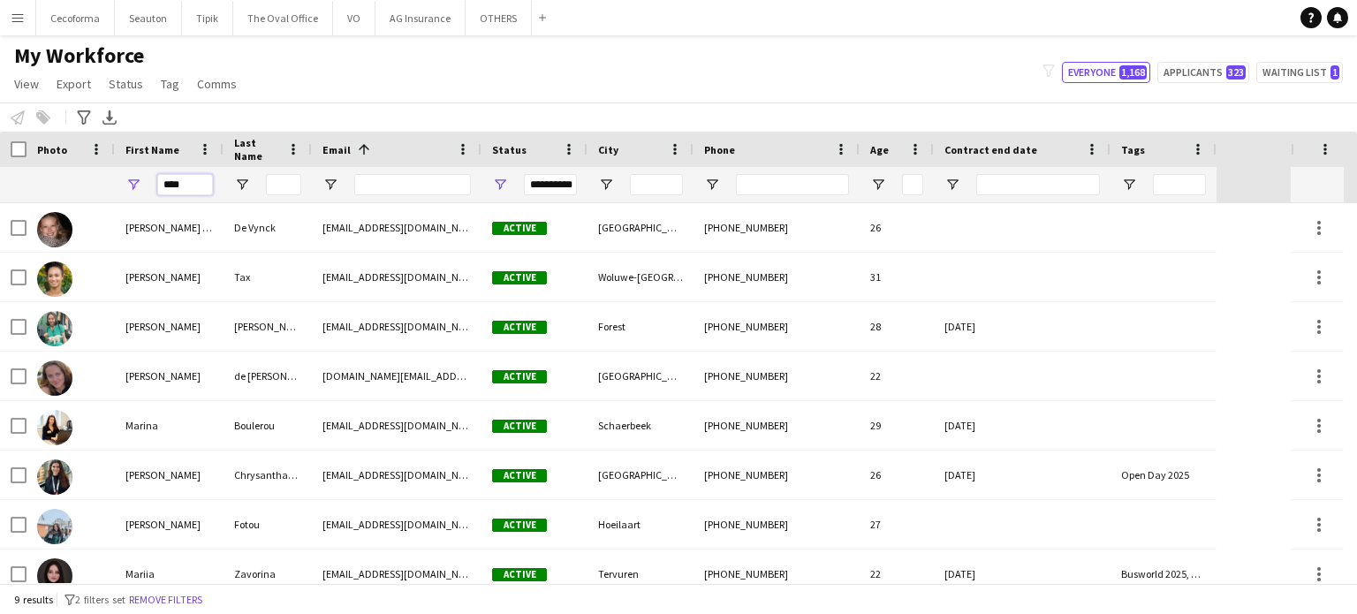
click at [201, 185] on input "****" at bounding box center [185, 184] width 56 height 21
type input "*"
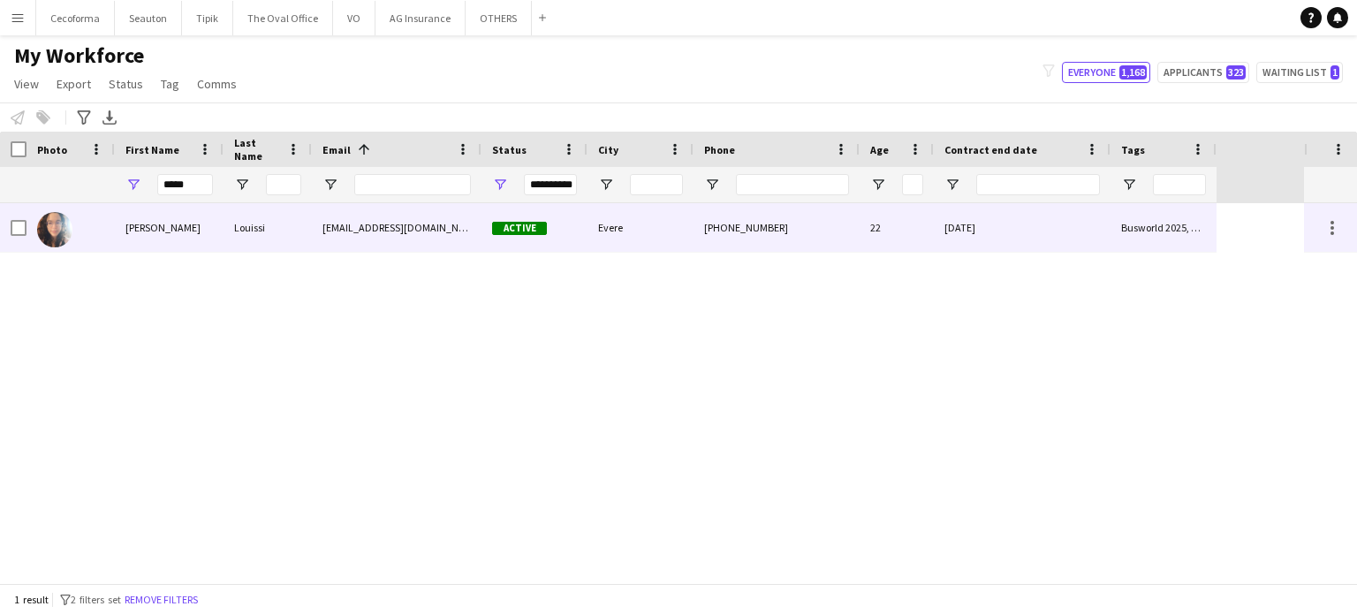
click at [1151, 238] on div "Busworld 2025, Open Day 2025" at bounding box center [1163, 227] width 106 height 49
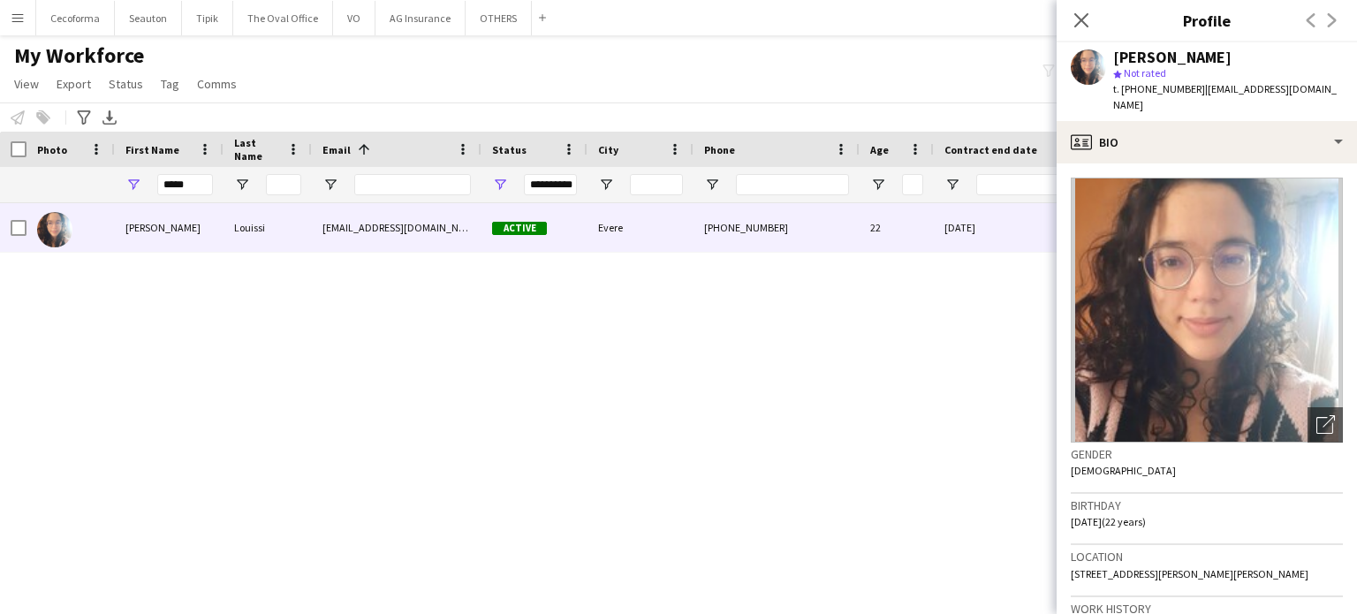
drag, startPoint x: 1193, startPoint y: 91, endPoint x: 1297, endPoint y: 91, distance: 104.2
click at [1297, 91] on div "[PERSON_NAME] star Not rated t. [PHONE_NUMBER] | [EMAIL_ADDRESS][DOMAIN_NAME]" at bounding box center [1207, 81] width 300 height 79
copy span "[EMAIL_ADDRESS][DOMAIN_NAME]"
drag, startPoint x: 1120, startPoint y: 87, endPoint x: 1183, endPoint y: 87, distance: 62.7
click at [1183, 87] on span "t. [PHONE_NUMBER]" at bounding box center [1159, 88] width 92 height 13
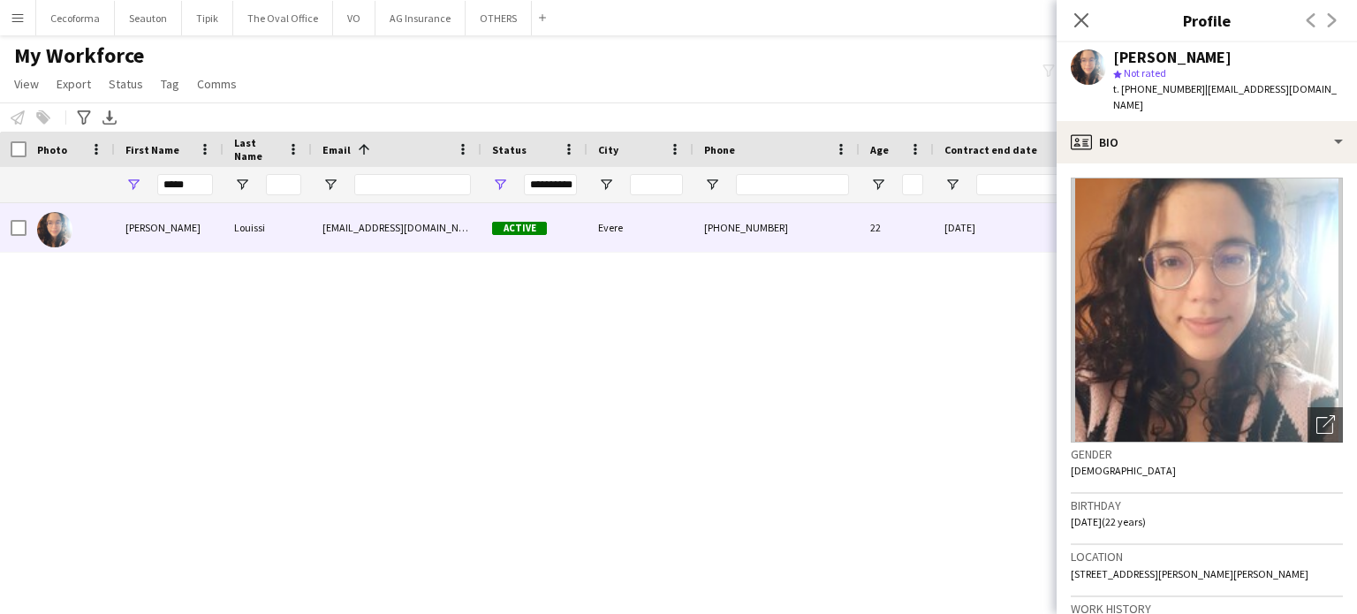
copy span "[PHONE_NUMBER]"
click at [1080, 21] on icon at bounding box center [1081, 19] width 17 height 17
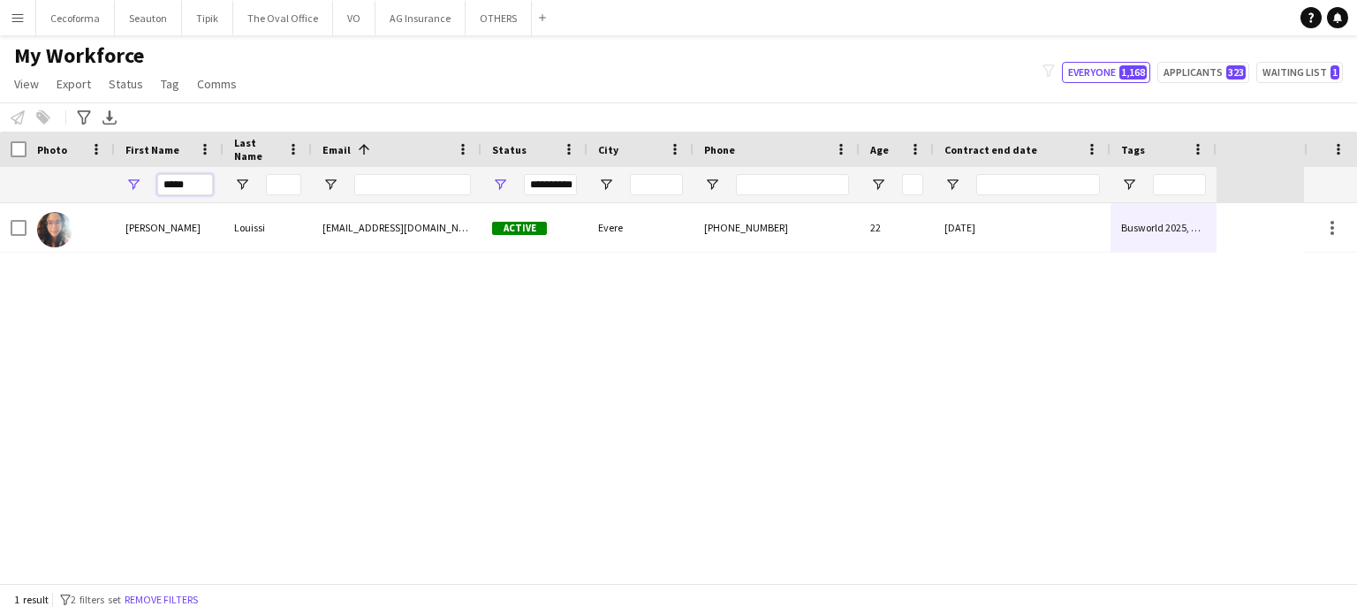
click at [188, 186] on input "*****" at bounding box center [185, 184] width 56 height 21
type input "*"
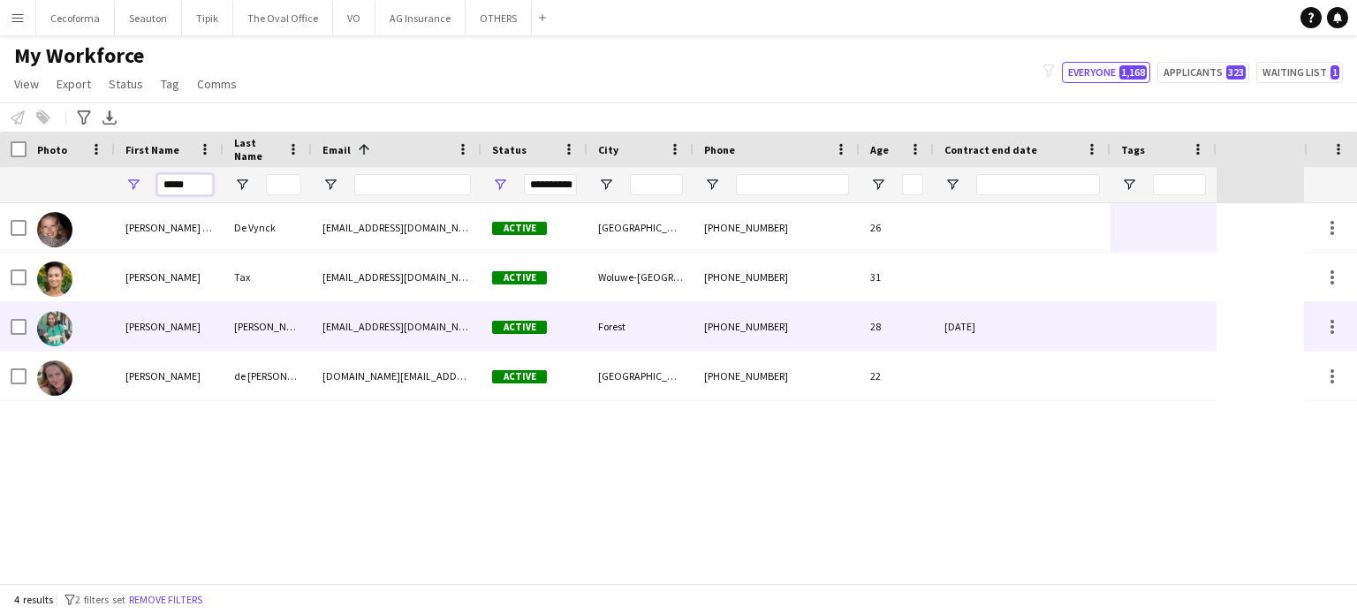
type input "*****"
click at [1010, 317] on div "[DATE]" at bounding box center [1022, 326] width 177 height 49
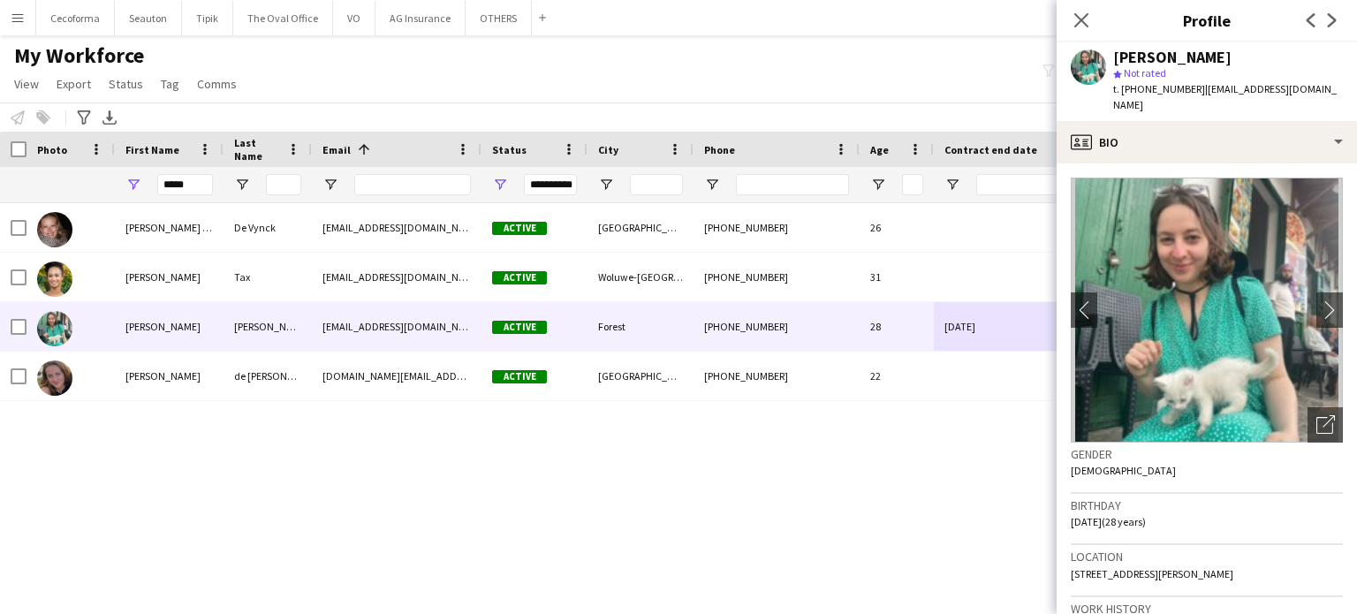
drag, startPoint x: 1192, startPoint y: 86, endPoint x: 1297, endPoint y: 85, distance: 105.1
click at [1297, 85] on div "[PERSON_NAME] star Not rated t. [PHONE_NUMBER] | [EMAIL_ADDRESS][DOMAIN_NAME]" at bounding box center [1207, 81] width 300 height 79
copy span "[EMAIL_ADDRESS][DOMAIN_NAME]"
drag, startPoint x: 1122, startPoint y: 89, endPoint x: 1184, endPoint y: 83, distance: 62.1
click at [1184, 83] on span "t. [PHONE_NUMBER]" at bounding box center [1159, 88] width 92 height 13
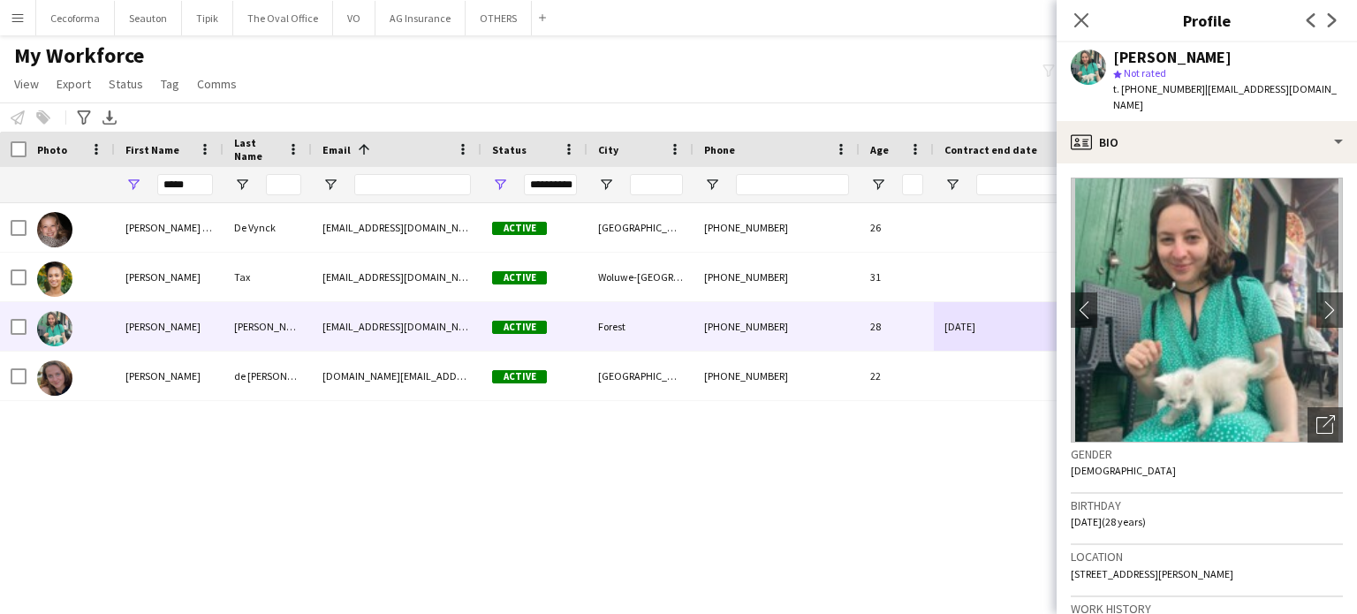
copy span "[PHONE_NUMBER]"
drag, startPoint x: 1087, startPoint y: 25, endPoint x: 1049, endPoint y: 53, distance: 47.4
click at [1087, 24] on icon "Close pop-in" at bounding box center [1081, 20] width 14 height 14
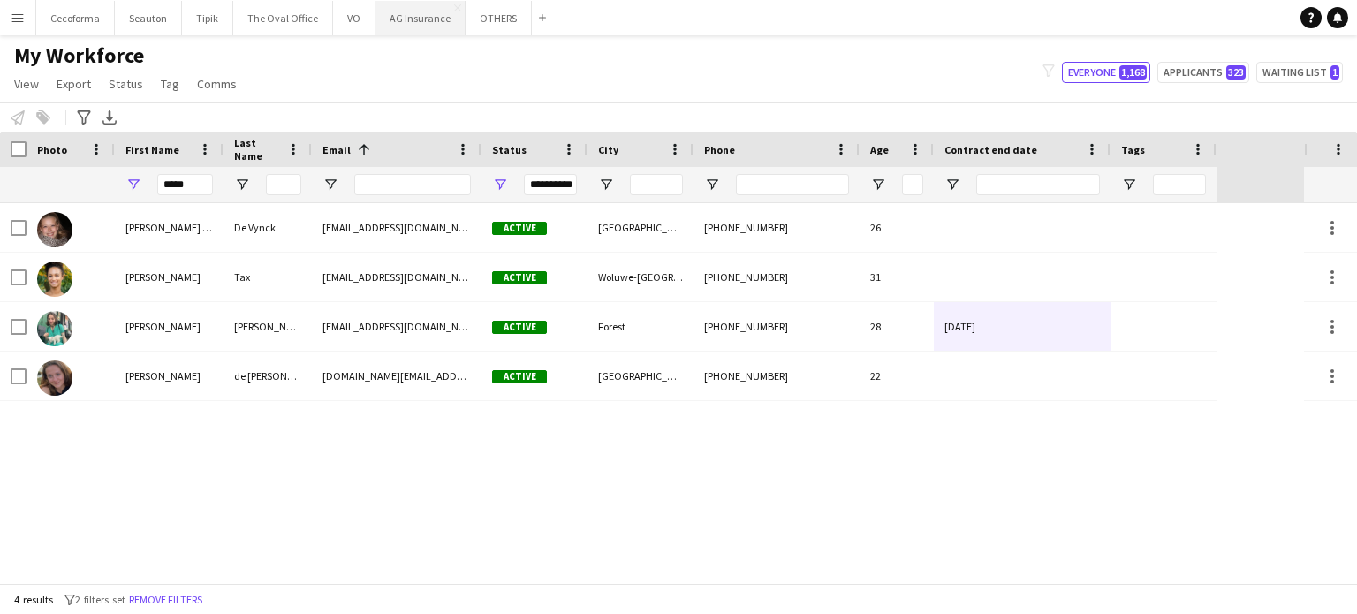
click at [413, 16] on button "AG Insurance Close" at bounding box center [420, 18] width 90 height 34
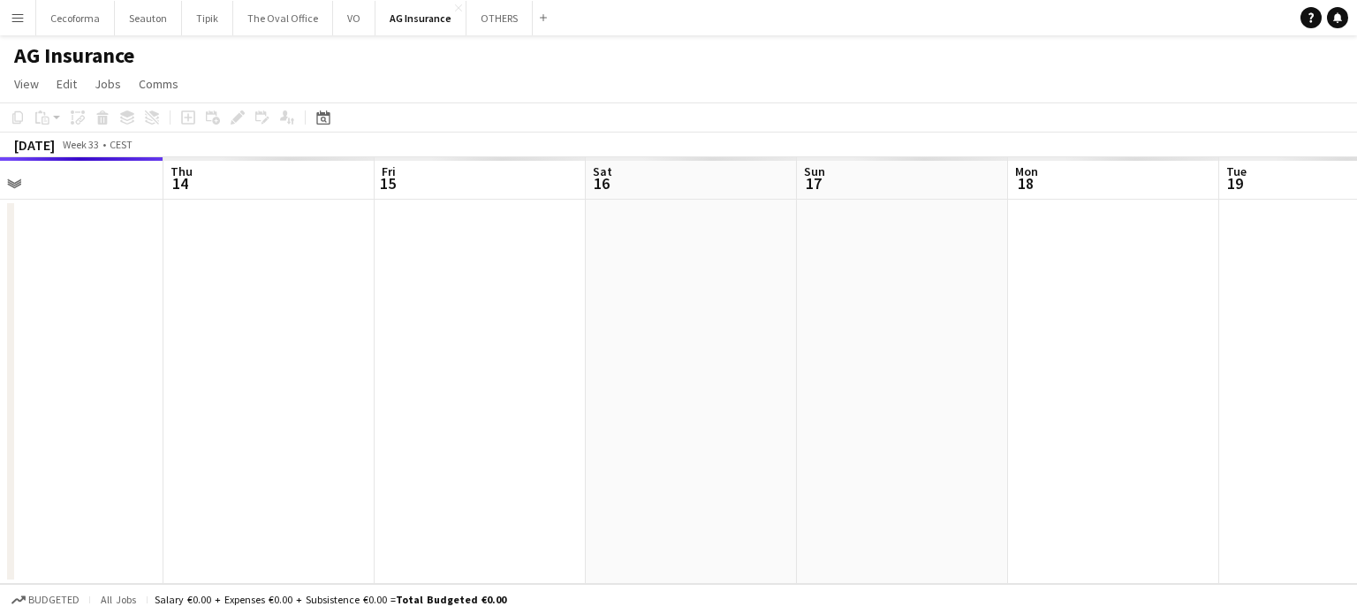
drag, startPoint x: 939, startPoint y: 364, endPoint x: 431, endPoint y: 398, distance: 509.1
click at [495, 393] on app-calendar-viewport "Sun 10 Mon 11 Tue 12 Wed 13 Thu 14 Fri 15 Sat 16 Sun 17 Mon 18 Tue 19 Wed 20 Th…" at bounding box center [678, 370] width 1357 height 427
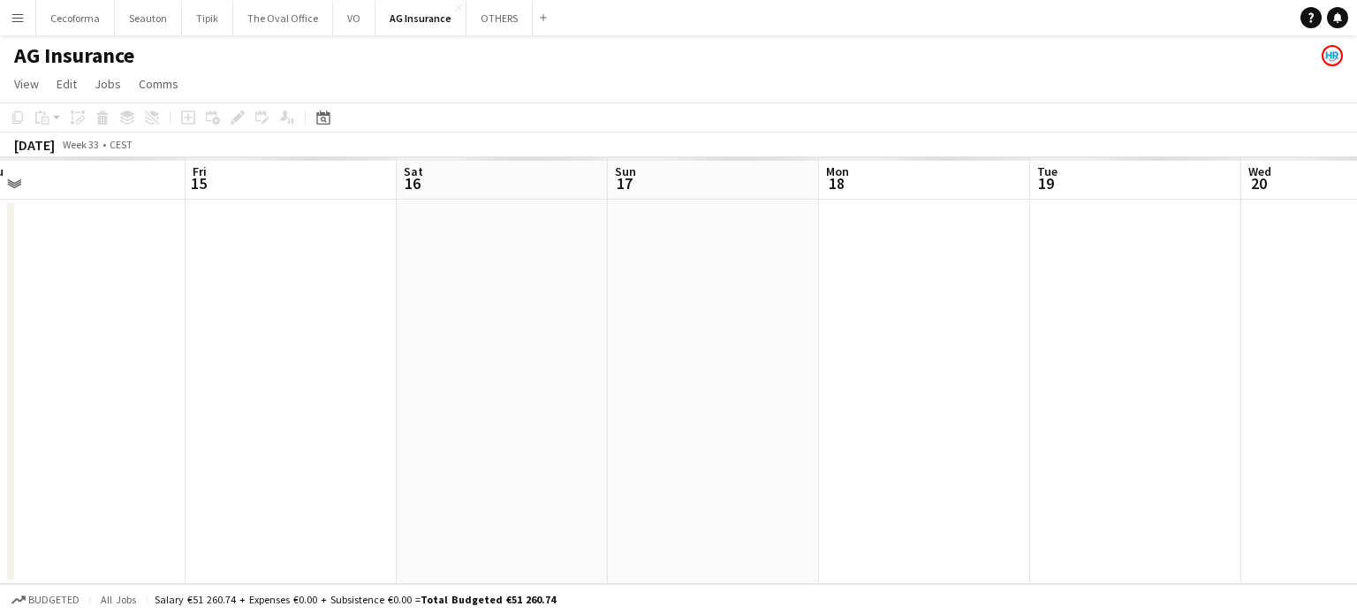
click at [431, 473] on app-calendar-viewport "Tue 12 Wed 13 Thu 14 Fri 15 Sat 16 Sun 17 Mon 18 Tue 19 Wed 20 Thu 21 Fri 22 Sa…" at bounding box center [678, 370] width 1357 height 427
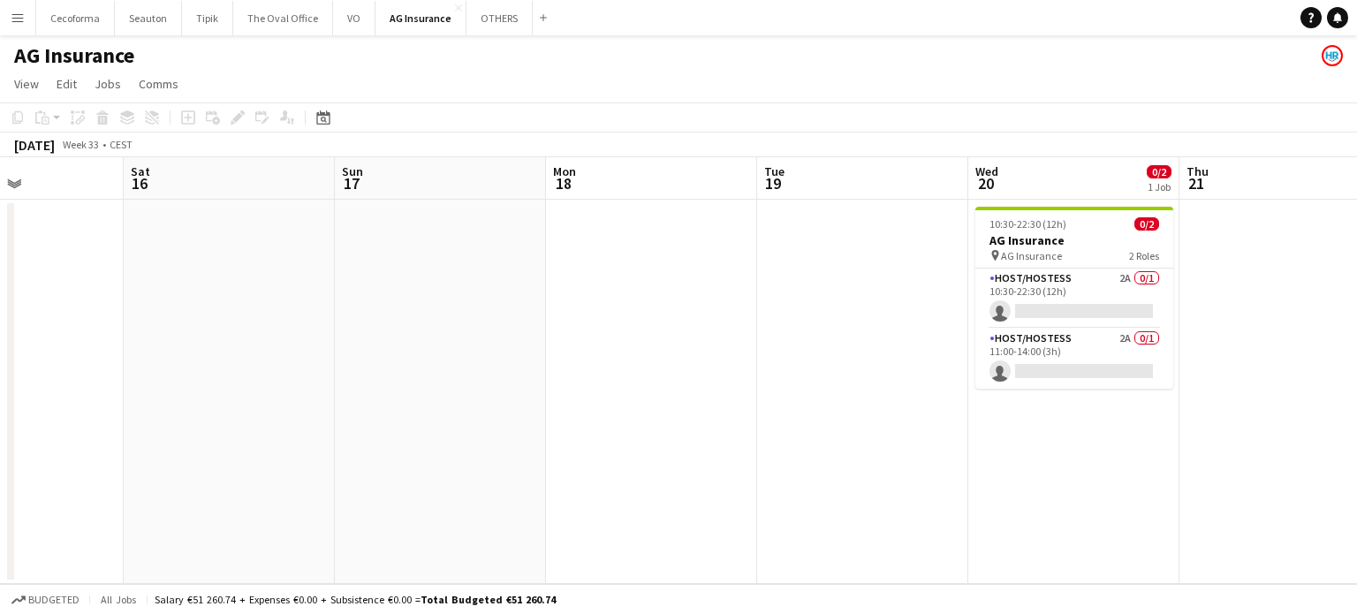
drag, startPoint x: 489, startPoint y: 466, endPoint x: 258, endPoint y: 457, distance: 230.7
click at [283, 461] on app-calendar-viewport "Tue 12 Wed 13 Thu 14 Fri 15 Sat 16 Sun 17 Mon 18 Tue 19 Wed 20 0/2 1 Job Thu 21…" at bounding box center [678, 370] width 1357 height 427
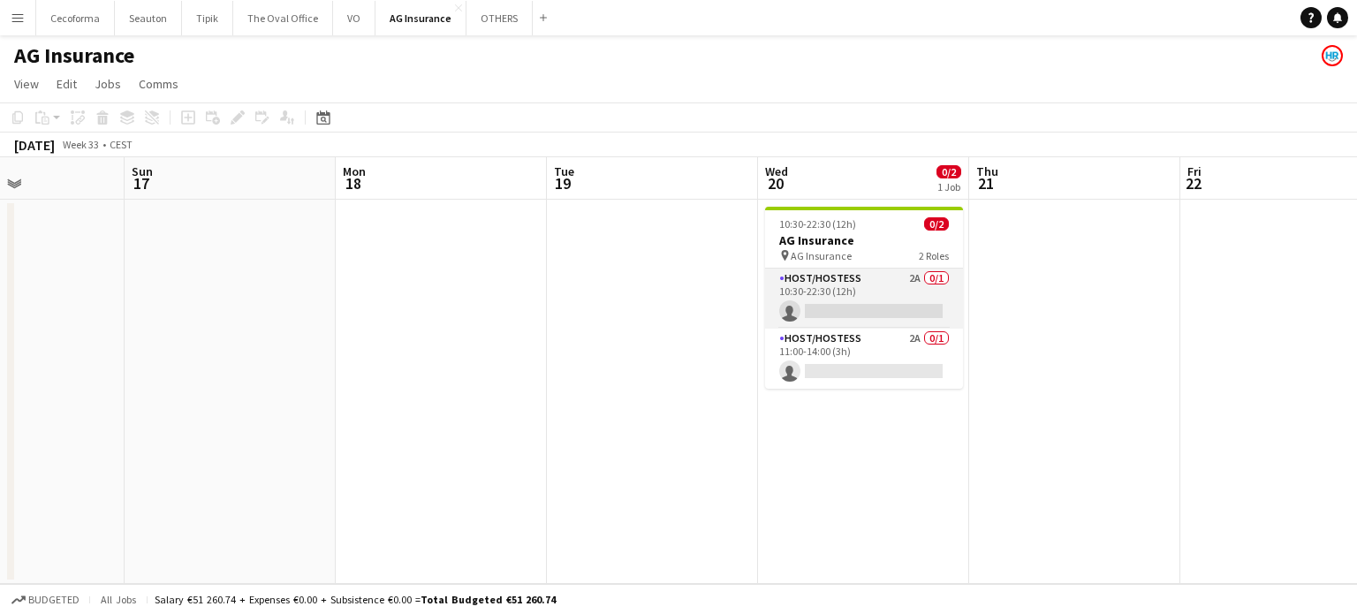
click at [822, 301] on app-card-role "Host/Hostess 2A 0/1 10:30-22:30 (12h) single-neutral-actions" at bounding box center [864, 299] width 198 height 60
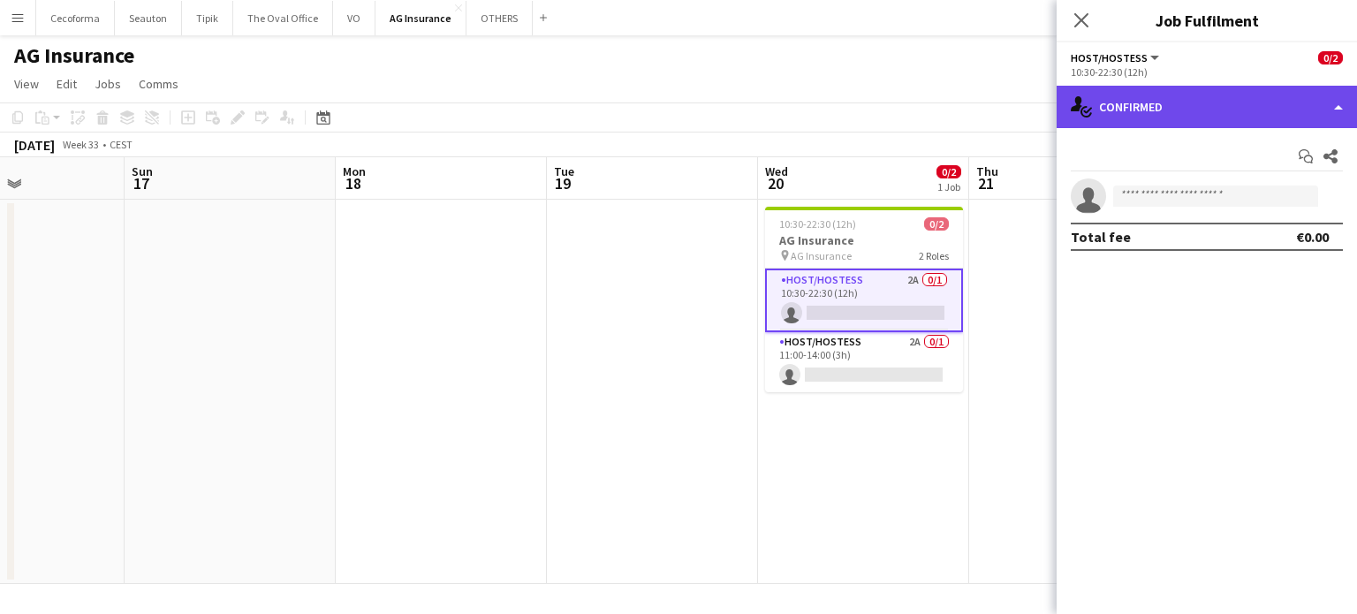
click at [1345, 107] on div "single-neutral-actions-check-2 Confirmed" at bounding box center [1207, 107] width 300 height 42
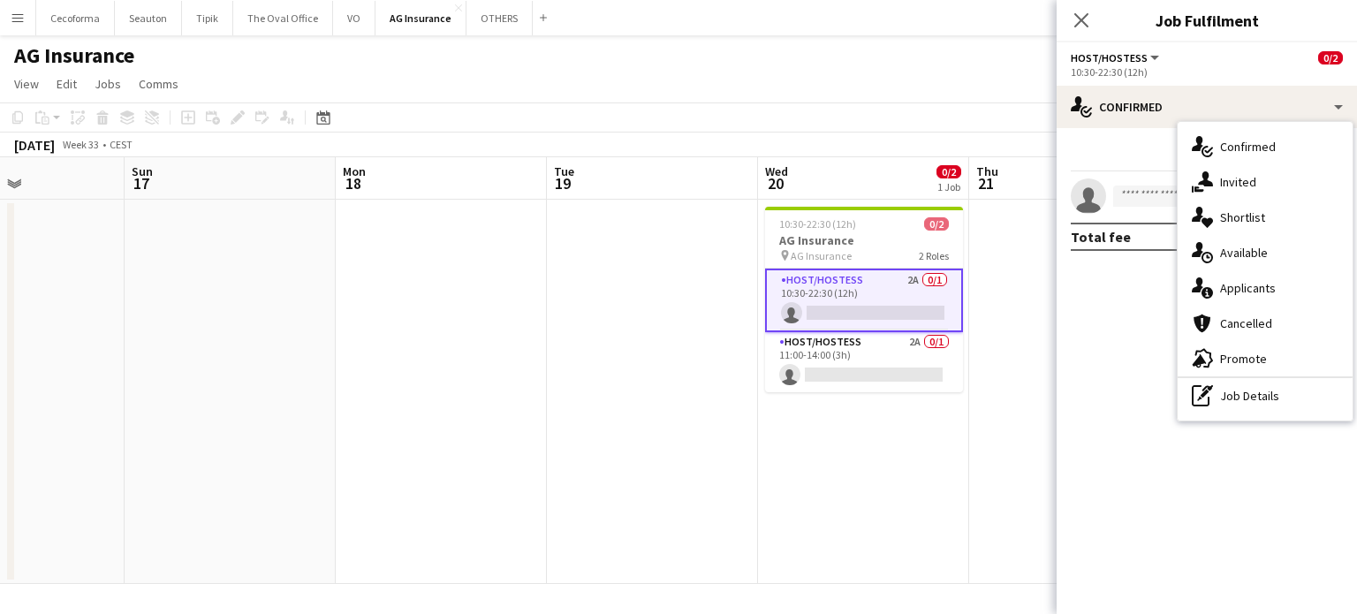
click at [1247, 286] on div "single-neutral-actions-information Applicants" at bounding box center [1265, 287] width 175 height 35
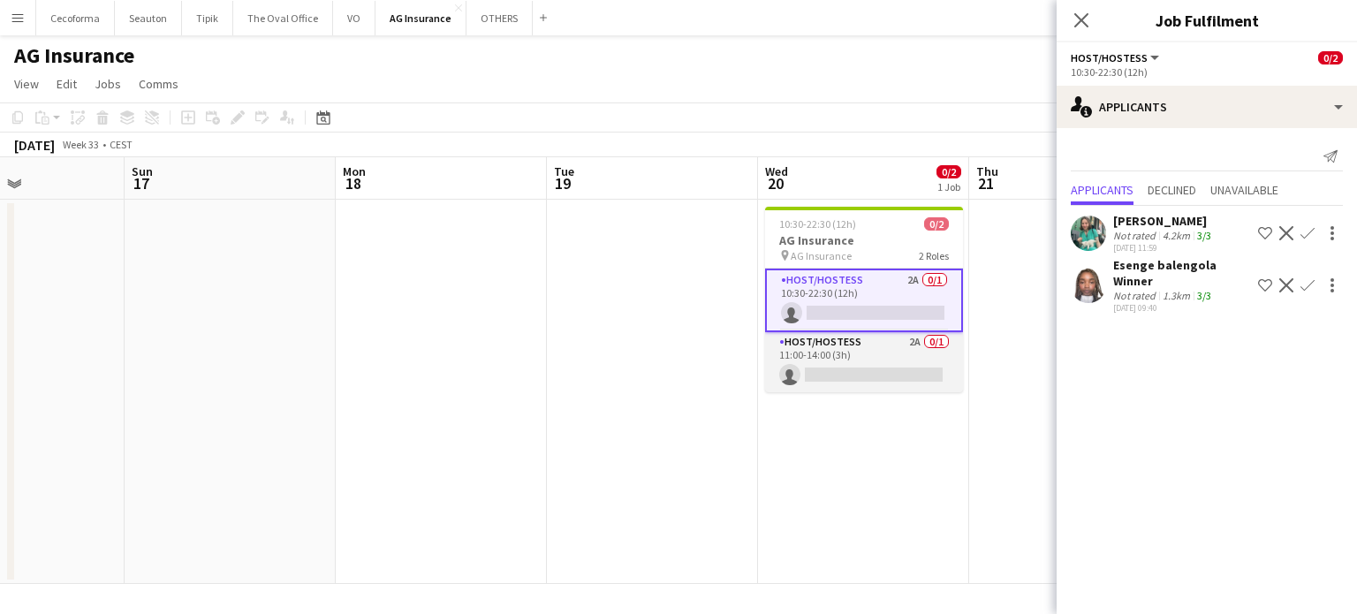
click at [860, 371] on app-card-role "Host/Hostess 2A 0/1 11:00-14:00 (3h) single-neutral-actions" at bounding box center [864, 362] width 198 height 60
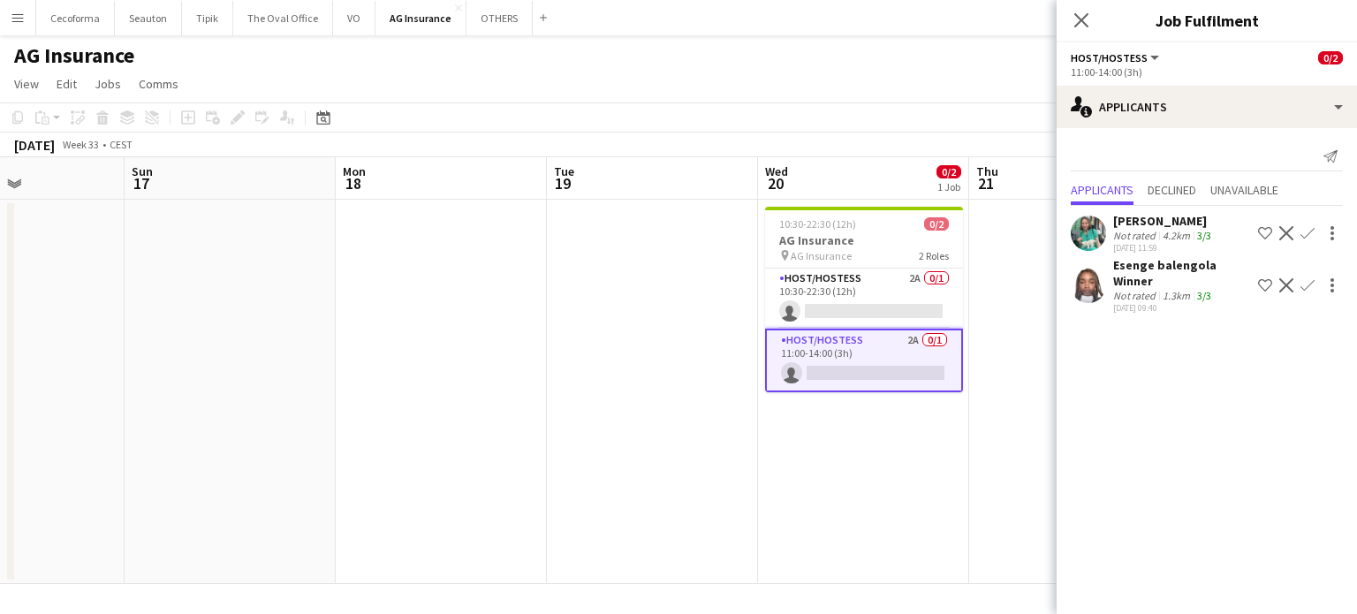
click at [697, 383] on app-date-cell at bounding box center [652, 392] width 211 height 384
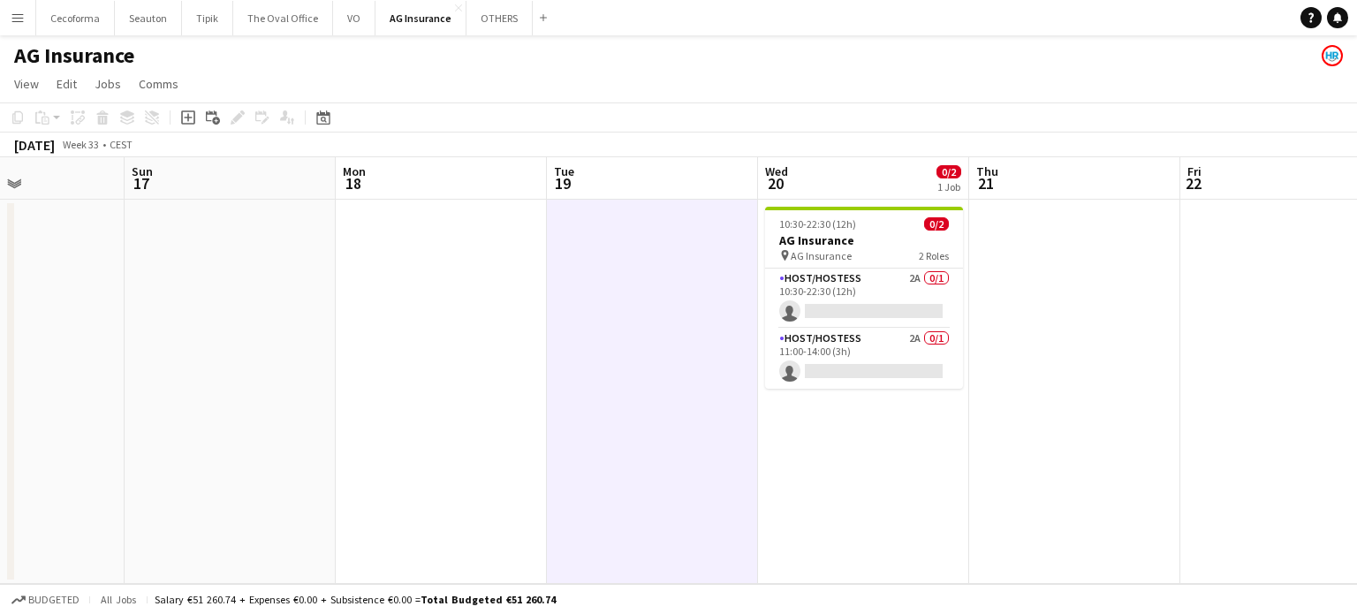
click at [491, 299] on app-date-cell at bounding box center [441, 392] width 211 height 384
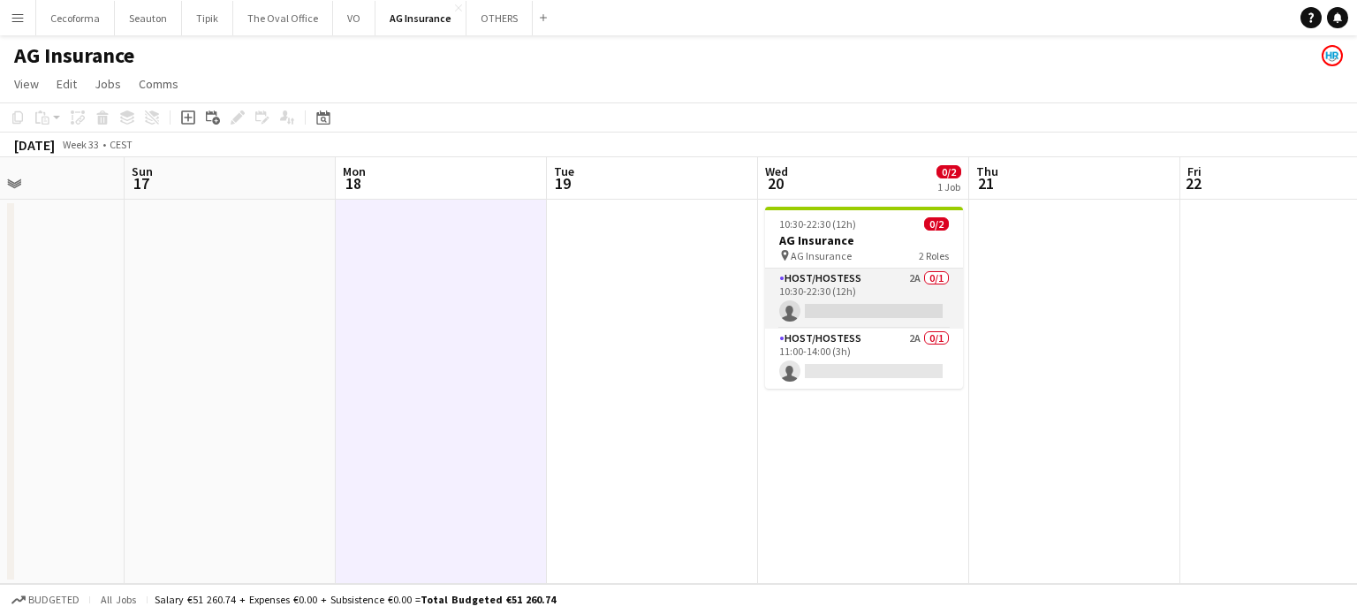
click at [823, 298] on app-card-role "Host/Hostess 2A 0/1 10:30-22:30 (12h) single-neutral-actions" at bounding box center [864, 299] width 198 height 60
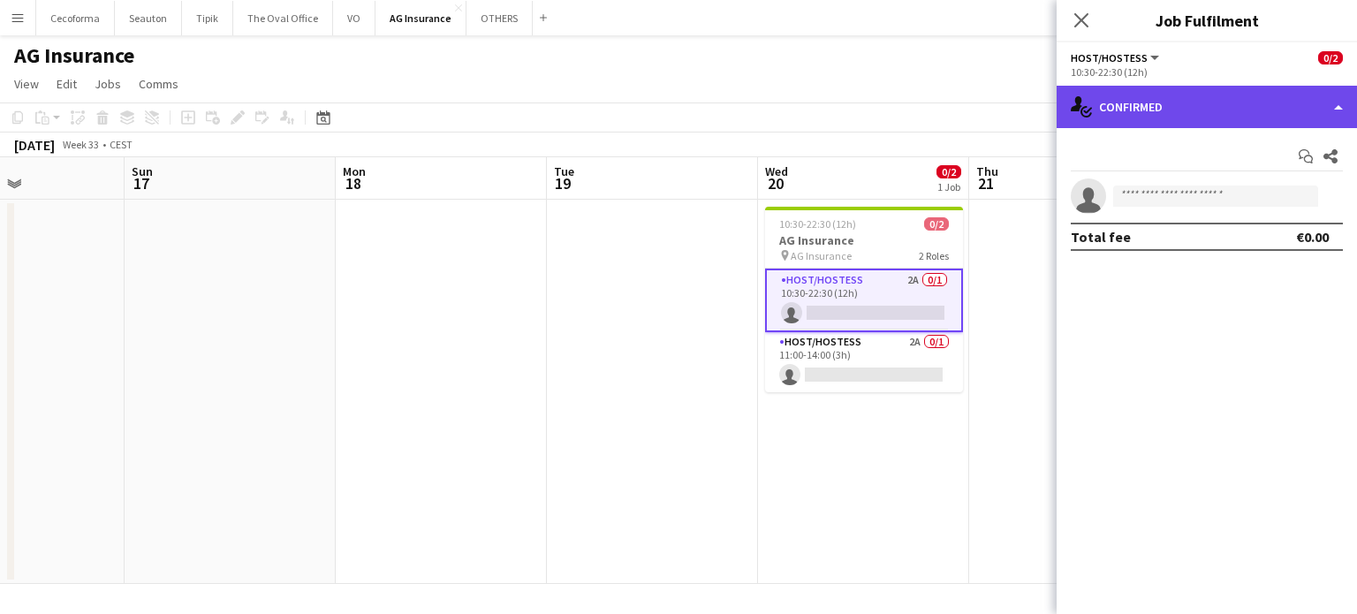
click at [1333, 108] on div "single-neutral-actions-check-2 Confirmed" at bounding box center [1207, 107] width 300 height 42
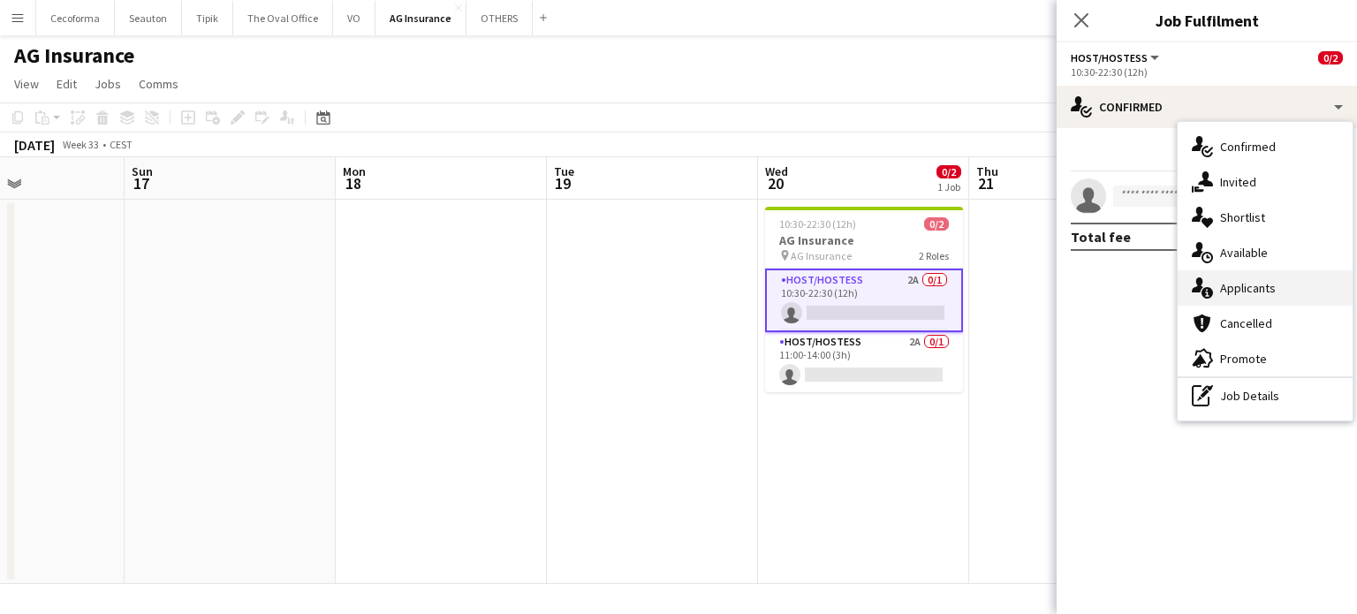
click at [1244, 289] on div "single-neutral-actions-information Applicants" at bounding box center [1265, 287] width 175 height 35
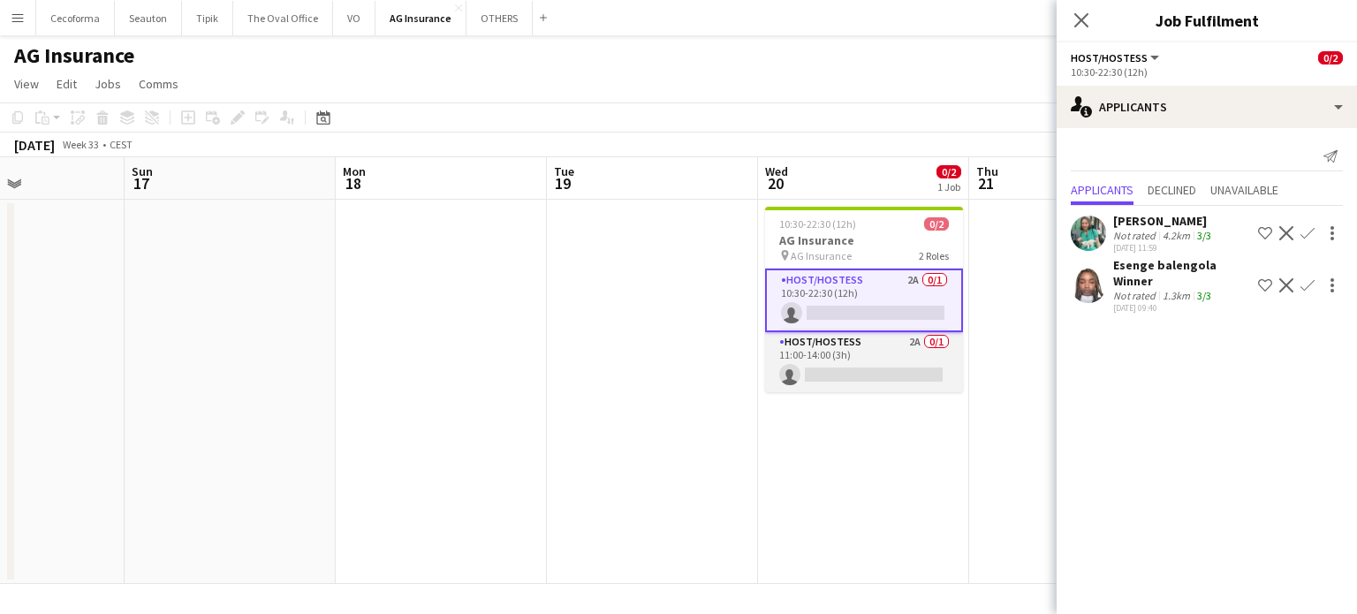
click at [869, 371] on app-card-role "Host/Hostess 2A 0/1 11:00-14:00 (3h) single-neutral-actions" at bounding box center [864, 362] width 198 height 60
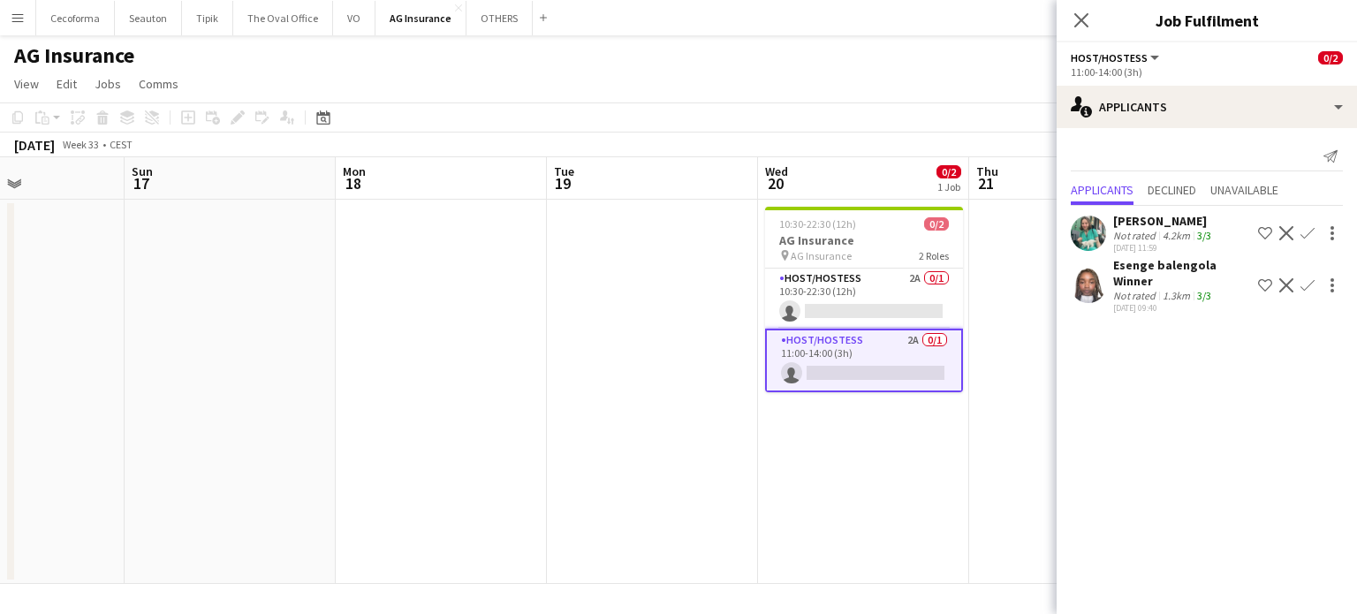
click at [711, 423] on app-date-cell at bounding box center [652, 392] width 211 height 384
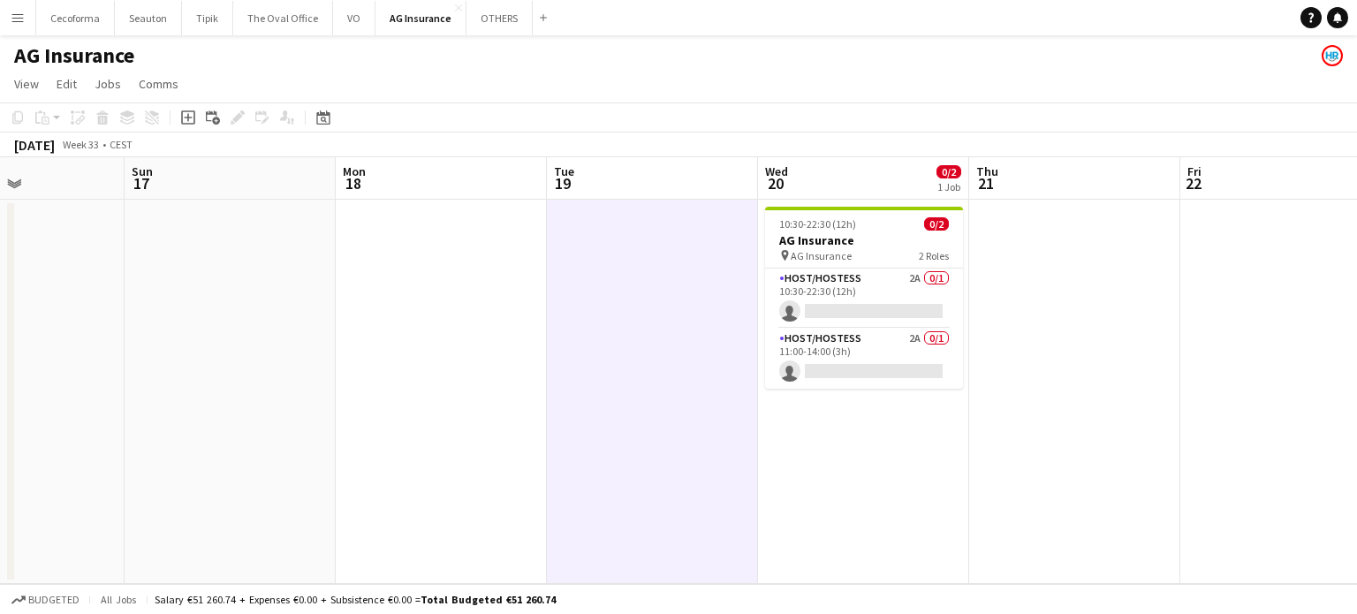
click at [17, 17] on app-icon "Menu" at bounding box center [18, 18] width 14 height 14
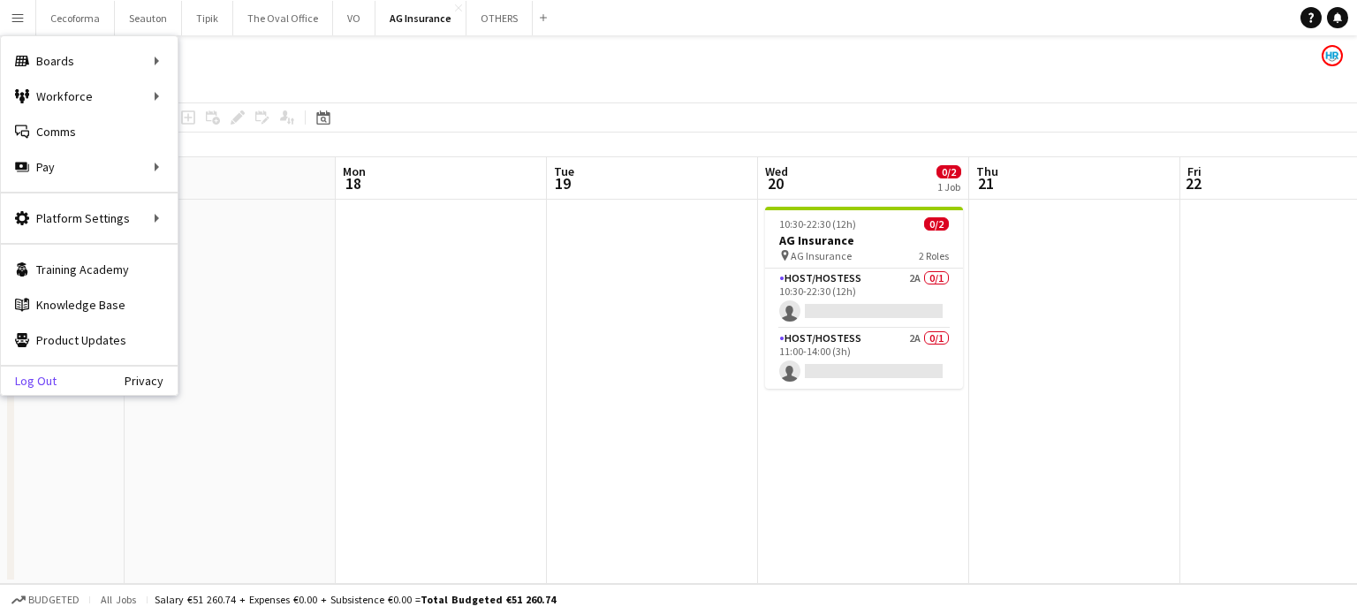
click at [28, 374] on link "Log Out" at bounding box center [29, 381] width 56 height 14
